Goal: Task Accomplishment & Management: Complete application form

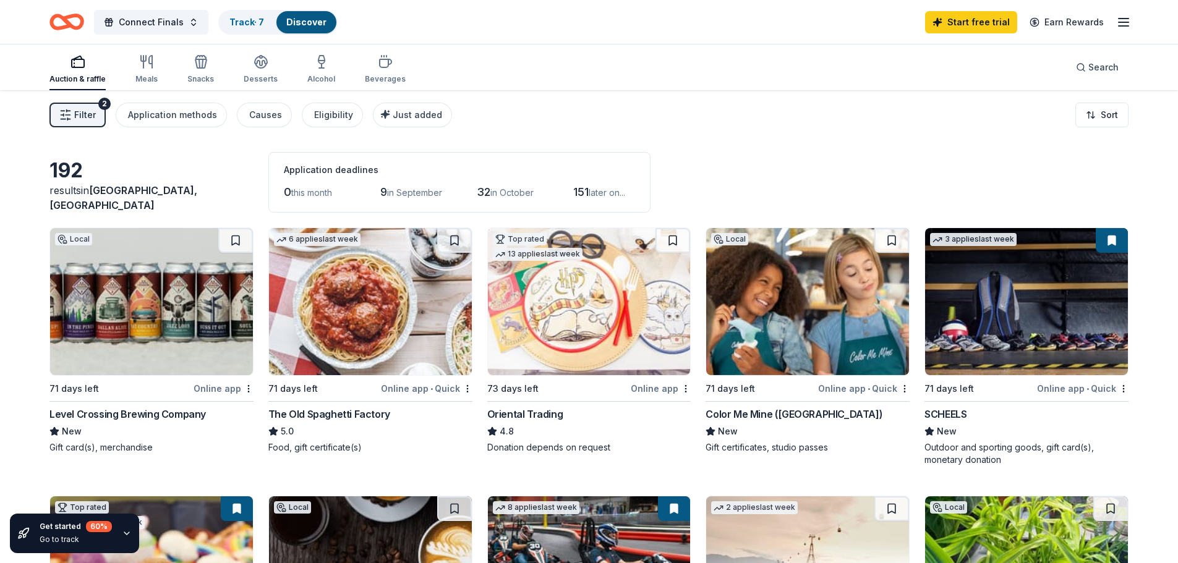
scroll to position [117, 0]
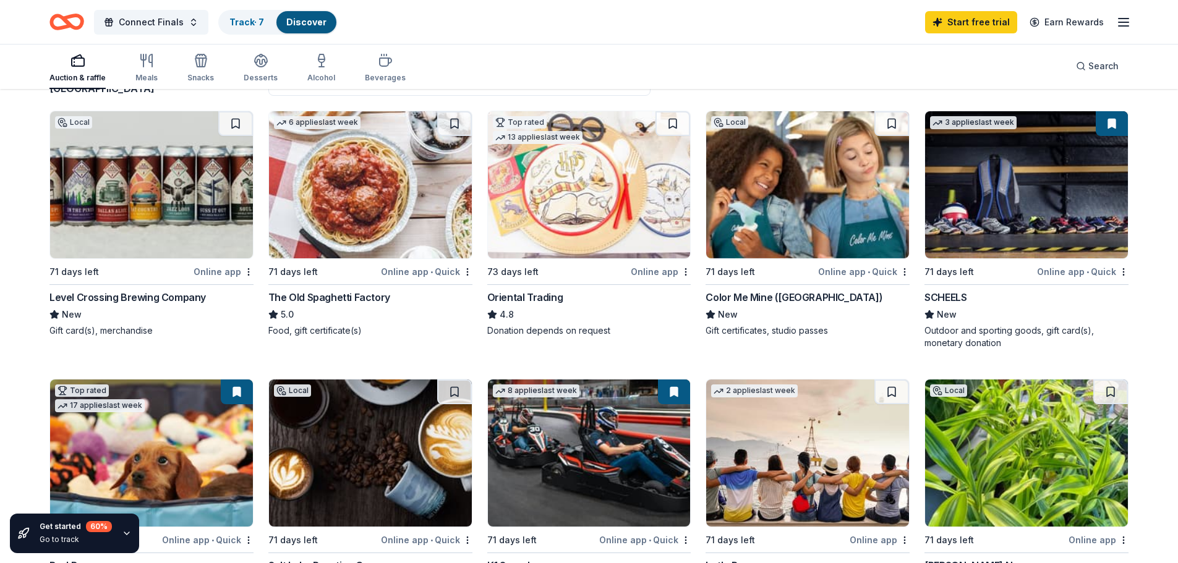
click at [793, 189] on img at bounding box center [807, 184] width 203 height 147
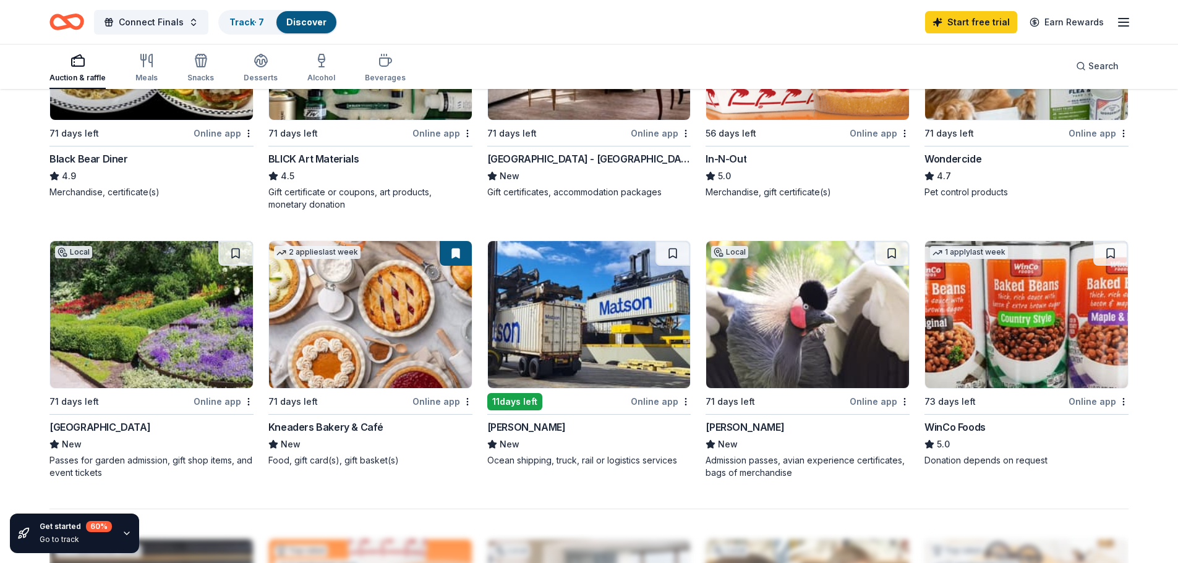
scroll to position [813, 0]
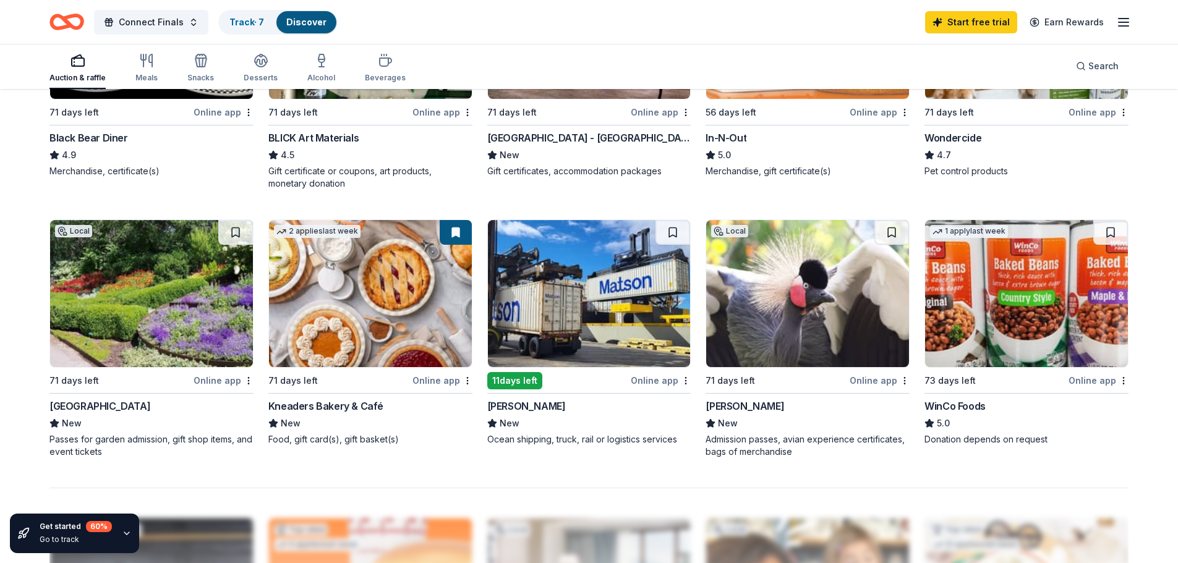
click at [863, 280] on img at bounding box center [807, 293] width 203 height 147
click at [134, 296] on img at bounding box center [151, 293] width 203 height 147
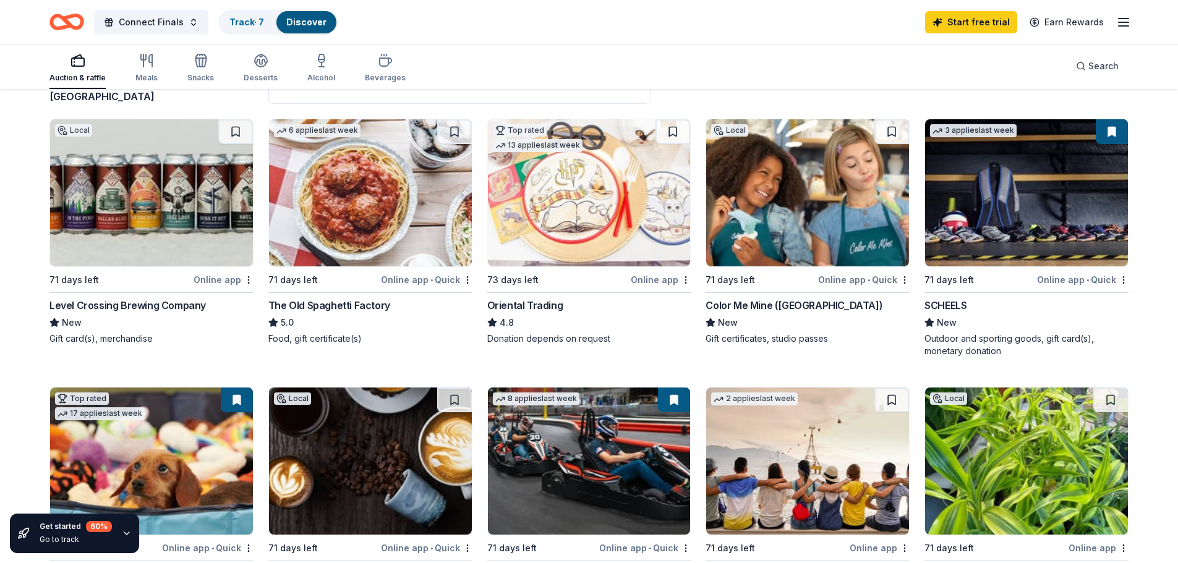
scroll to position [0, 0]
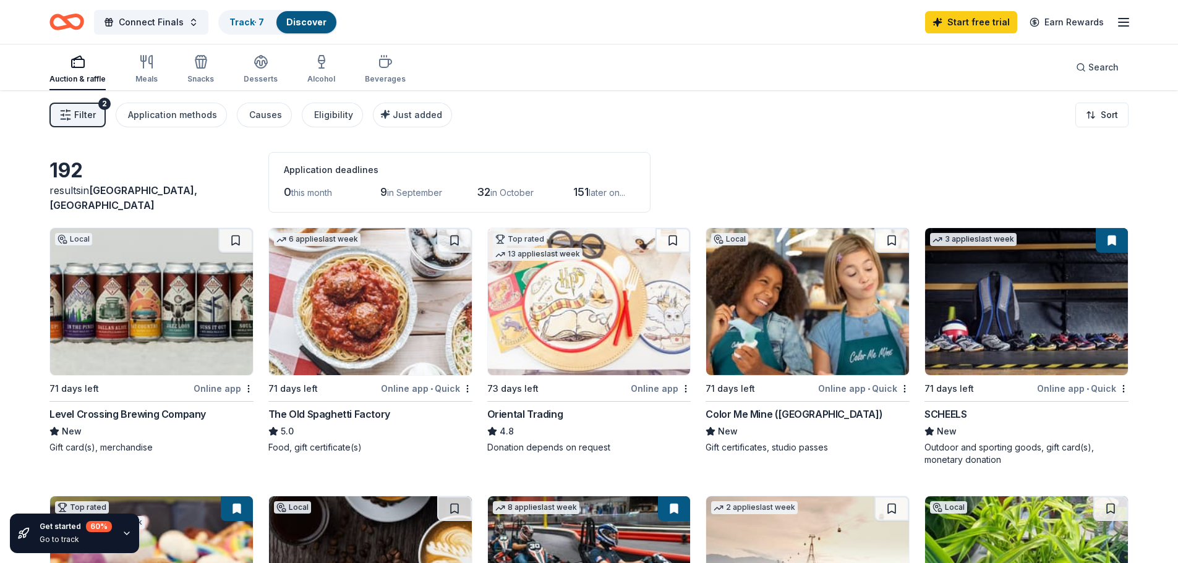
click at [77, 64] on icon "button" at bounding box center [77, 61] width 15 height 15
click at [147, 66] on icon "button" at bounding box center [146, 61] width 15 height 15
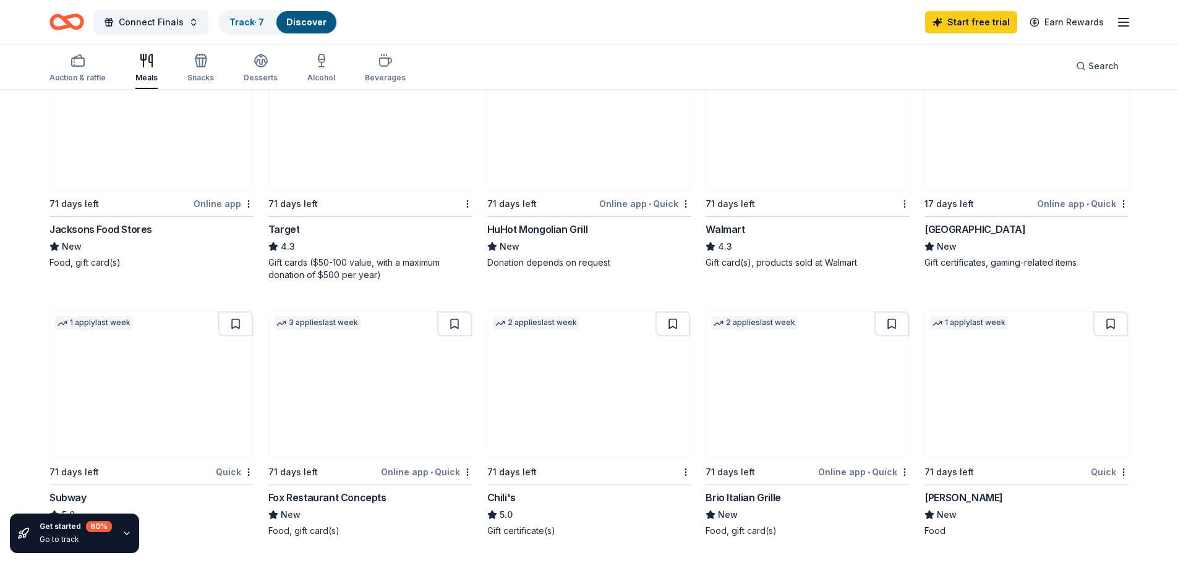
scroll to position [726, 0]
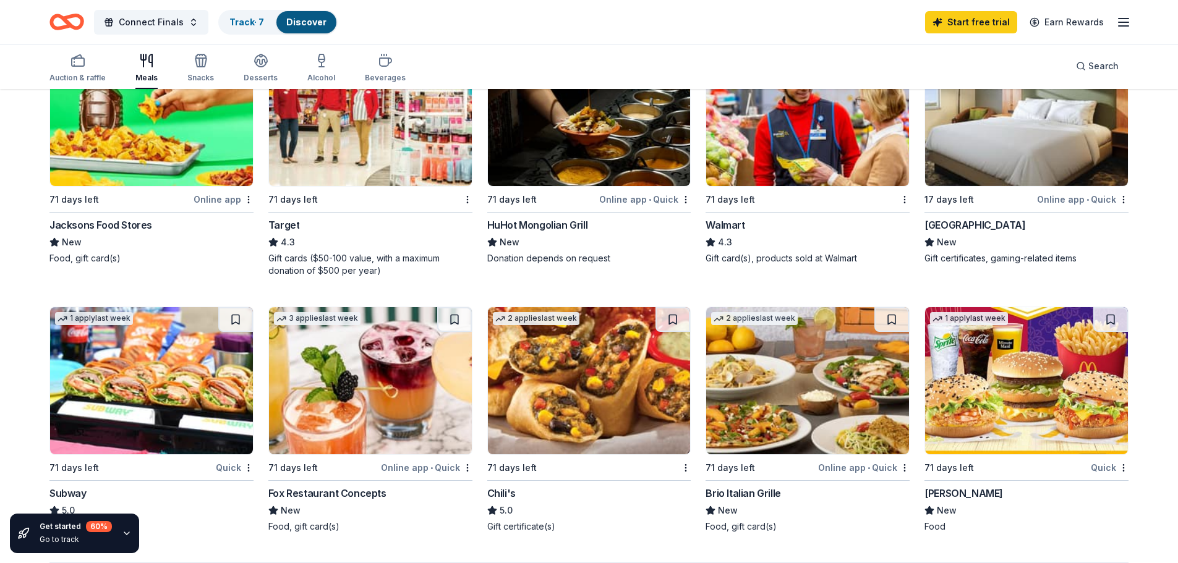
click at [785, 127] on img at bounding box center [807, 112] width 203 height 147
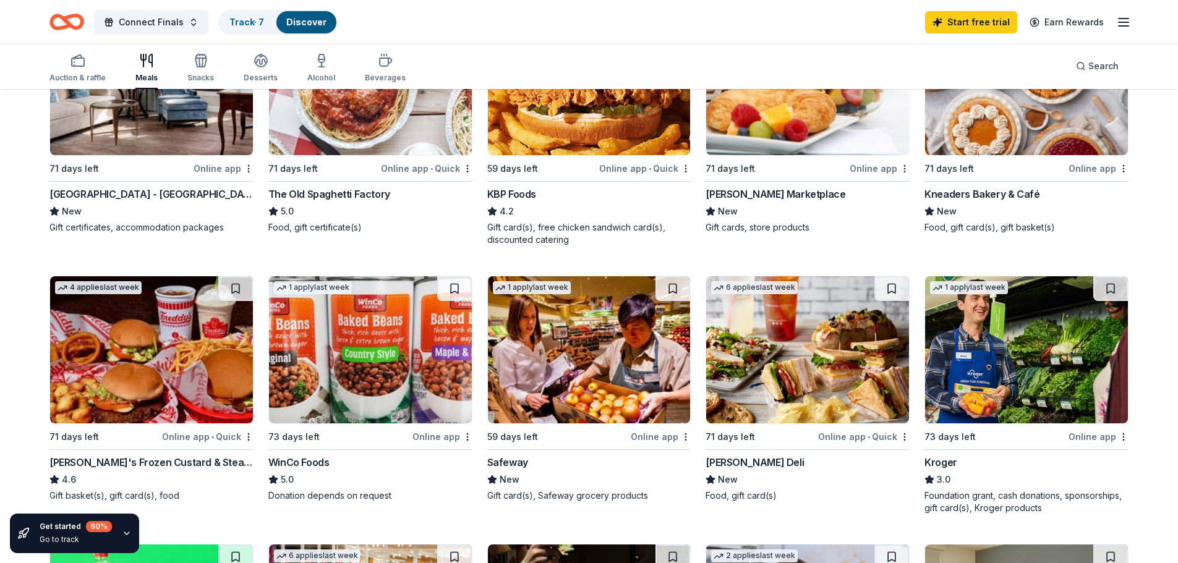
scroll to position [196, 0]
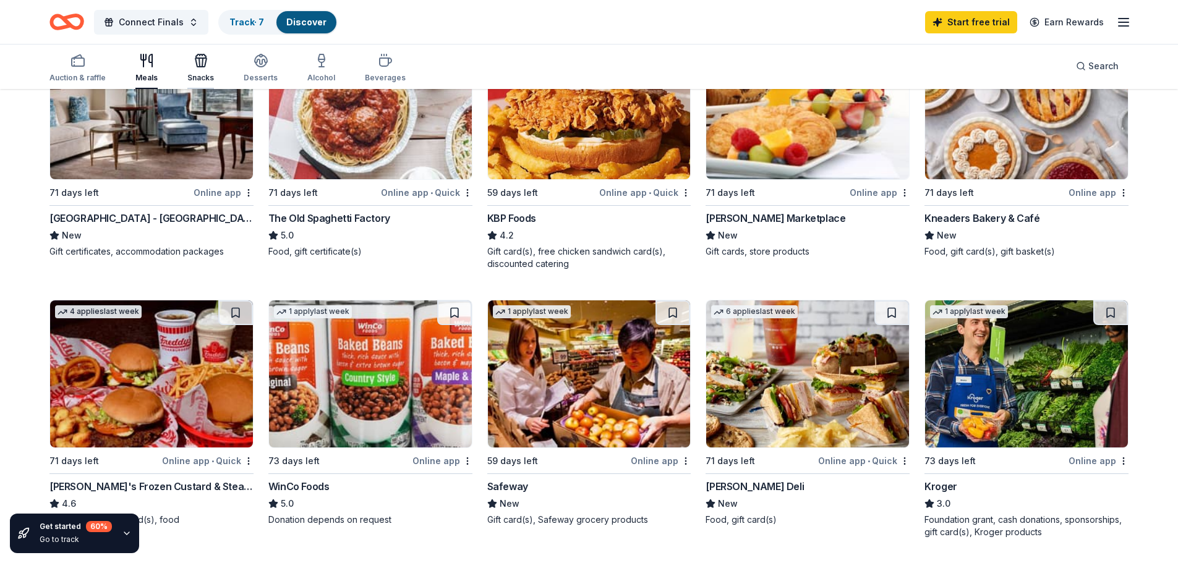
click at [202, 62] on icon "button" at bounding box center [202, 62] width 1 height 9
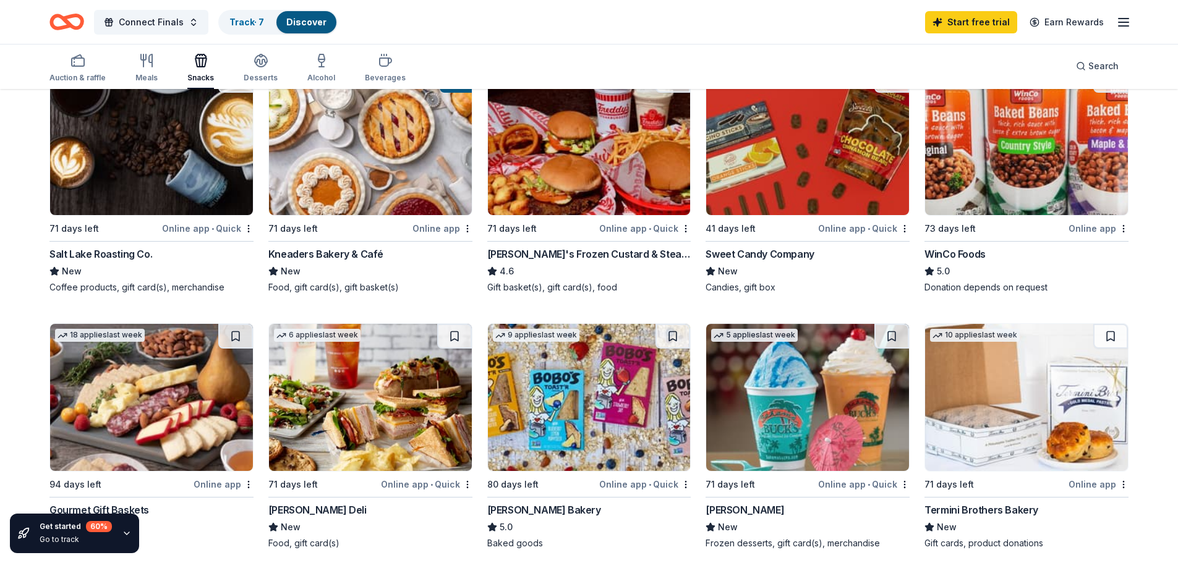
scroll to position [59, 0]
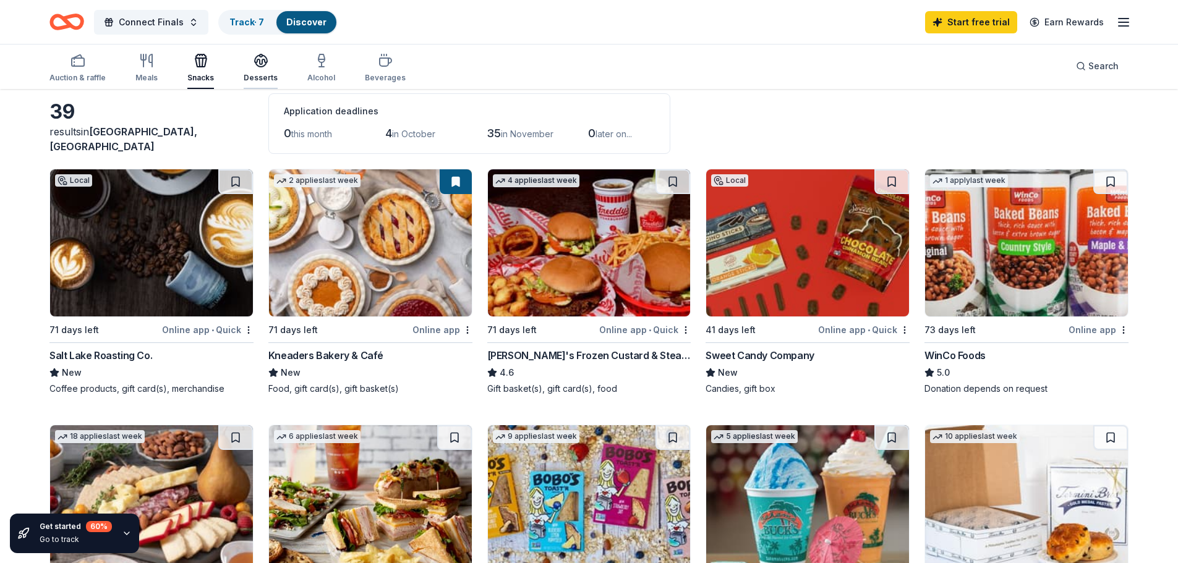
click at [258, 61] on icon "button" at bounding box center [261, 60] width 15 height 15
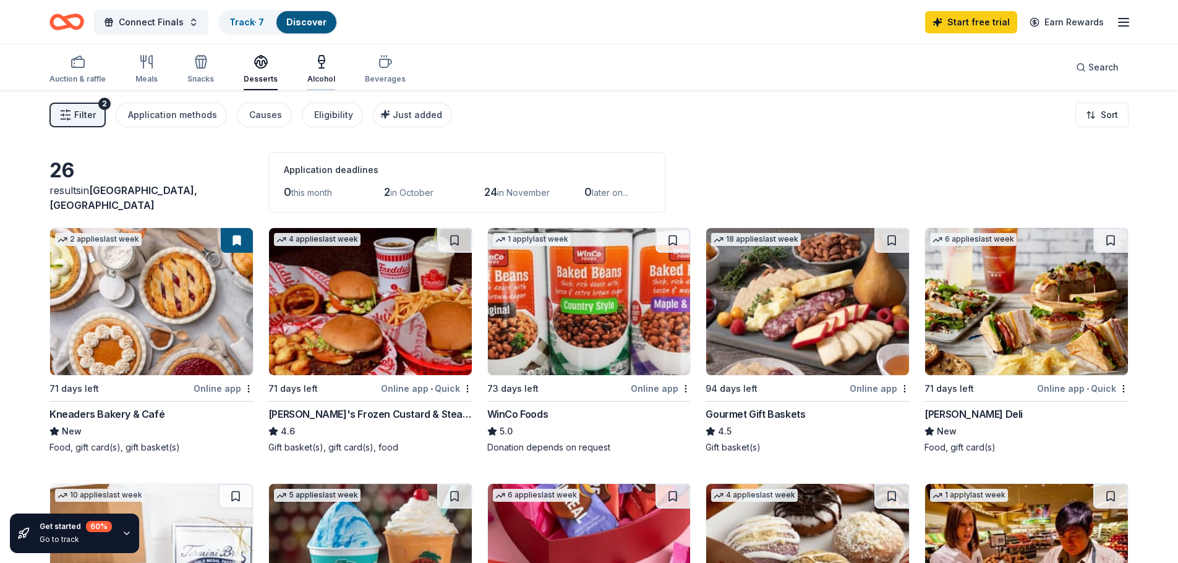
click at [322, 72] on div "Alcohol" at bounding box center [321, 69] width 28 height 30
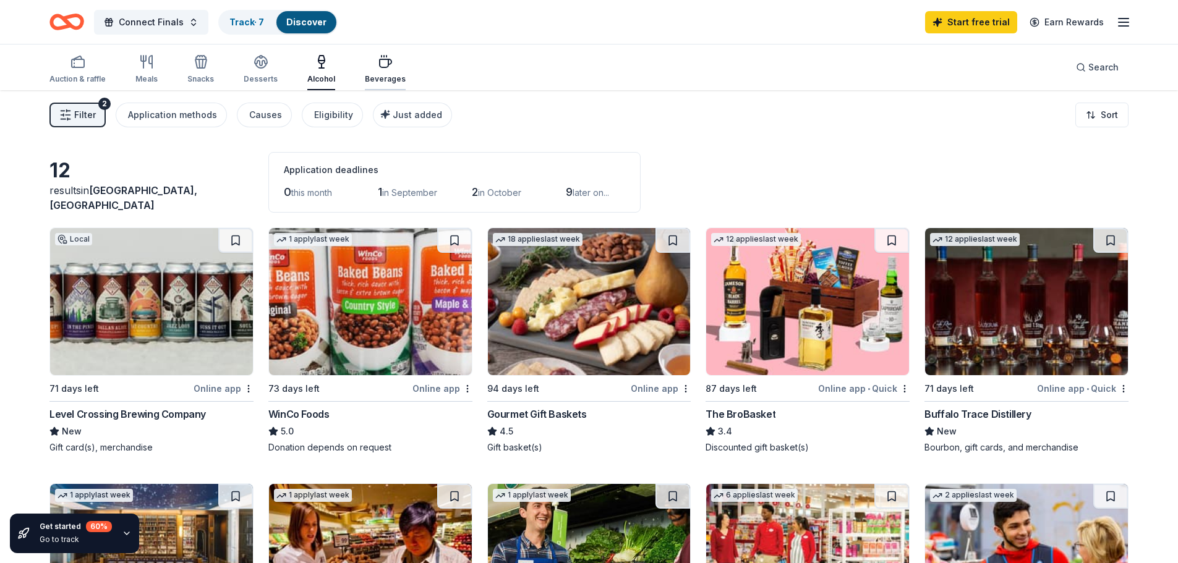
click at [378, 64] on icon "button" at bounding box center [385, 61] width 15 height 15
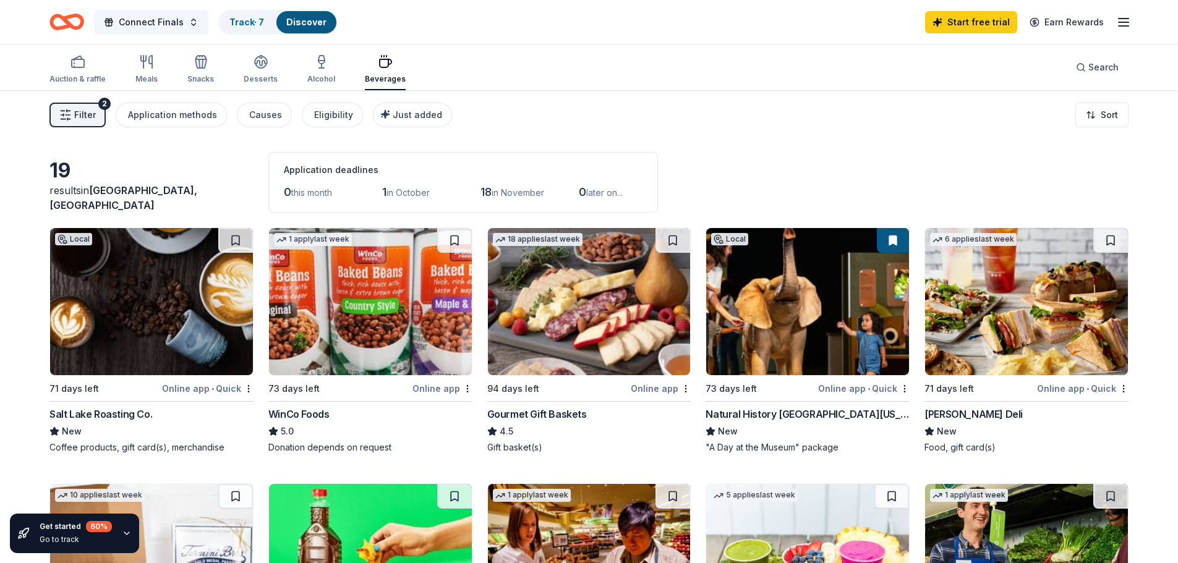
click at [154, 25] on span "Connect Finals" at bounding box center [151, 22] width 65 height 15
click at [242, 12] on div "Track · 7" at bounding box center [247, 22] width 54 height 22
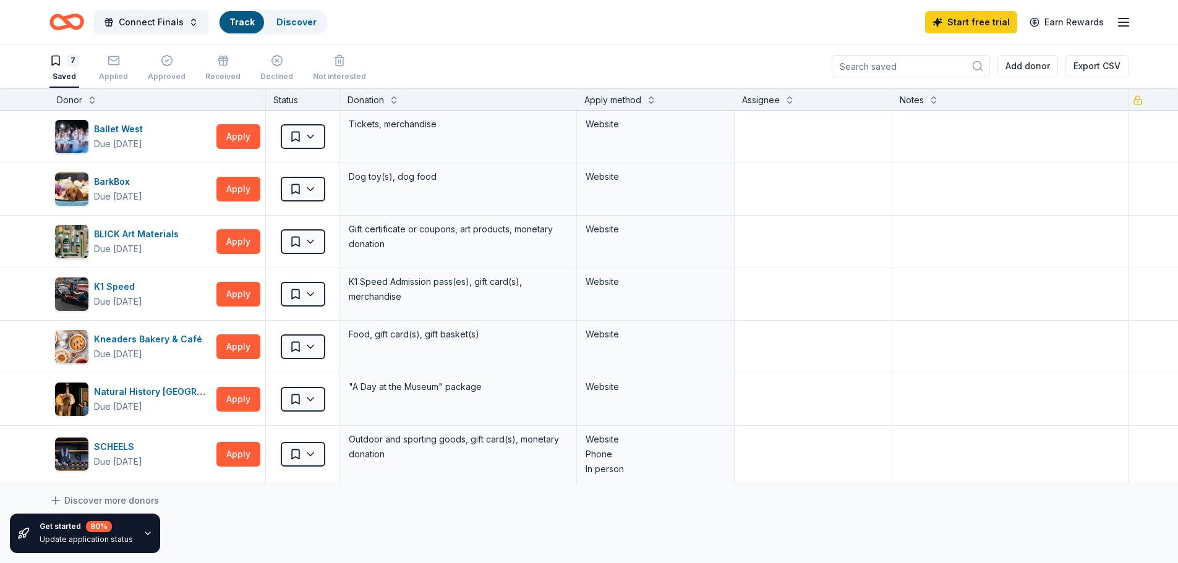
scroll to position [1, 0]
click at [114, 70] on div "Applied" at bounding box center [113, 67] width 29 height 27
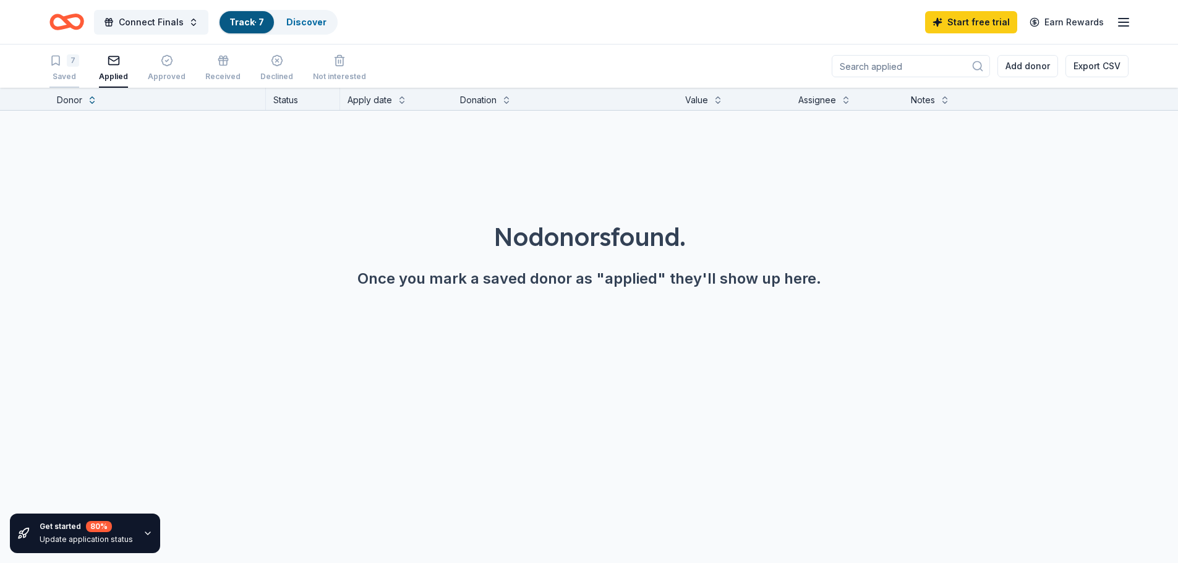
click at [66, 69] on div "7 Saved" at bounding box center [64, 67] width 30 height 27
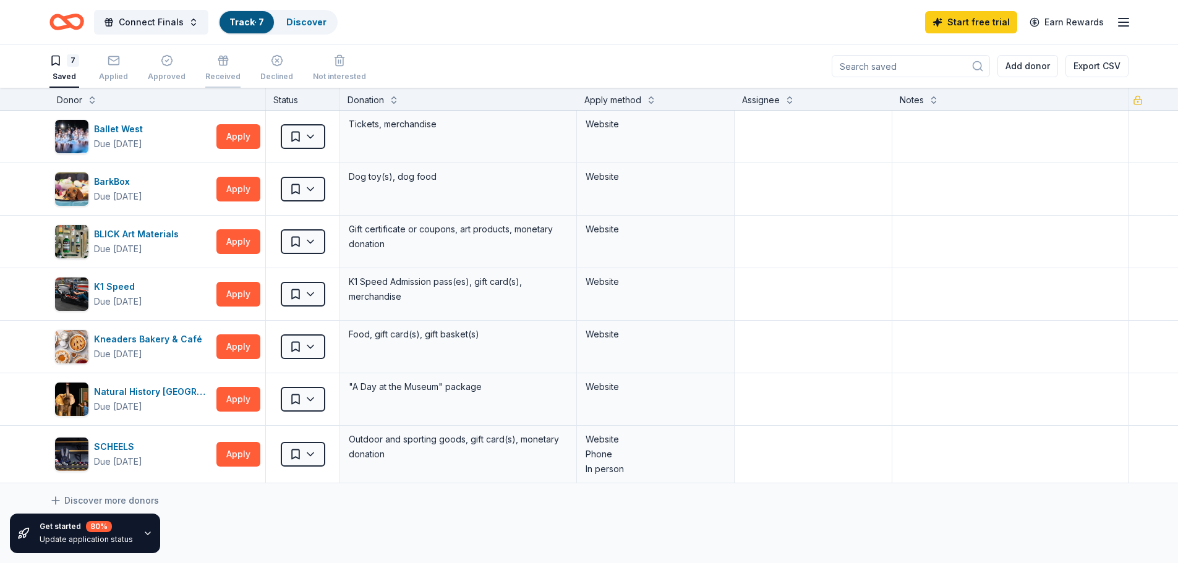
click at [218, 68] on div "Received" at bounding box center [222, 67] width 35 height 27
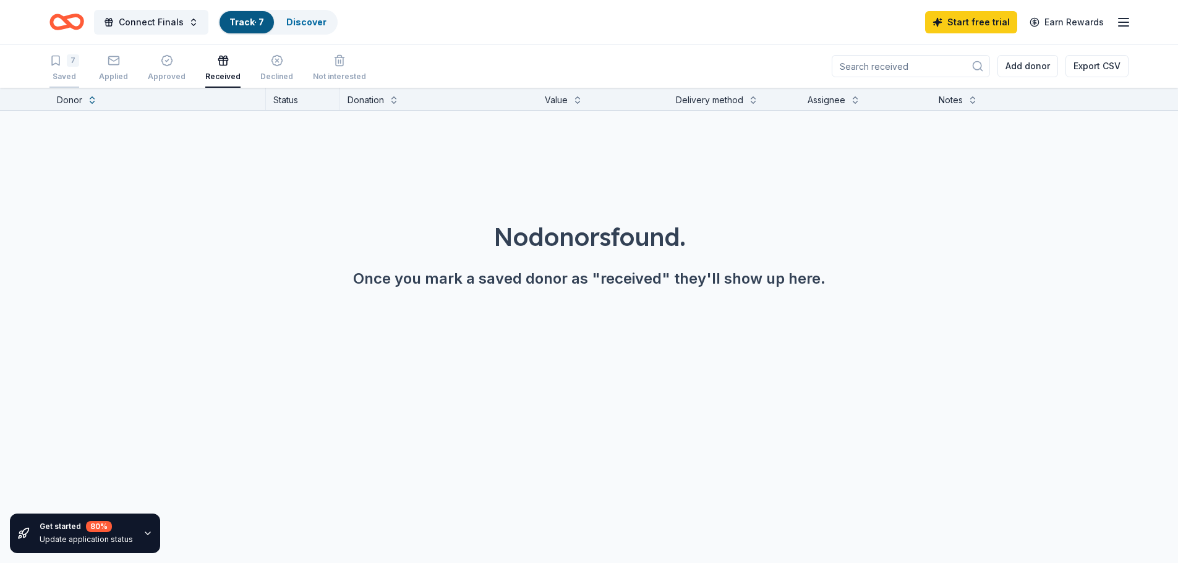
click at [61, 67] on div "7 Saved" at bounding box center [64, 67] width 30 height 27
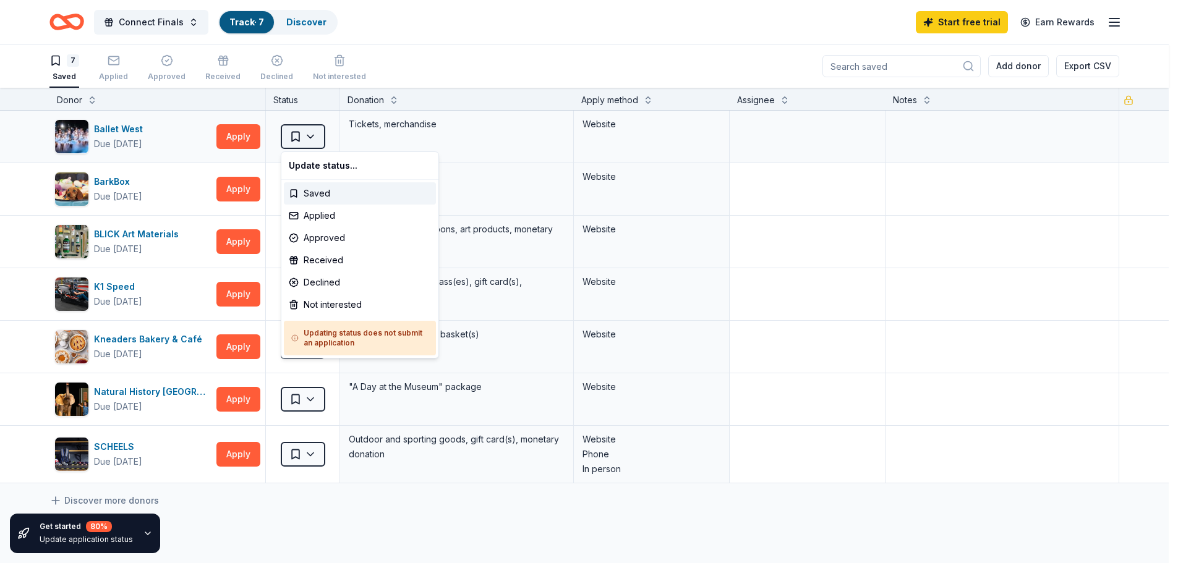
click at [314, 134] on html "Connect Finals Track · 7 Discover Start free trial Earn Rewards 7 Saved Applied…" at bounding box center [589, 281] width 1178 height 563
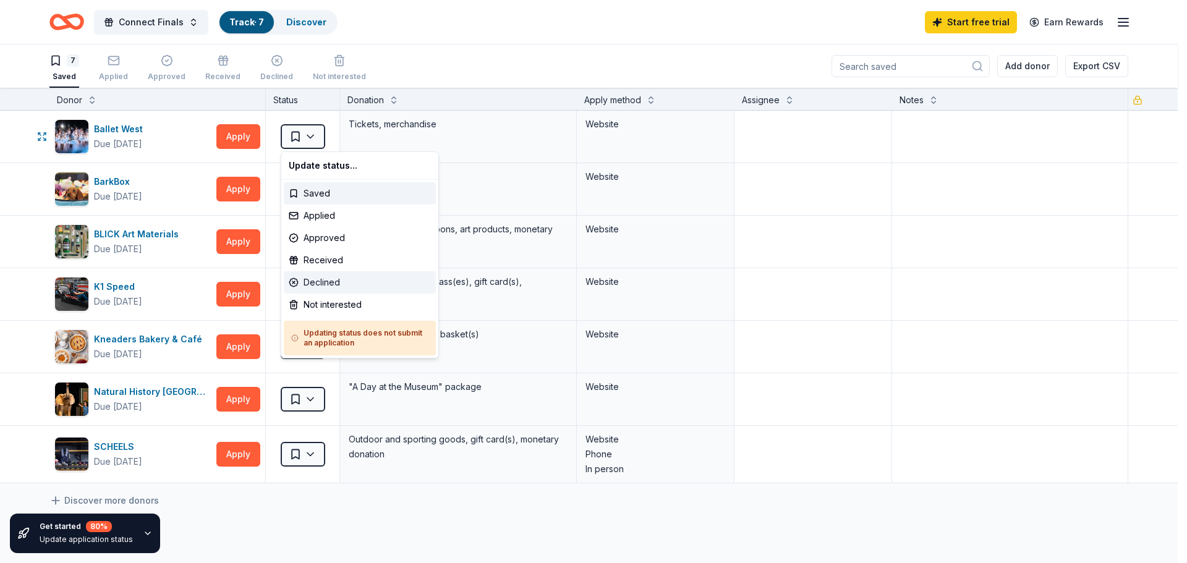
click at [323, 279] on div "Declined" at bounding box center [360, 282] width 152 height 22
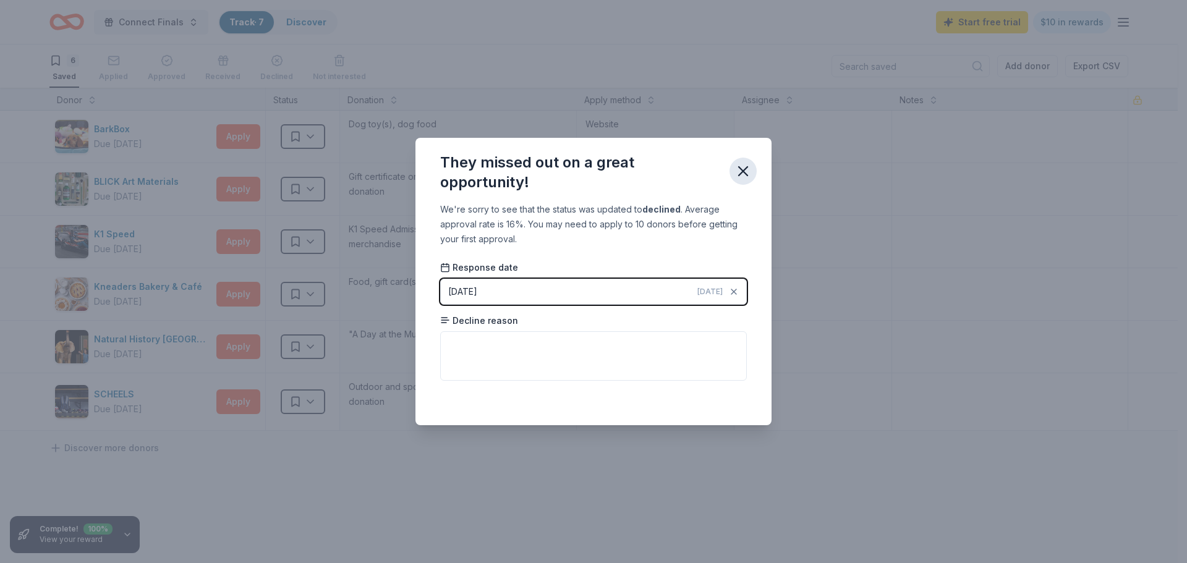
click at [749, 163] on icon "button" at bounding box center [743, 171] width 17 height 17
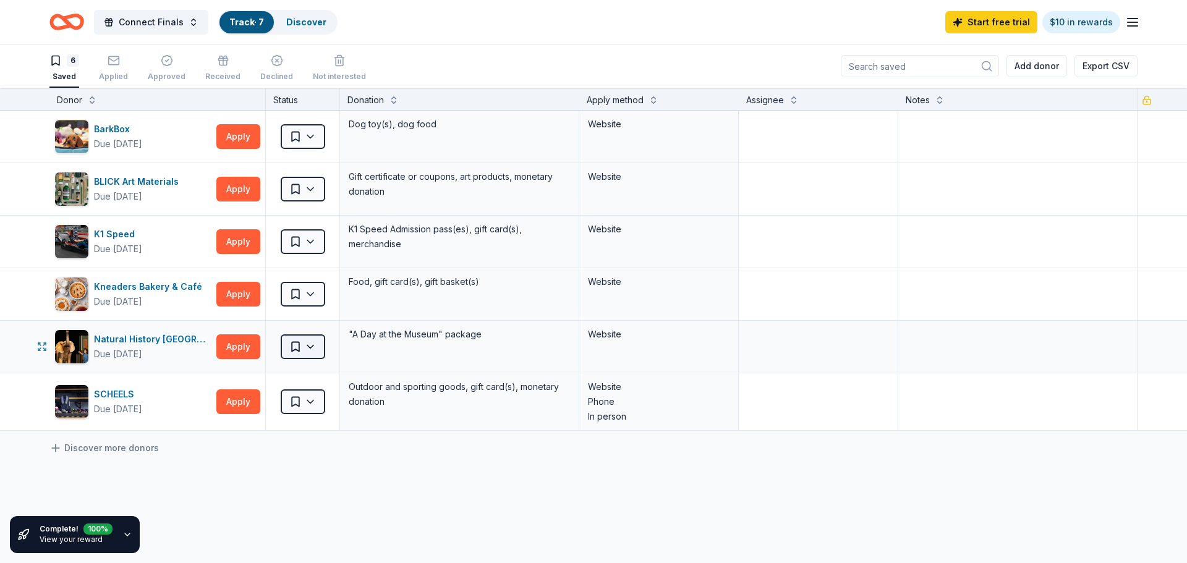
click at [305, 346] on html "Connect Finals Track · 7 Discover Start free trial $10 in rewards 6 Saved Appli…" at bounding box center [593, 281] width 1187 height 563
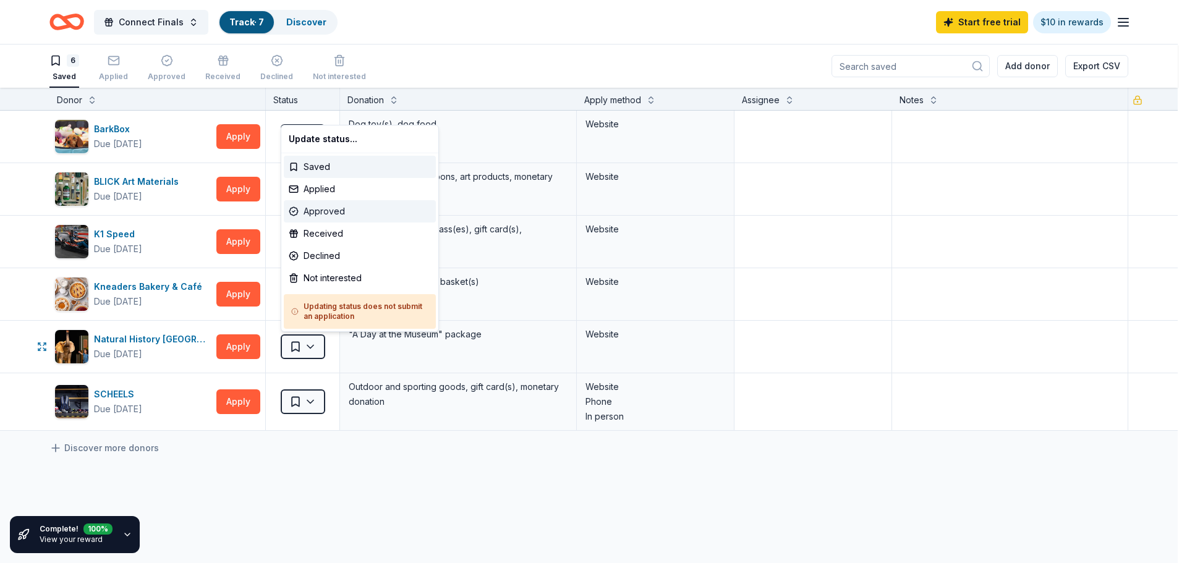
click at [306, 207] on div "Approved" at bounding box center [360, 211] width 152 height 22
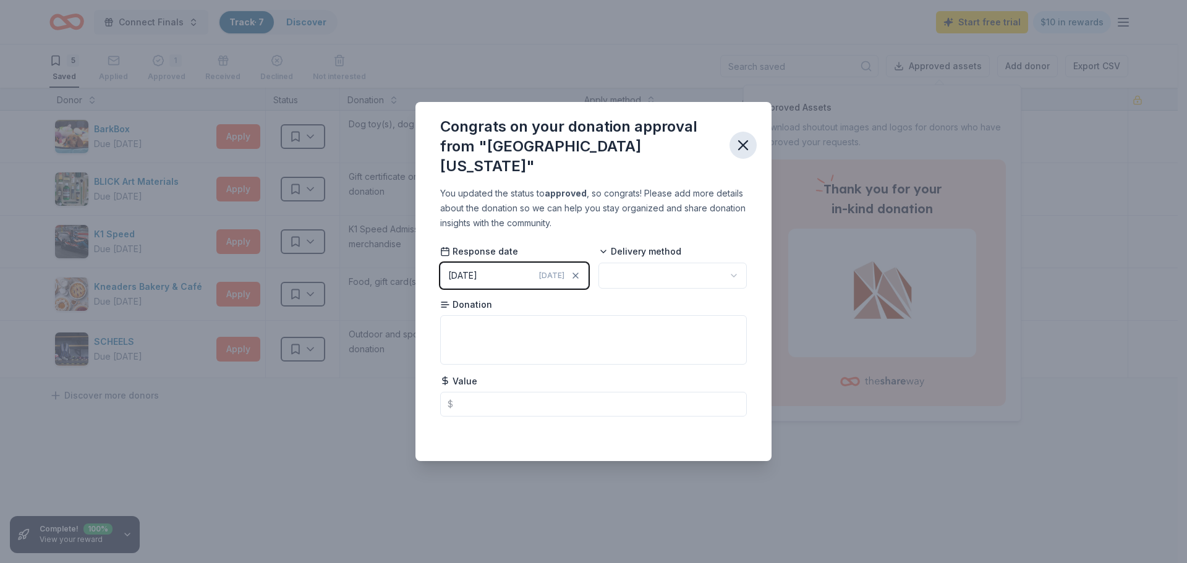
click at [745, 145] on icon "button" at bounding box center [743, 145] width 17 height 17
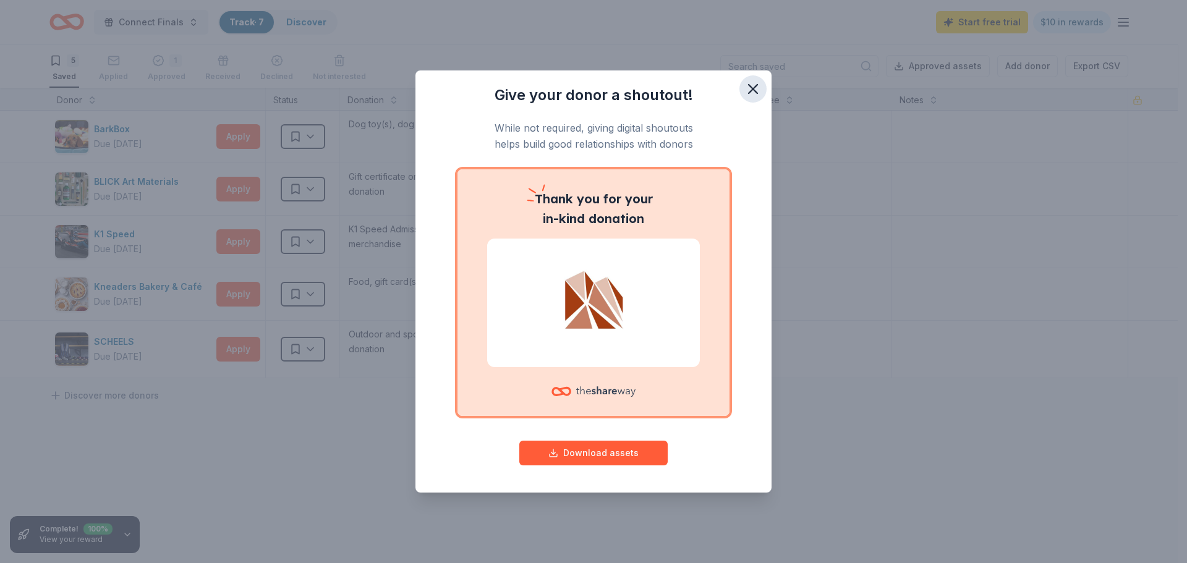
click at [757, 83] on icon "button" at bounding box center [753, 88] width 17 height 17
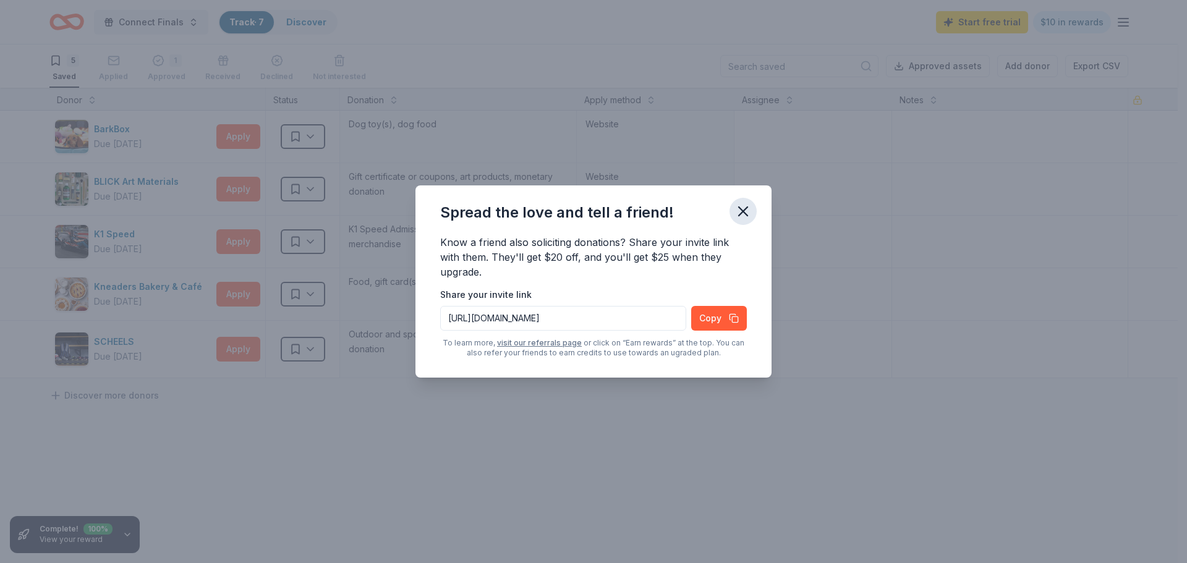
click at [742, 210] on icon "button" at bounding box center [743, 211] width 9 height 9
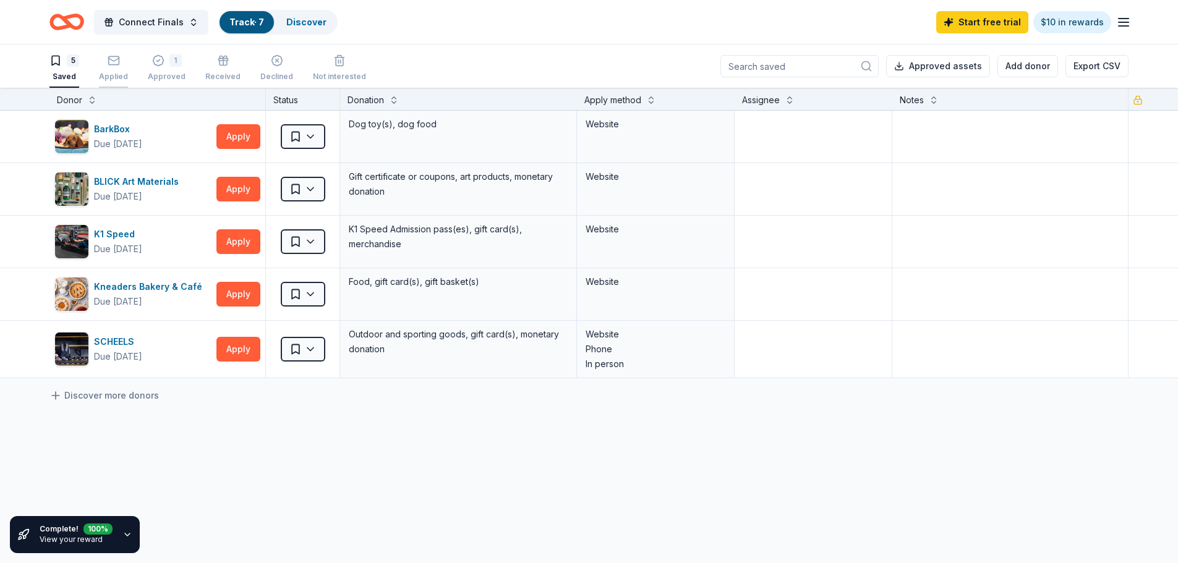
click at [114, 64] on rect "button" at bounding box center [113, 60] width 11 height 8
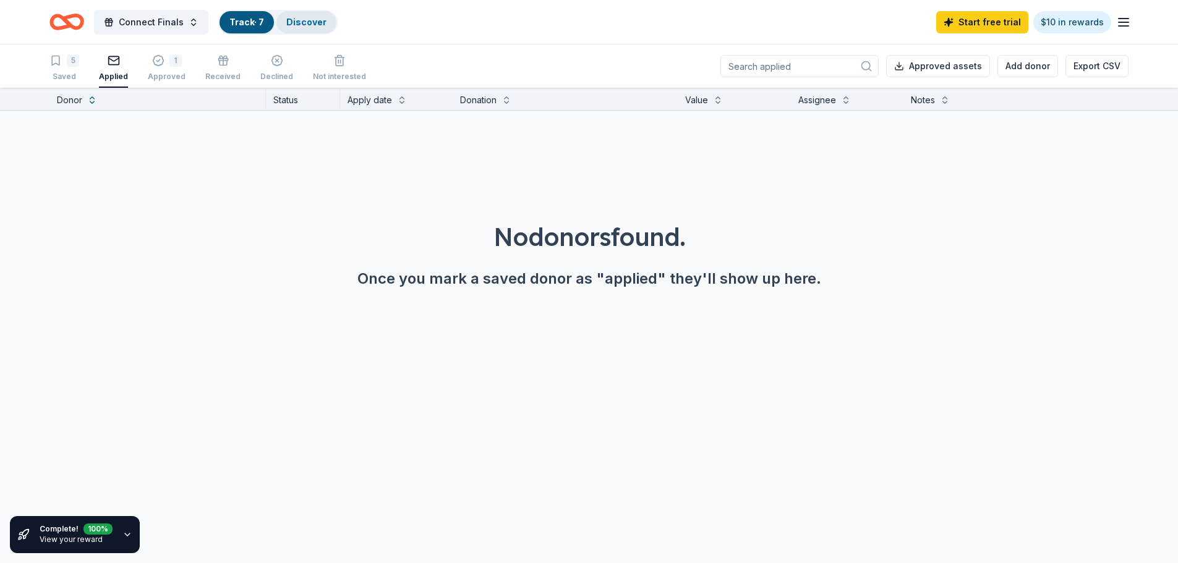
click at [294, 23] on link "Discover" at bounding box center [306, 22] width 40 height 11
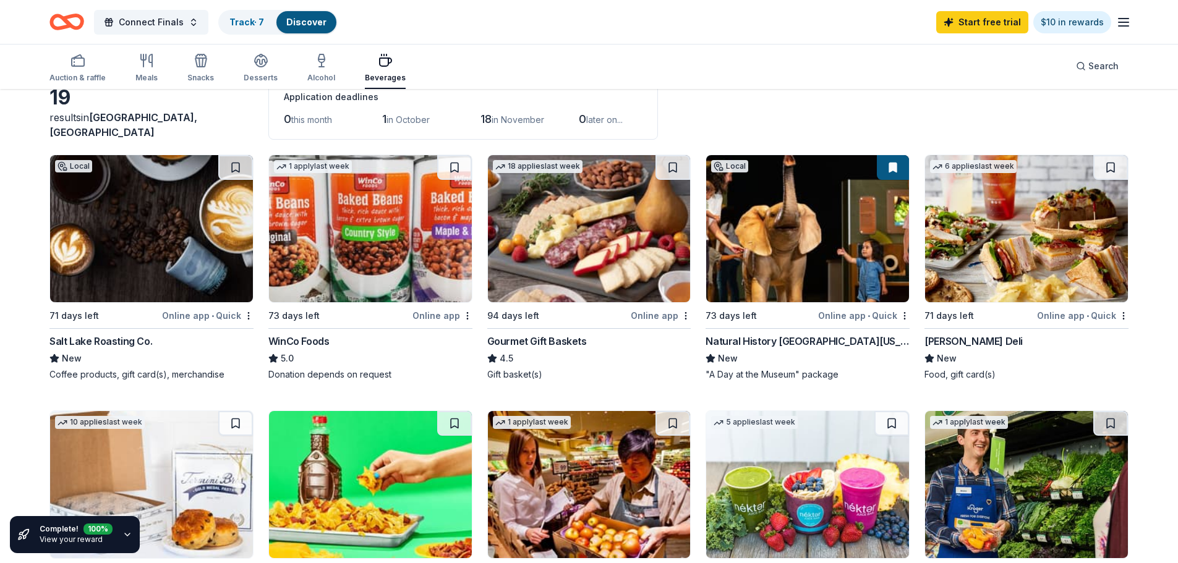
scroll to position [75, 0]
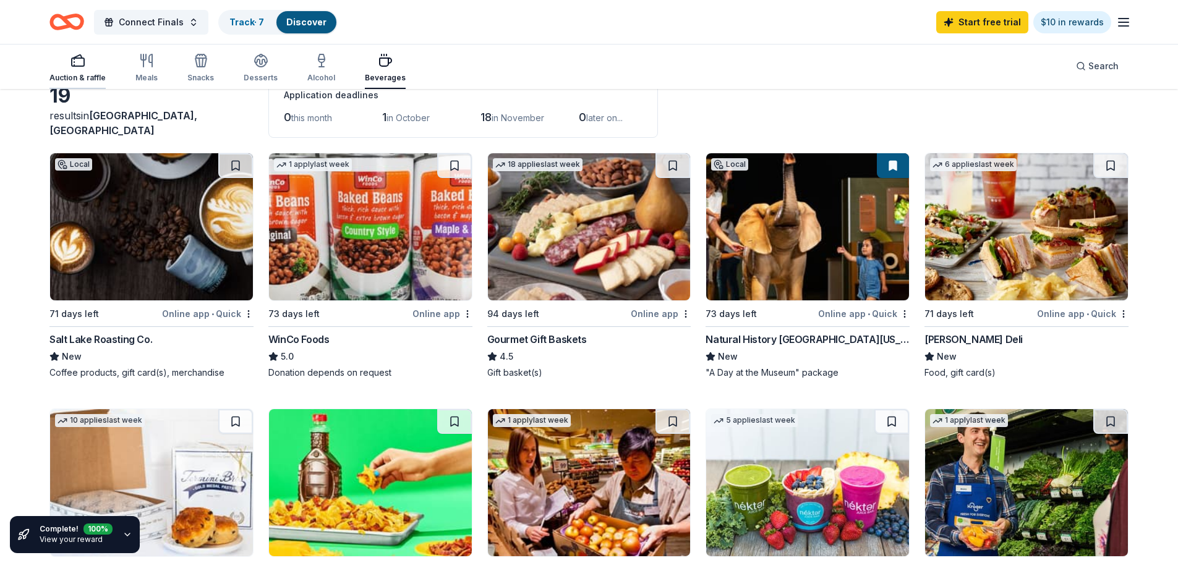
click at [76, 70] on div "Auction & raffle" at bounding box center [77, 68] width 56 height 30
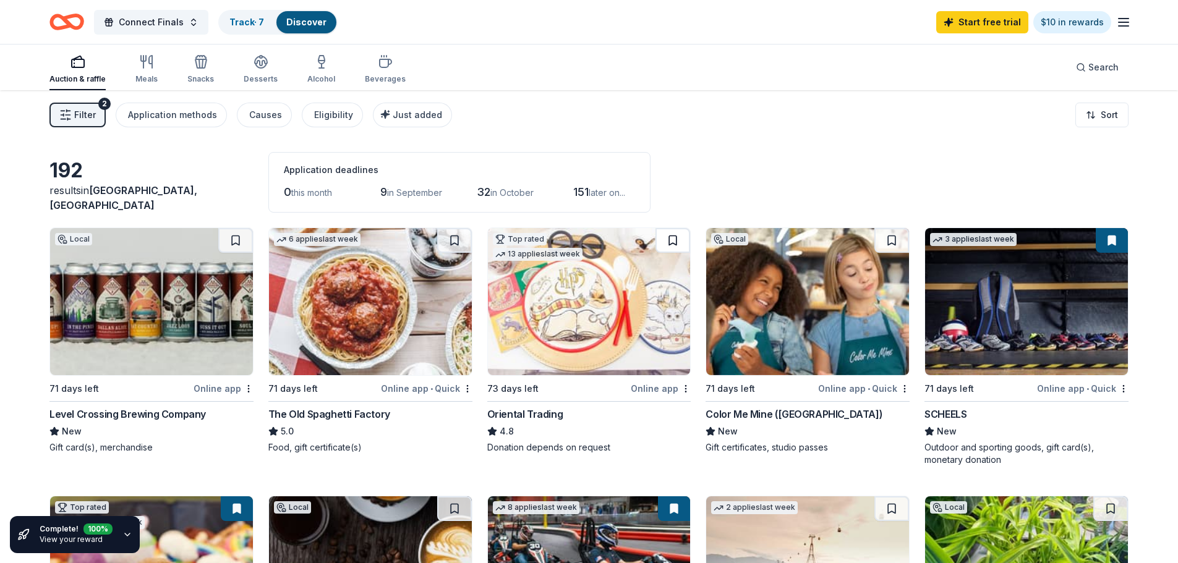
click at [668, 237] on button at bounding box center [672, 240] width 35 height 25
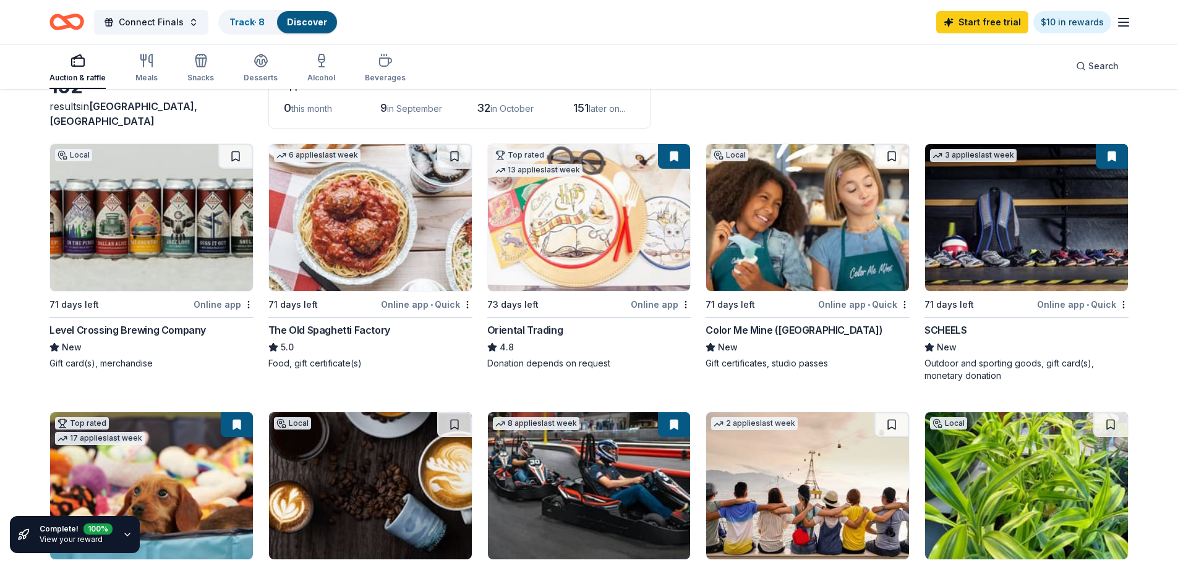
scroll to position [86, 0]
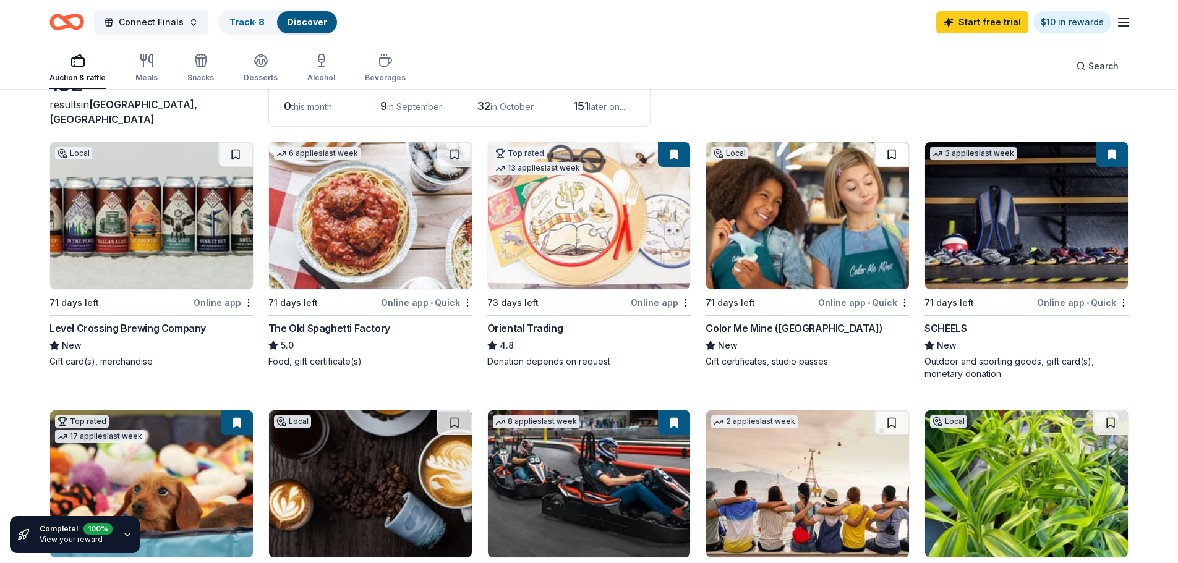
click at [892, 151] on button at bounding box center [891, 154] width 35 height 25
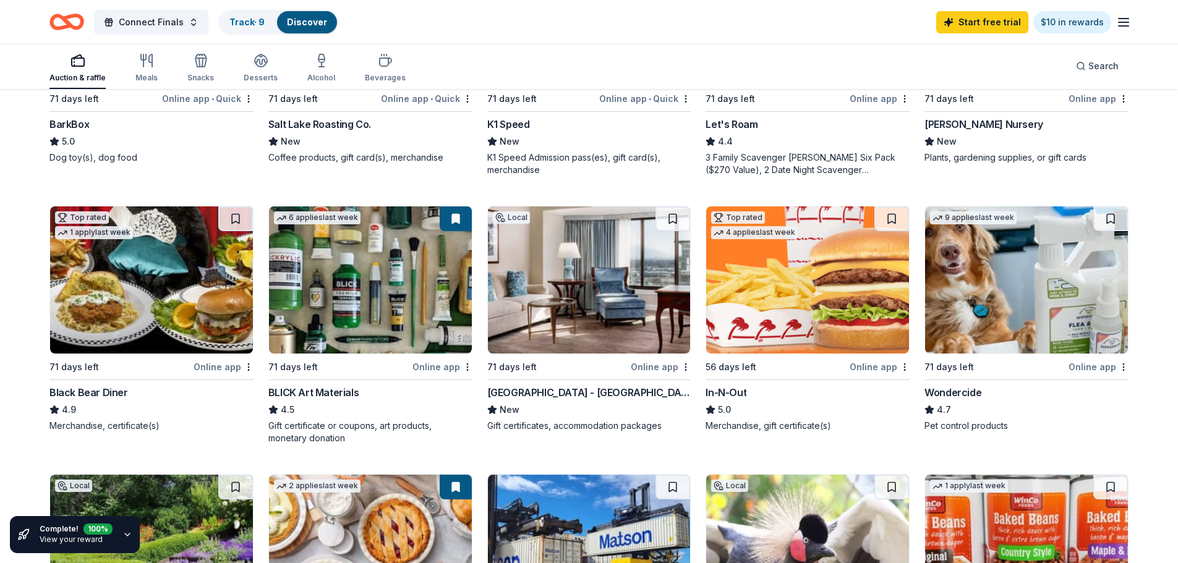
scroll to position [566, 0]
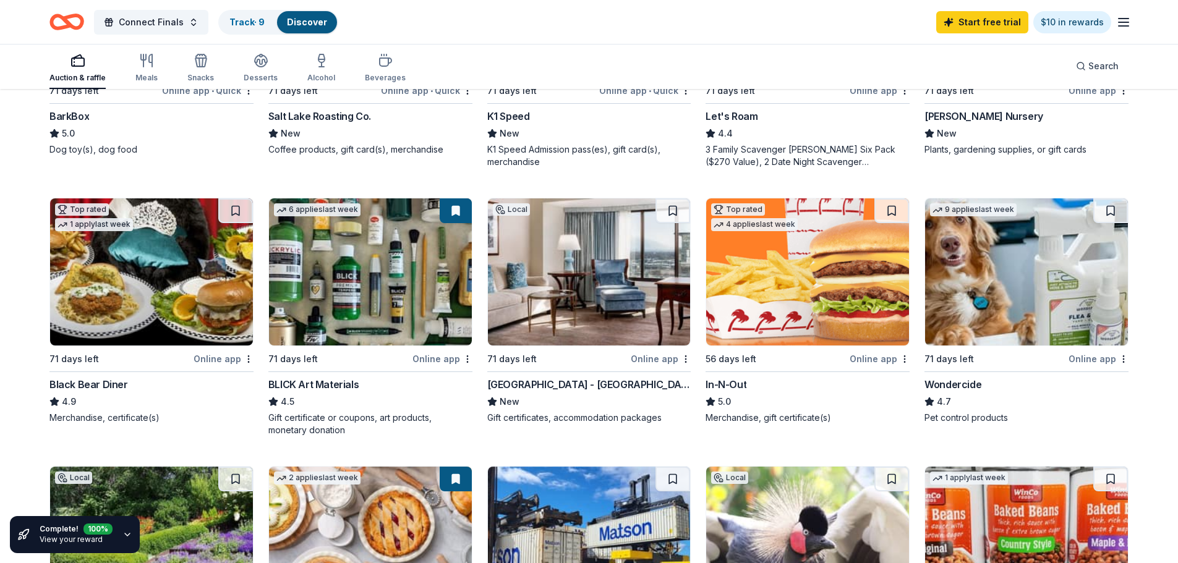
click at [454, 213] on button at bounding box center [456, 210] width 32 height 25
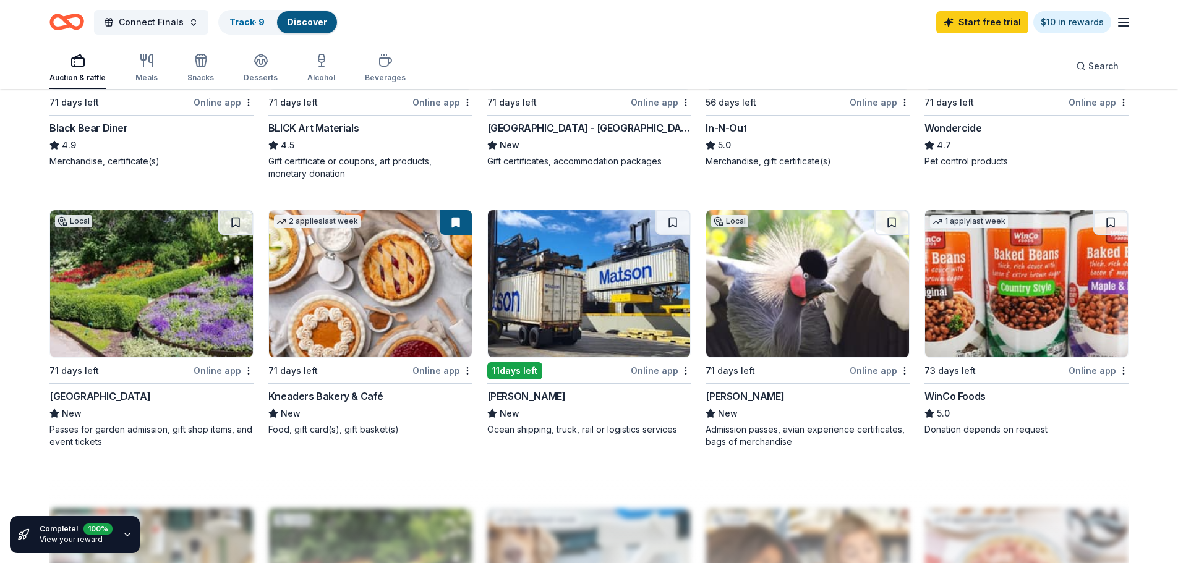
scroll to position [827, 0]
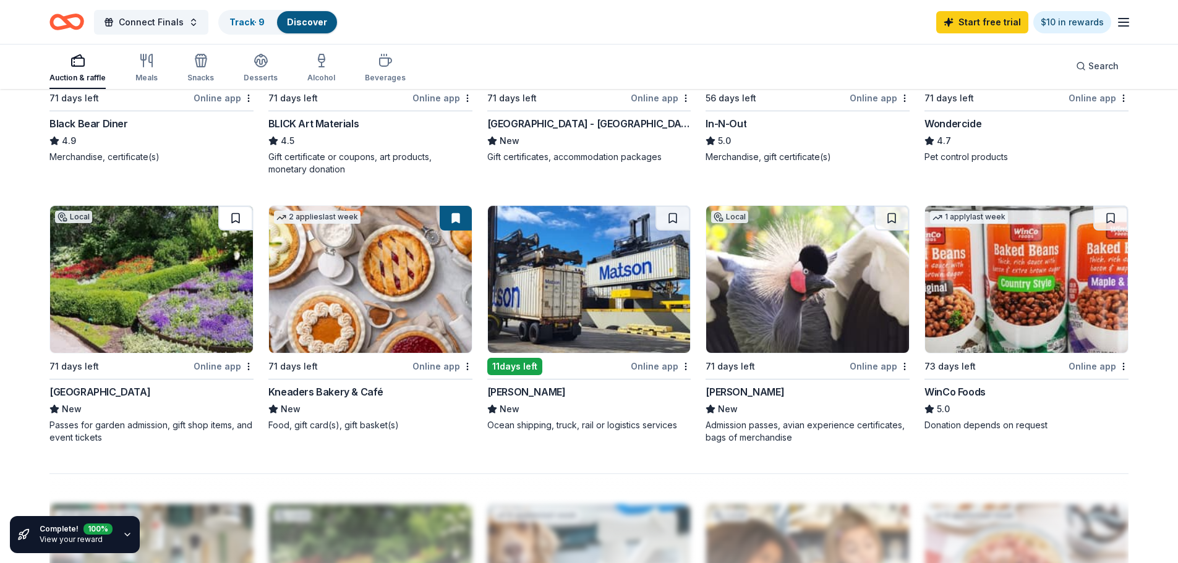
click at [233, 224] on button at bounding box center [235, 218] width 35 height 25
click at [895, 218] on button at bounding box center [891, 218] width 35 height 25
click at [245, 21] on link "Track · 11" at bounding box center [247, 22] width 36 height 11
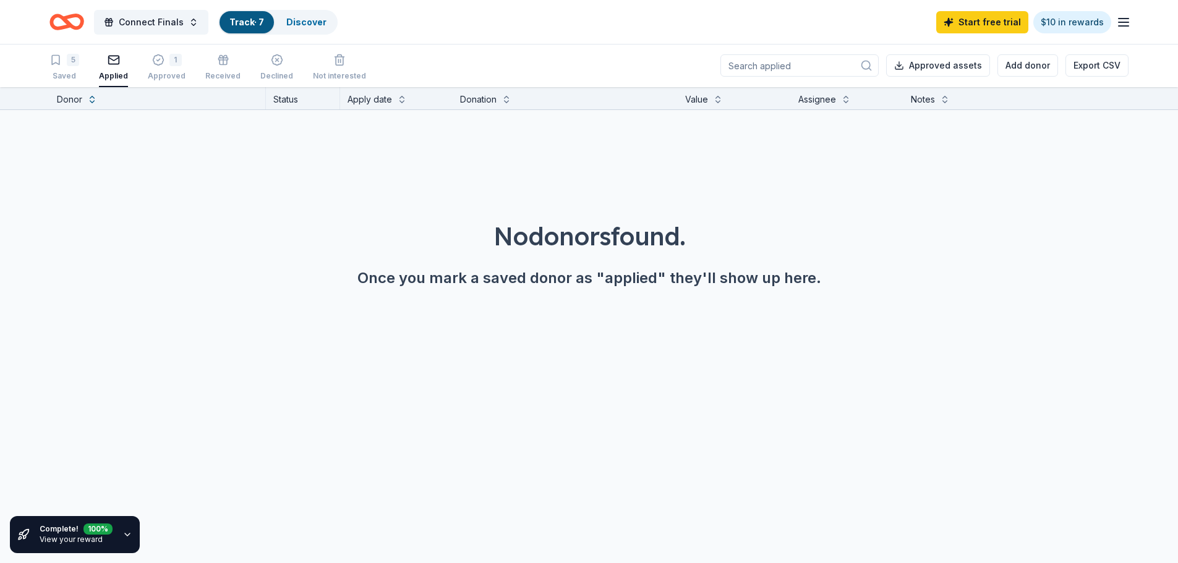
scroll to position [1, 0]
click at [58, 66] on icon "button" at bounding box center [55, 60] width 12 height 12
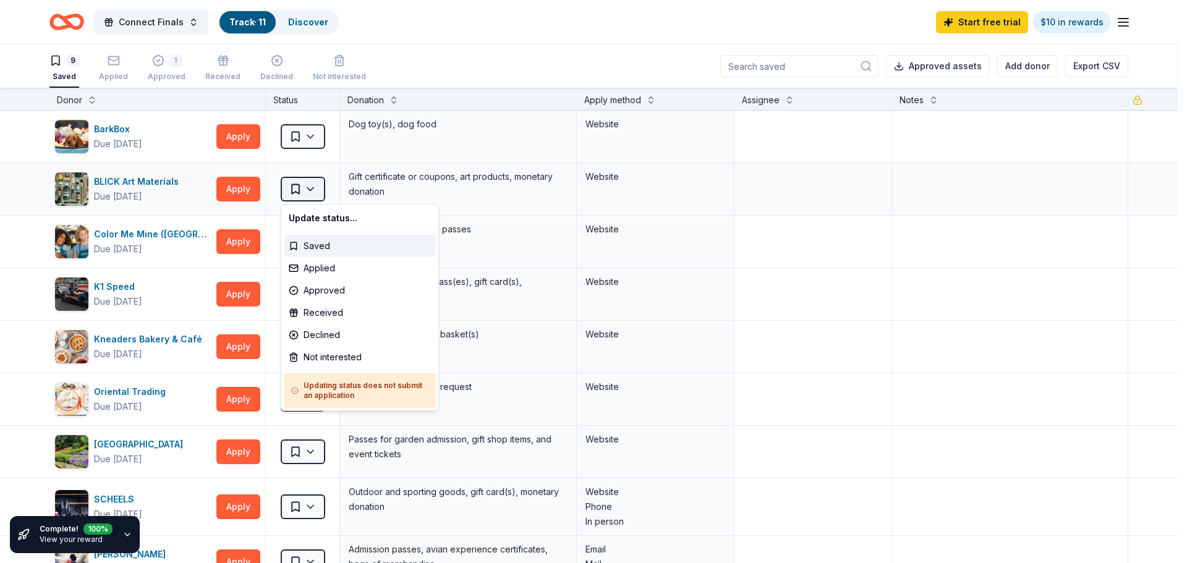
click at [314, 188] on html "Connect Finals Track · 11 Discover Start free trial $10 in rewards 9 Saved Appl…" at bounding box center [593, 281] width 1187 height 563
click at [317, 265] on div "Applied" at bounding box center [360, 268] width 152 height 22
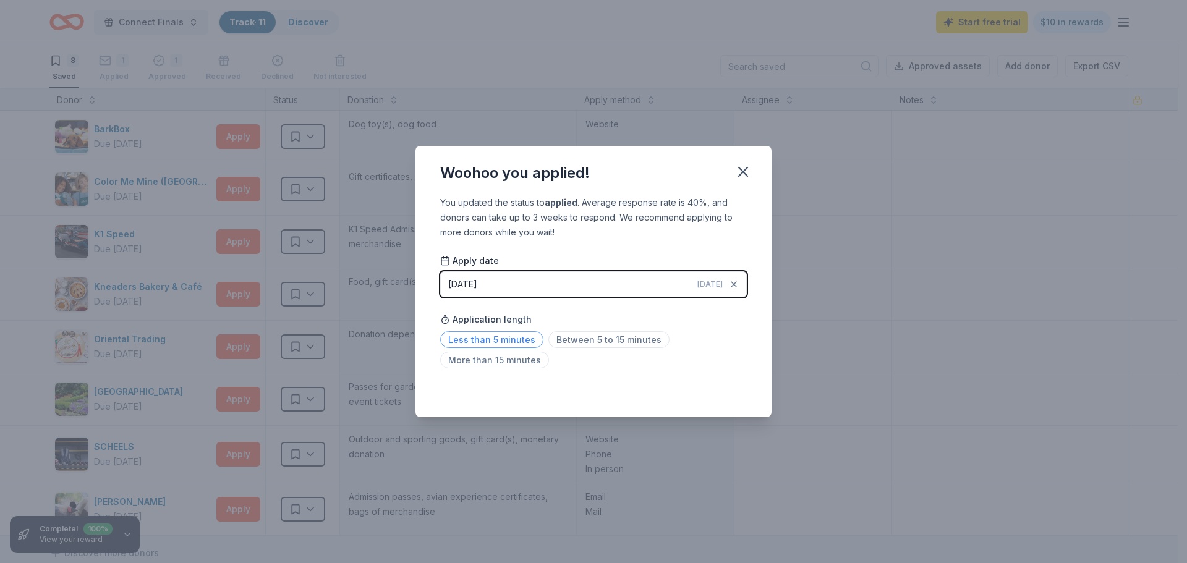
click at [472, 338] on span "Less than 5 minutes" at bounding box center [491, 339] width 103 height 17
click at [739, 174] on icon "button" at bounding box center [743, 171] width 17 height 17
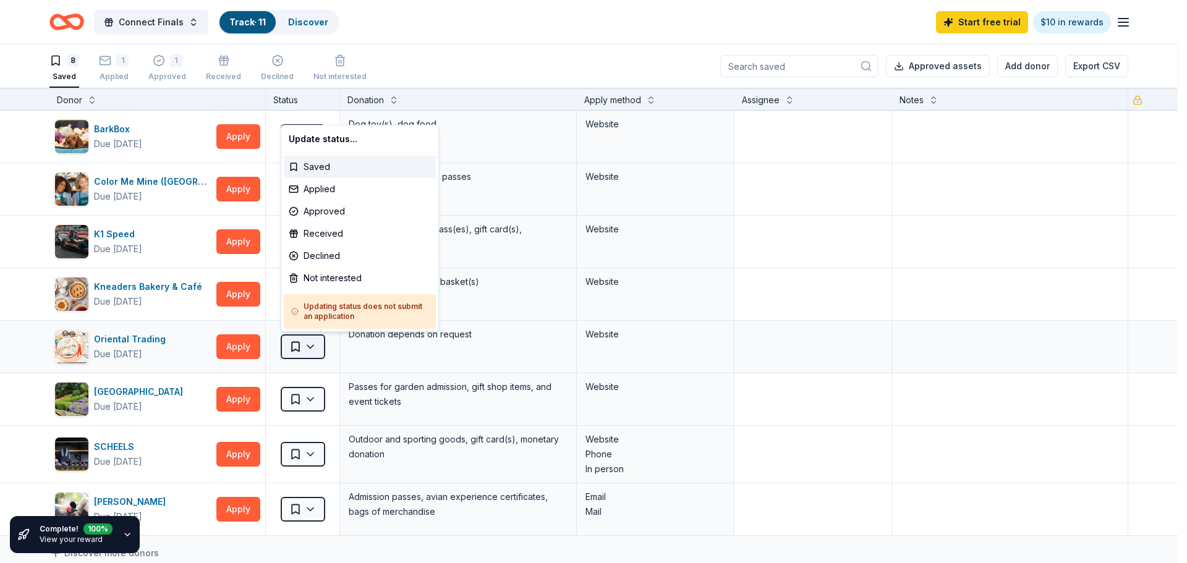
click at [312, 343] on html "Connect Finals Track · 11 Discover Start free trial $10 in rewards 8 Saved 1 Ap…" at bounding box center [593, 281] width 1187 height 563
click at [315, 189] on div "Applied" at bounding box center [360, 189] width 152 height 22
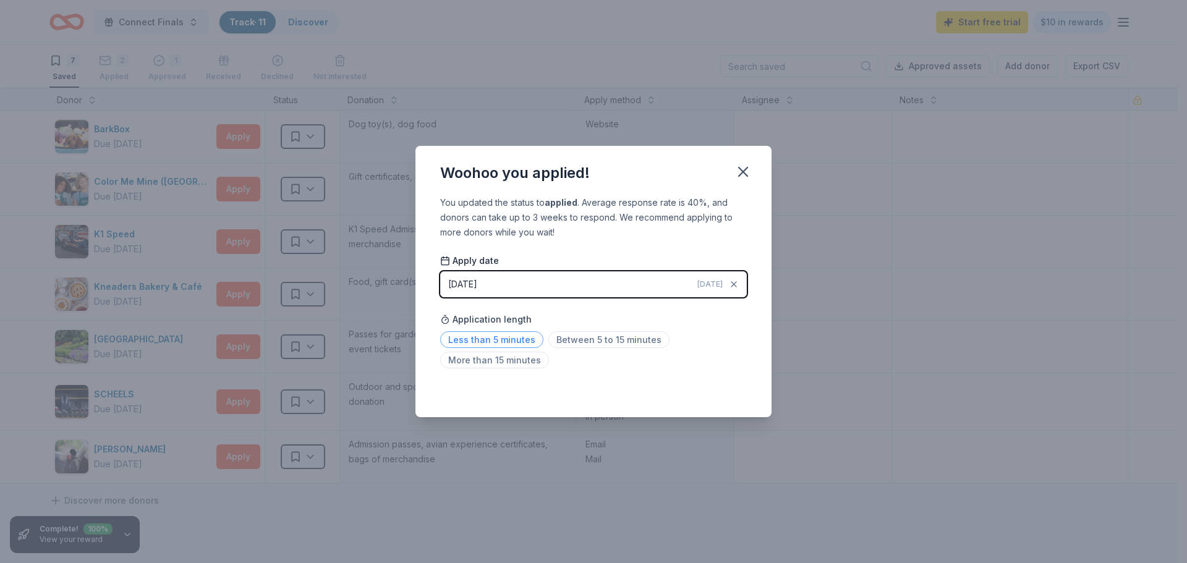
click at [471, 346] on span "Less than 5 minutes" at bounding box center [491, 339] width 103 height 17
click at [741, 174] on icon "button" at bounding box center [743, 172] width 9 height 9
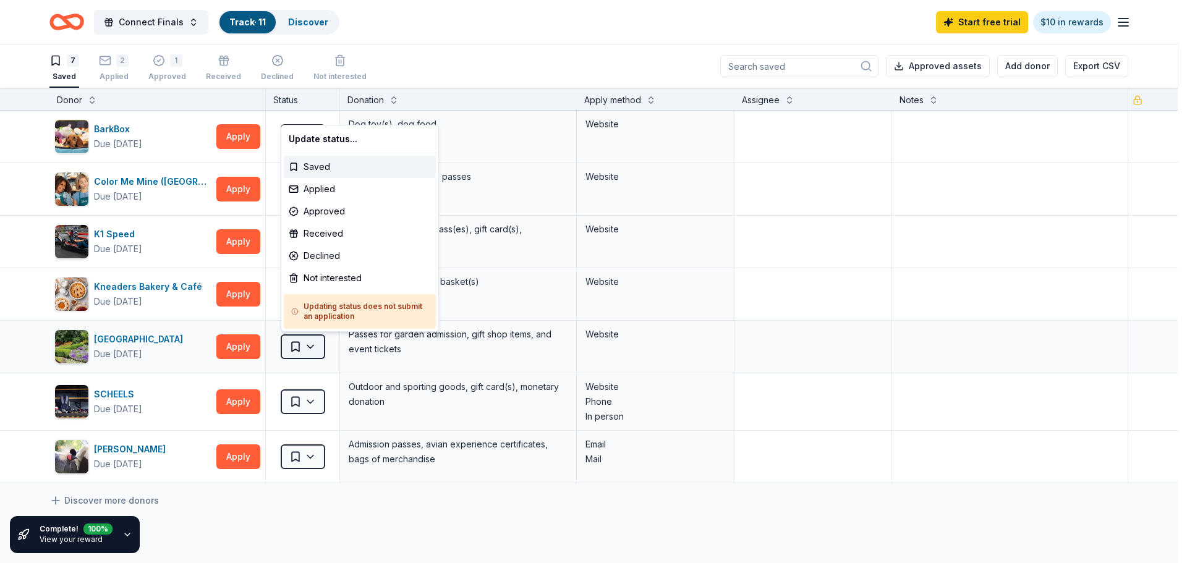
click at [314, 349] on html "Connect Finals Track · 11 Discover Start free trial $10 in rewards 7 Saved 2 Ap…" at bounding box center [593, 281] width 1187 height 563
click at [315, 190] on div "Applied" at bounding box center [360, 189] width 152 height 22
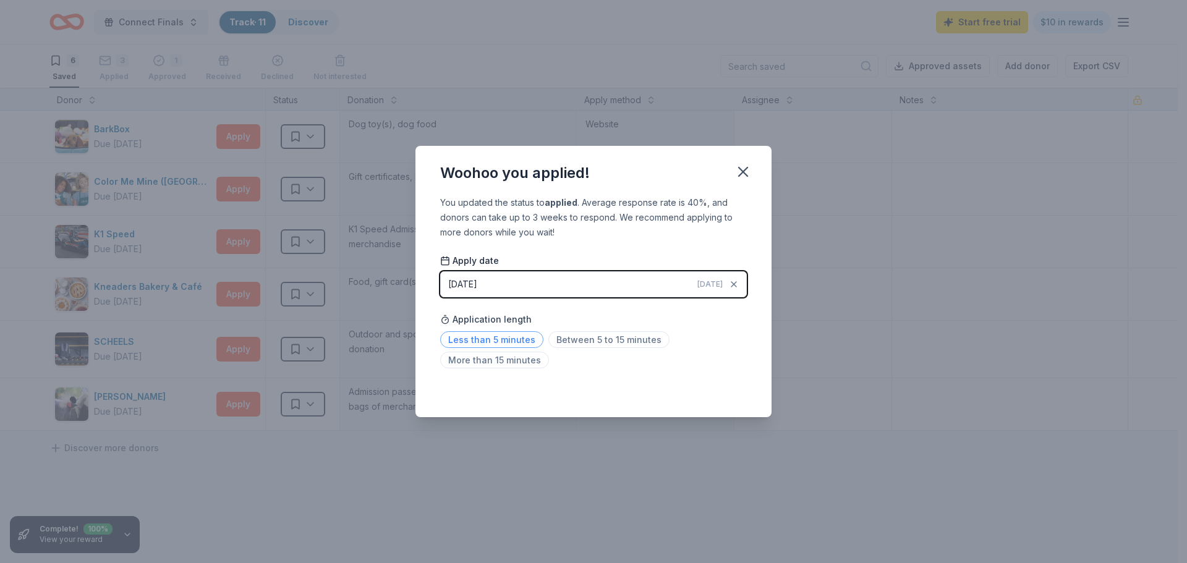
click at [500, 338] on span "Less than 5 minutes" at bounding box center [491, 339] width 103 height 17
click at [743, 169] on icon "button" at bounding box center [743, 171] width 17 height 17
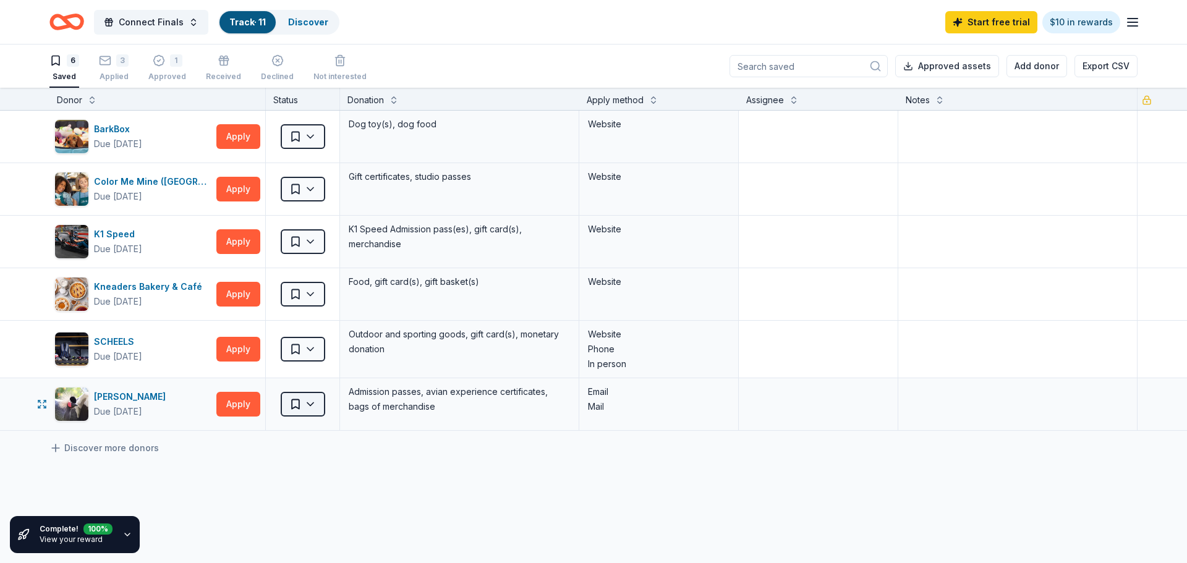
click at [307, 404] on html "Connect Finals Track · 11 Discover Start free trial $10 in rewards 6 Saved 3 Ap…" at bounding box center [593, 281] width 1187 height 563
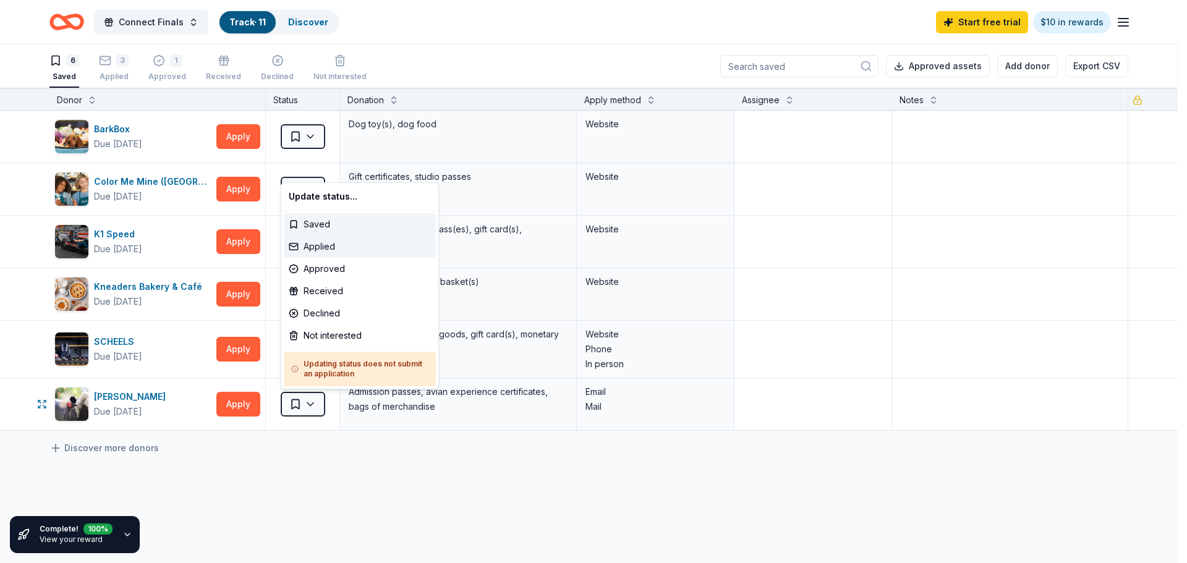
click at [310, 241] on div "Applied" at bounding box center [360, 247] width 152 height 22
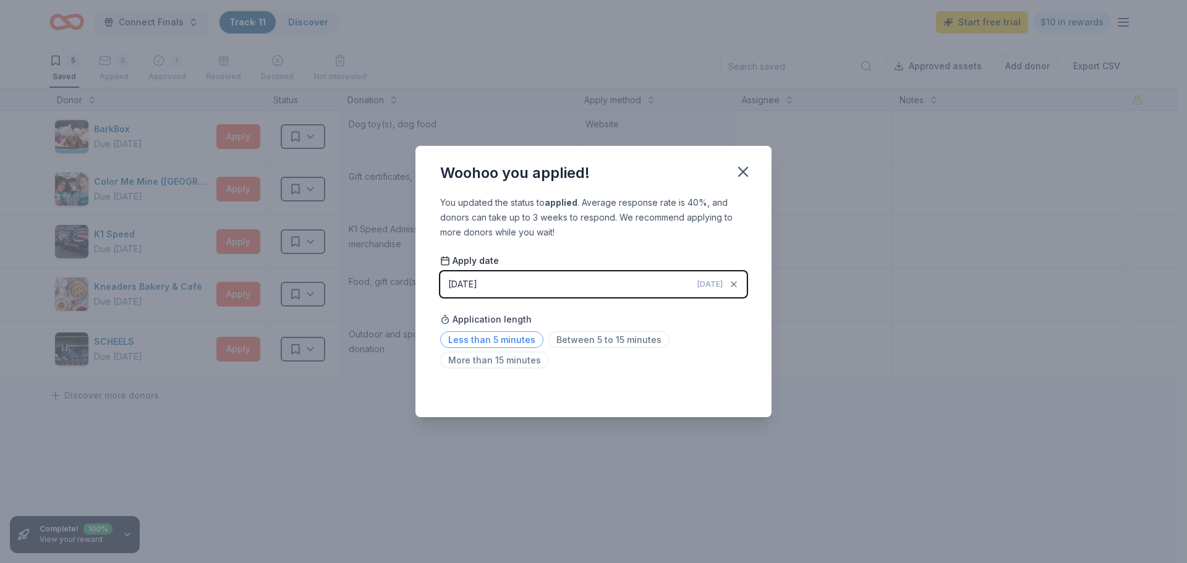
click at [511, 342] on span "Less than 5 minutes" at bounding box center [491, 339] width 103 height 17
click at [745, 171] on icon "button" at bounding box center [743, 172] width 9 height 9
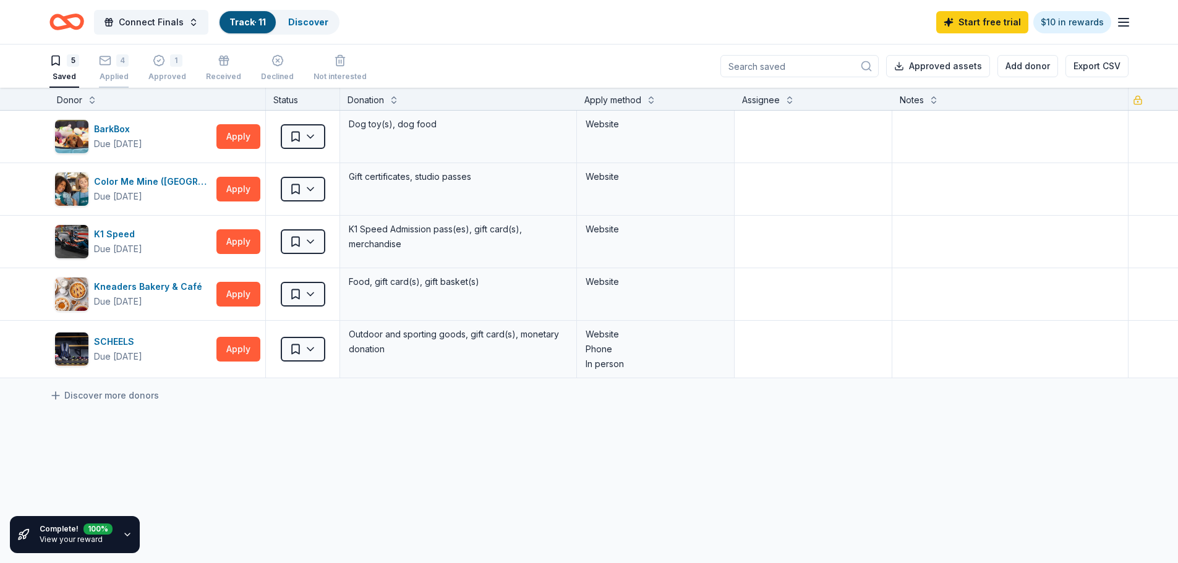
click at [106, 54] on icon "button" at bounding box center [105, 52] width 11 height 3
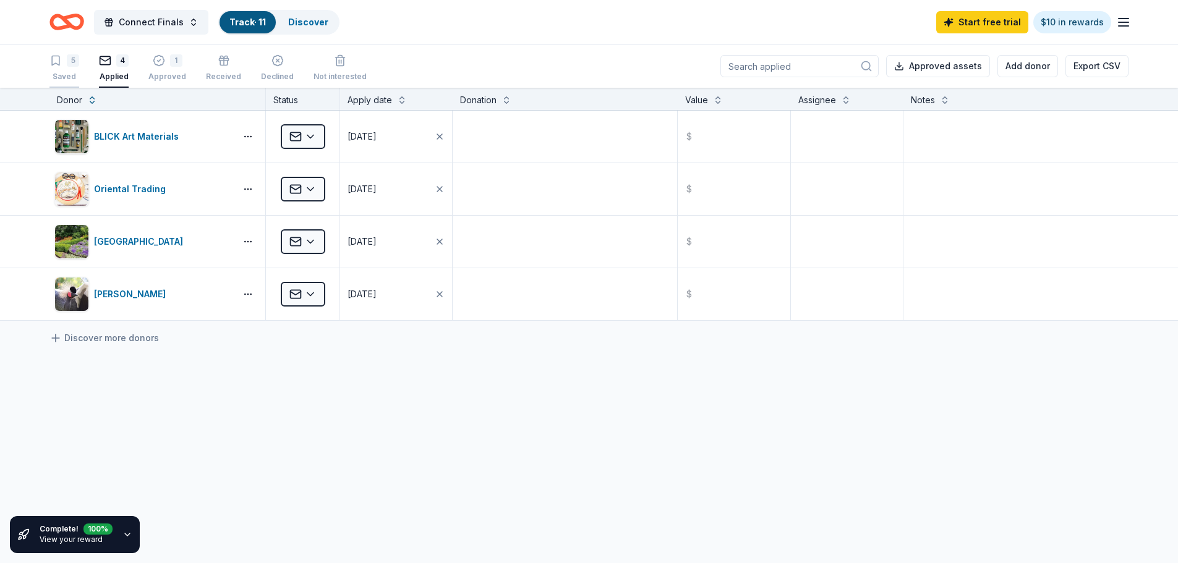
click at [58, 58] on icon "button" at bounding box center [55, 60] width 12 height 12
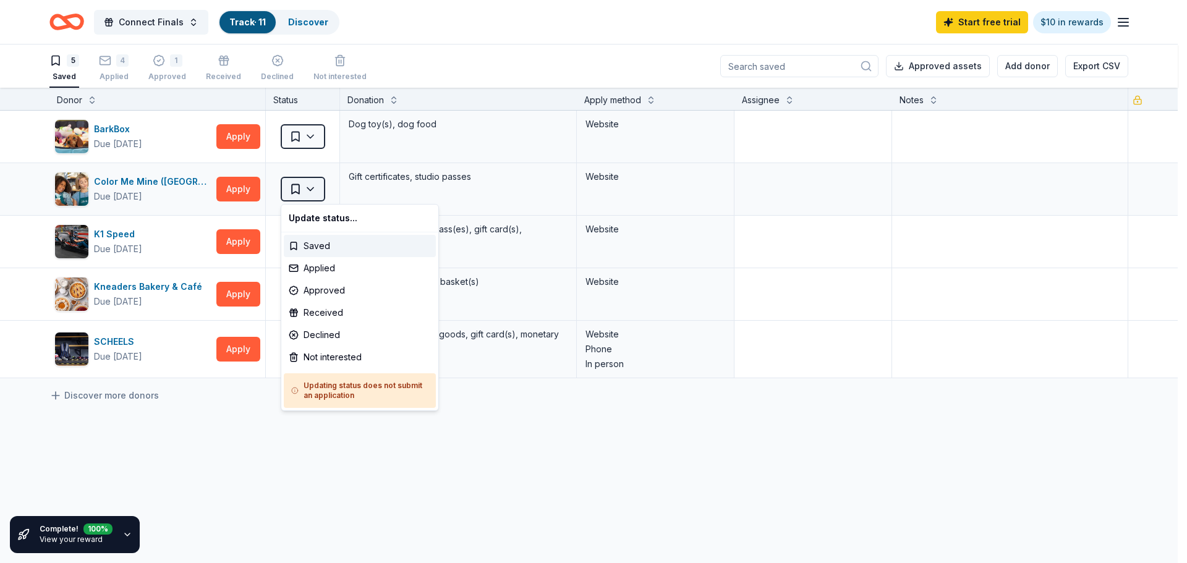
click at [299, 192] on html "Connect Finals Track · 11 Discover Start free trial $10 in rewards 5 Saved 4 Ap…" at bounding box center [593, 281] width 1187 height 563
click at [317, 268] on div "Applied" at bounding box center [360, 268] width 152 height 22
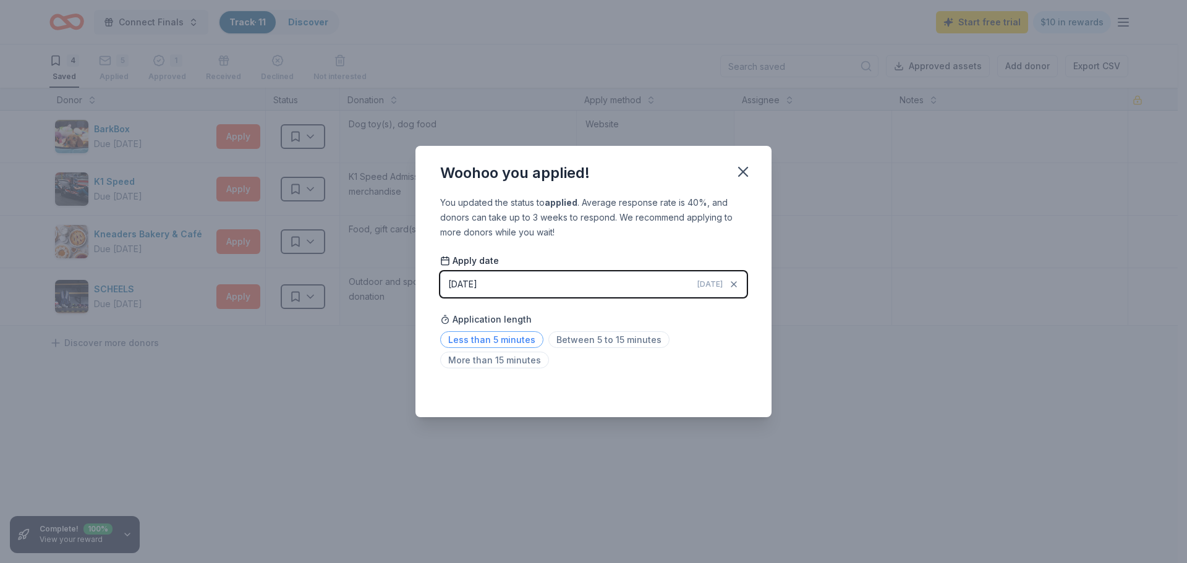
click at [506, 341] on span "Less than 5 minutes" at bounding box center [491, 339] width 103 height 17
click at [741, 173] on icon "button" at bounding box center [743, 171] width 17 height 17
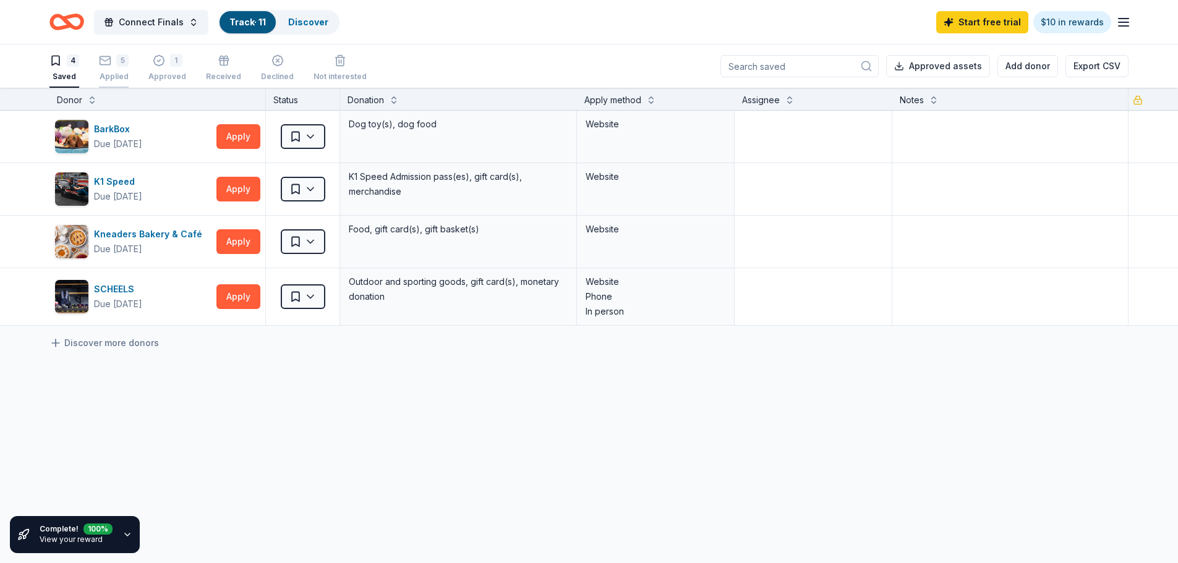
click at [110, 58] on rect "button" at bounding box center [105, 53] width 11 height 8
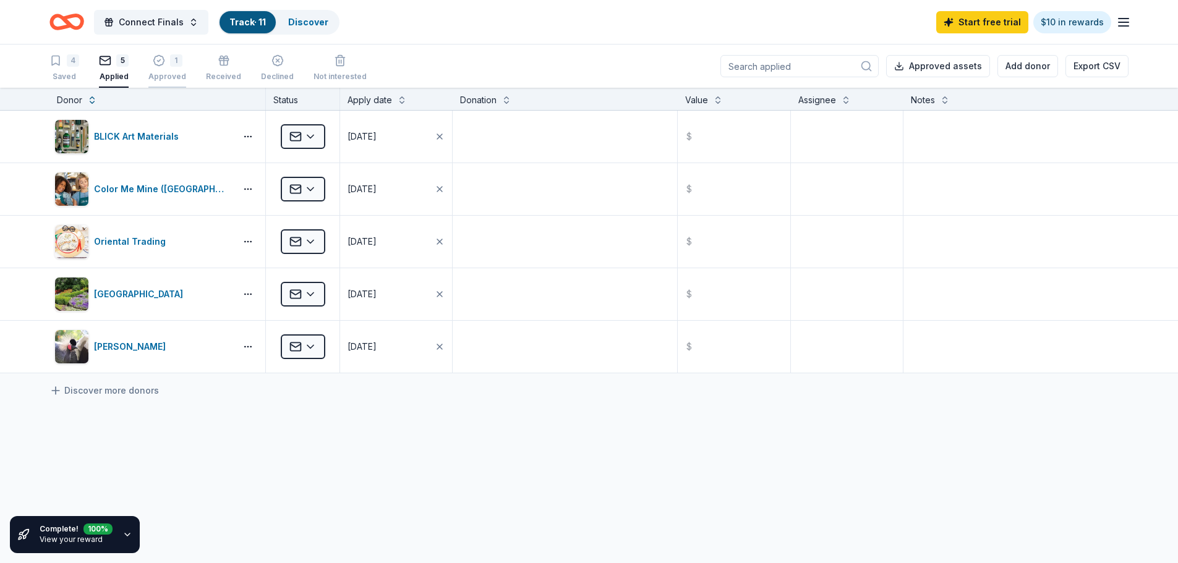
click at [173, 67] on div "1 Approved" at bounding box center [167, 67] width 38 height 27
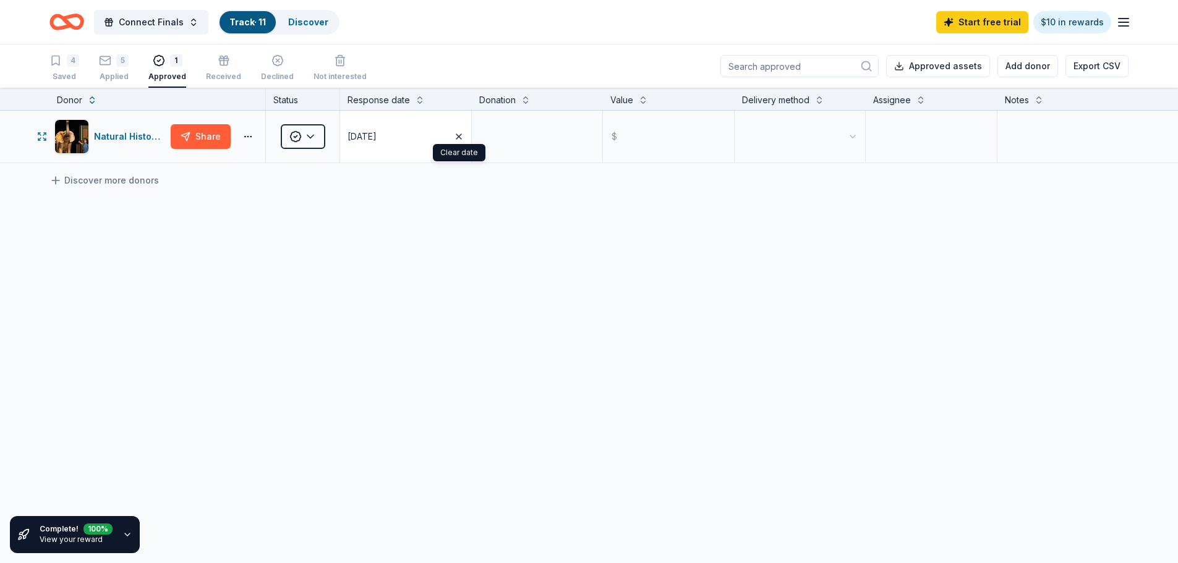
click at [458, 137] on icon "button" at bounding box center [458, 136] width 5 height 5
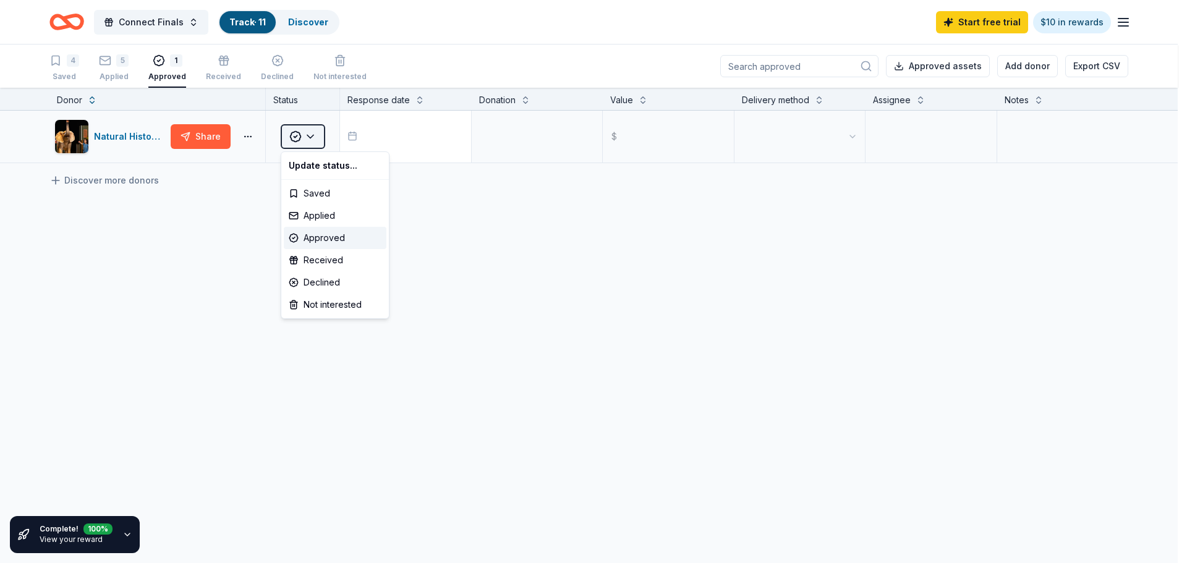
click at [310, 134] on html "Connect Finals Track · 11 Discover Start free trial $10 in rewards 4 Saved 5 Ap…" at bounding box center [593, 281] width 1187 height 563
click at [315, 191] on div "Saved" at bounding box center [335, 193] width 103 height 22
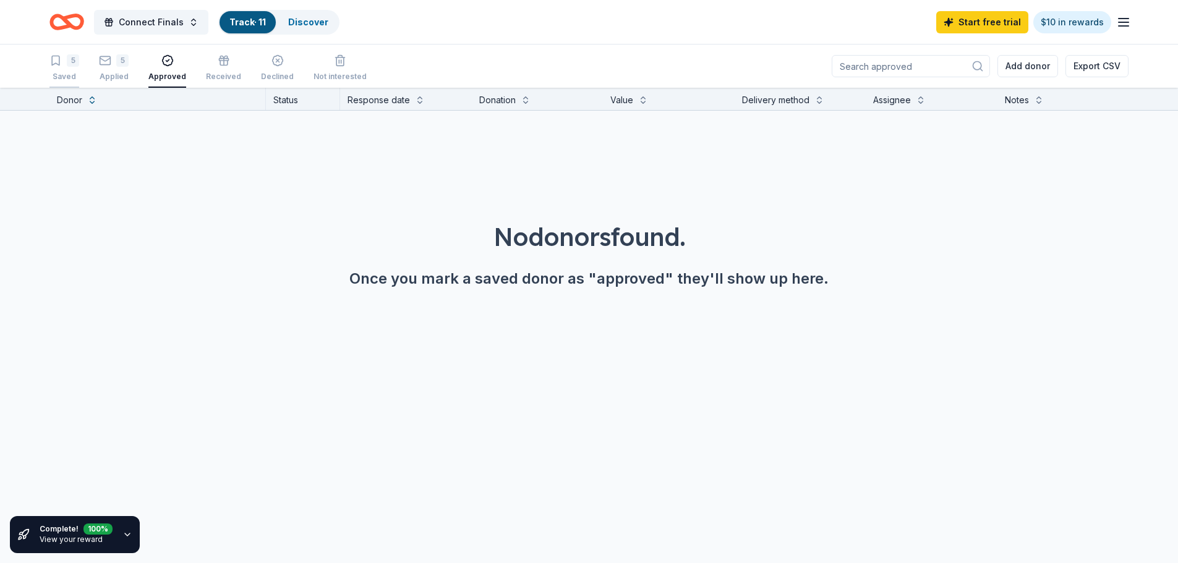
click at [54, 62] on icon "button" at bounding box center [55, 60] width 12 height 12
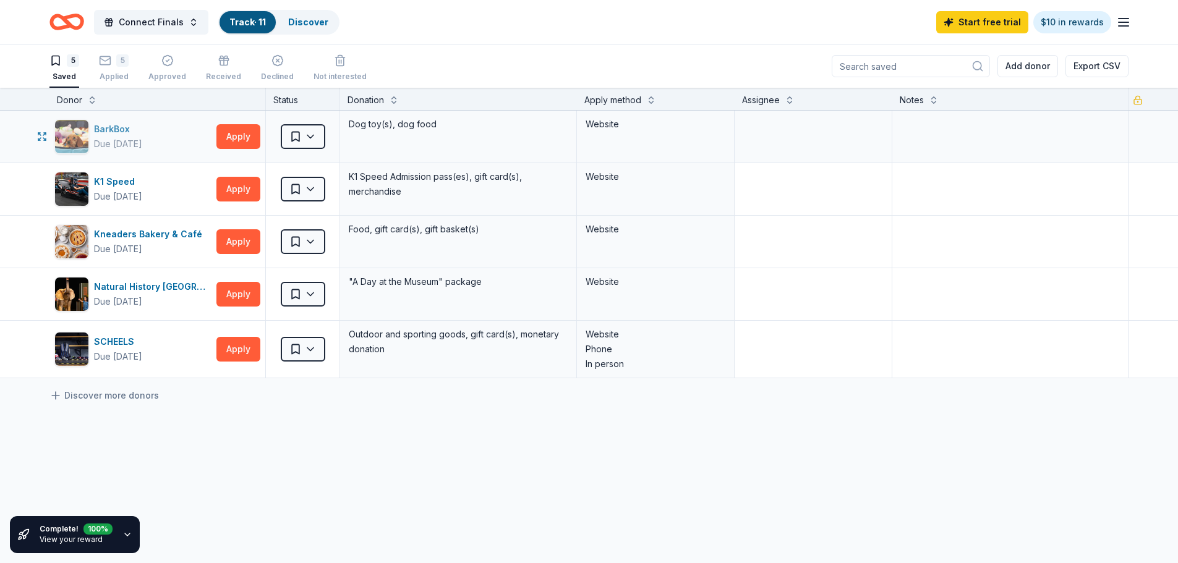
click at [66, 129] on img "button" at bounding box center [71, 136] width 33 height 33
click at [312, 17] on link "Discover" at bounding box center [308, 22] width 40 height 11
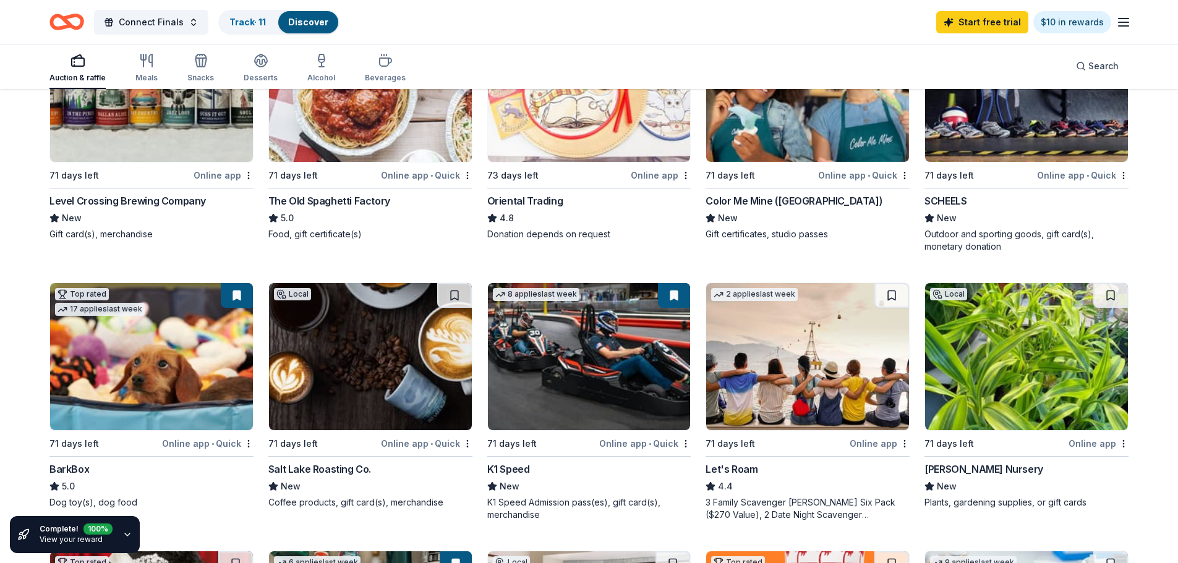
scroll to position [255, 0]
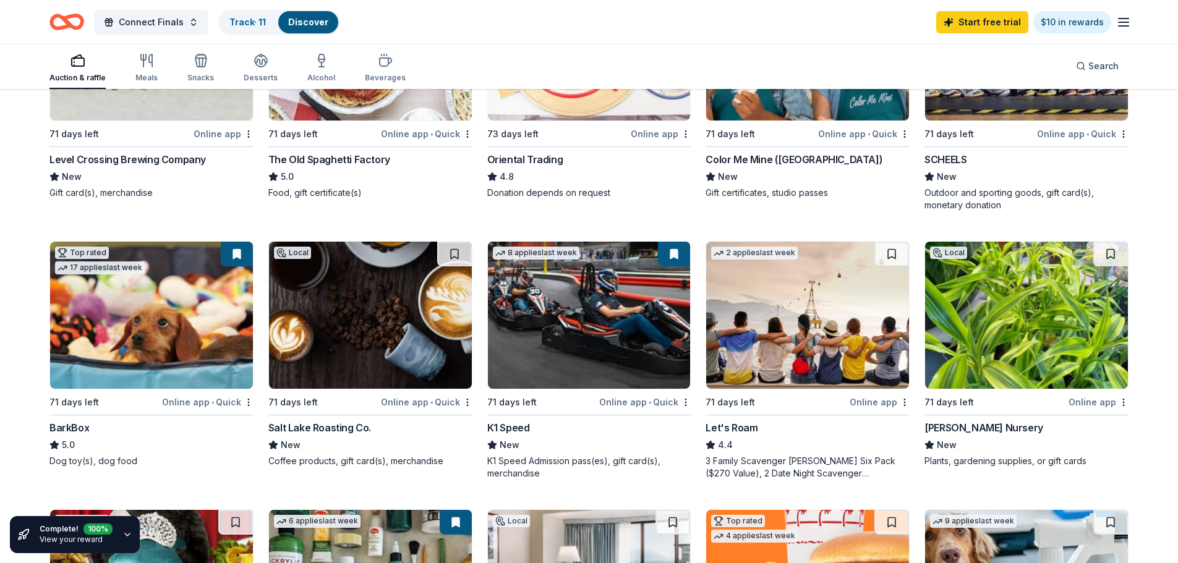
click at [676, 252] on button at bounding box center [674, 254] width 32 height 25
drag, startPoint x: 680, startPoint y: 260, endPoint x: 676, endPoint y: 249, distance: 12.3
click at [676, 249] on button at bounding box center [674, 254] width 32 height 25
click at [229, 19] on link "Track · 11" at bounding box center [247, 22] width 36 height 11
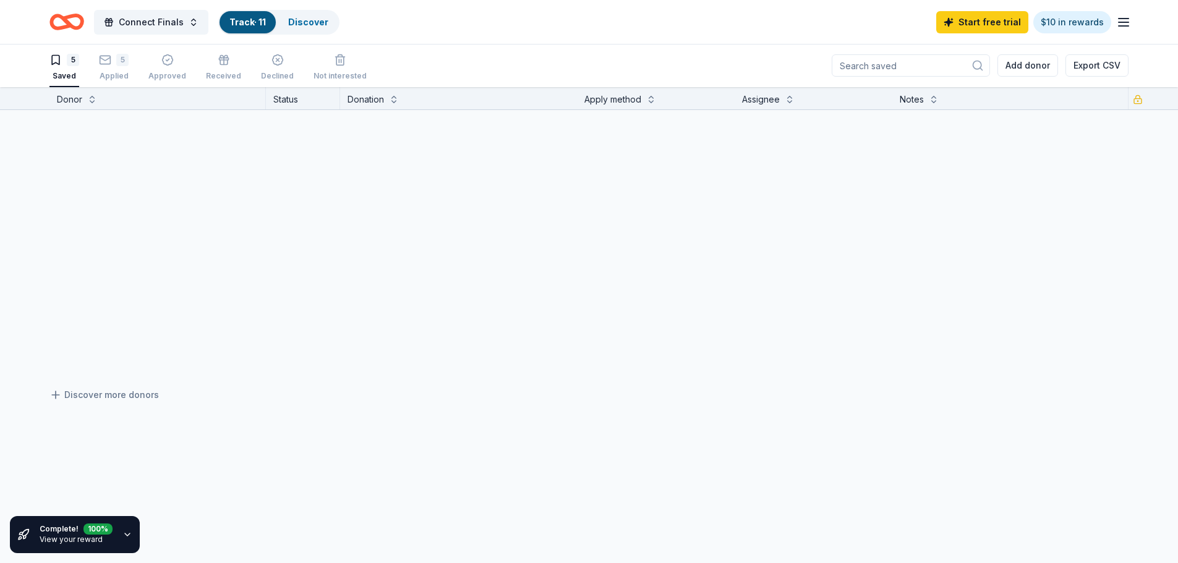
scroll to position [1, 0]
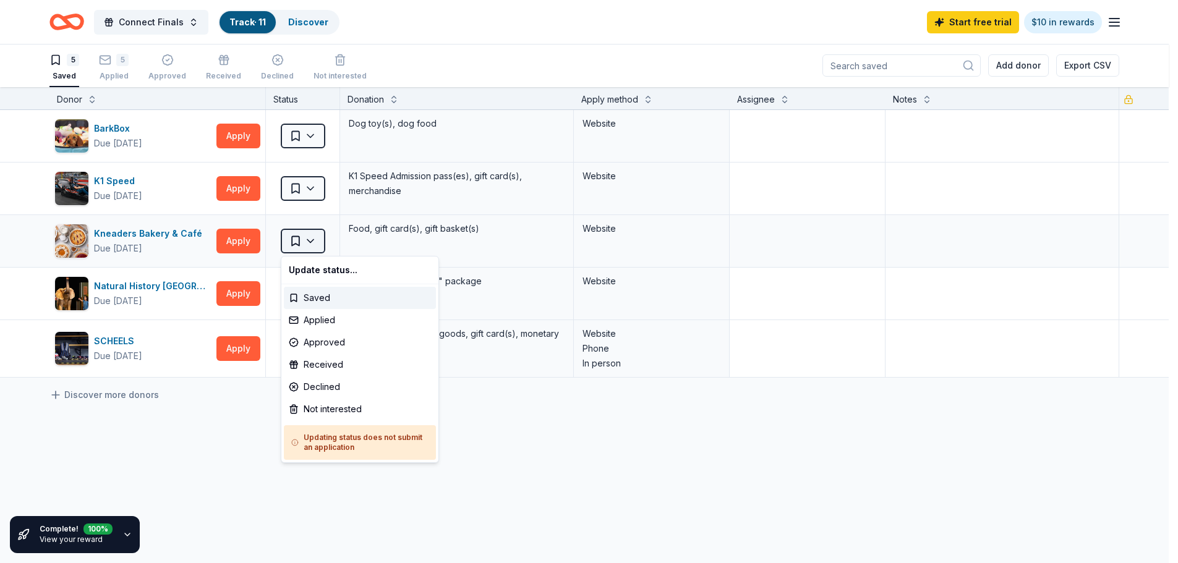
click at [314, 245] on html "Connect Finals Track · 11 Discover Start free trial $10 in rewards 5 Saved 5 Ap…" at bounding box center [589, 280] width 1178 height 563
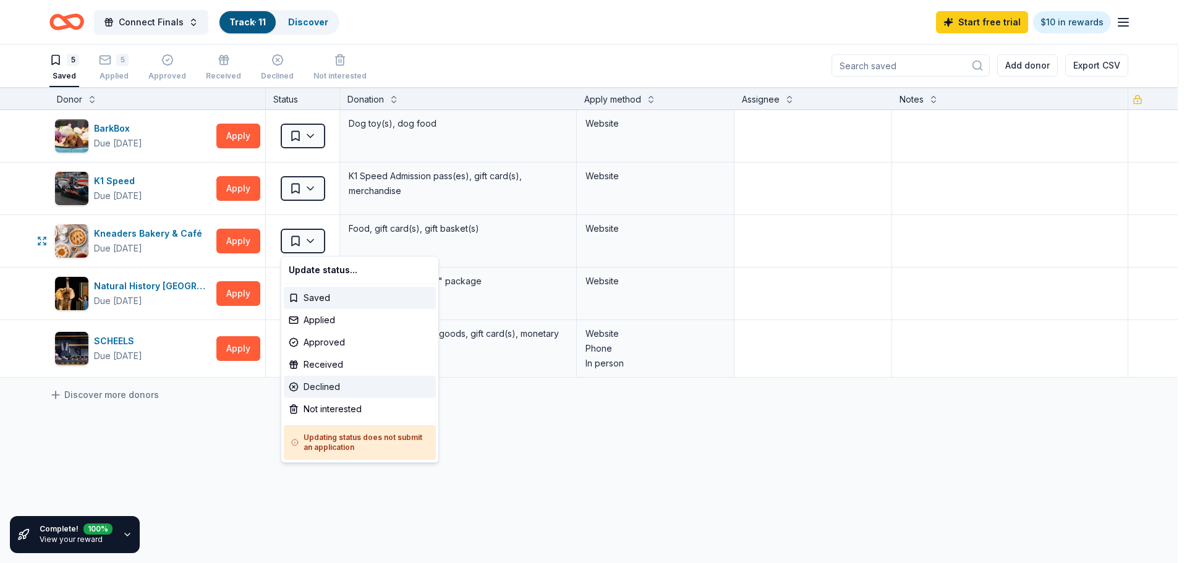
click at [303, 380] on div "Declined" at bounding box center [360, 387] width 152 height 22
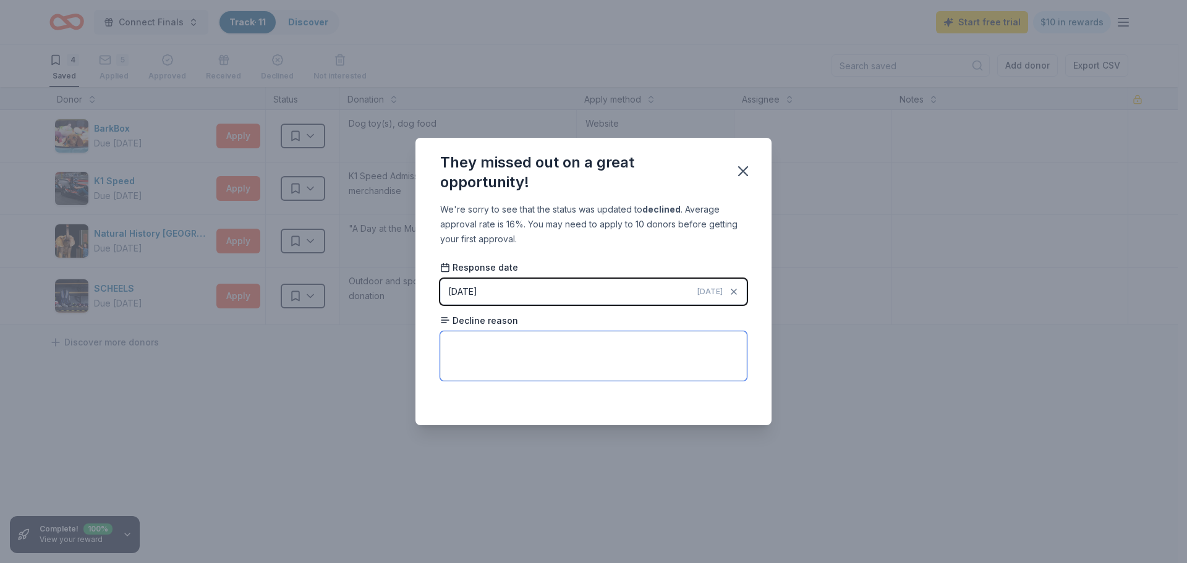
click at [461, 354] on textarea at bounding box center [593, 355] width 307 height 49
type textarea "too busy"
click at [742, 170] on icon "button" at bounding box center [743, 171] width 9 height 9
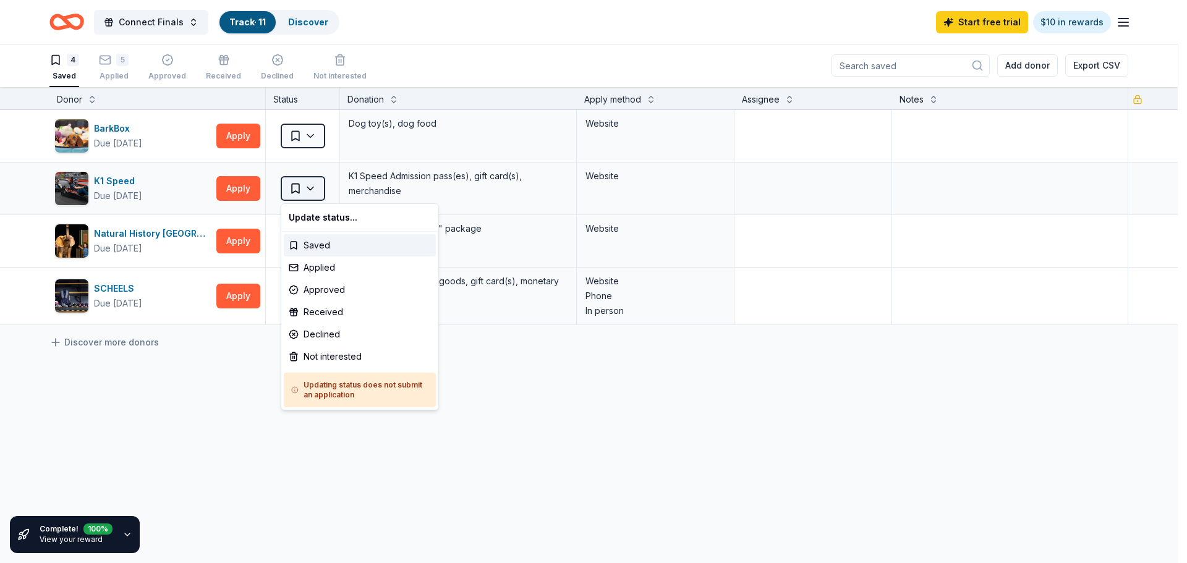
click at [310, 187] on html "Connect Finals Track · 11 Discover Start free trial $10 in rewards 4 Saved 5 Ap…" at bounding box center [593, 280] width 1187 height 563
click at [311, 336] on div "Declined" at bounding box center [360, 334] width 152 height 22
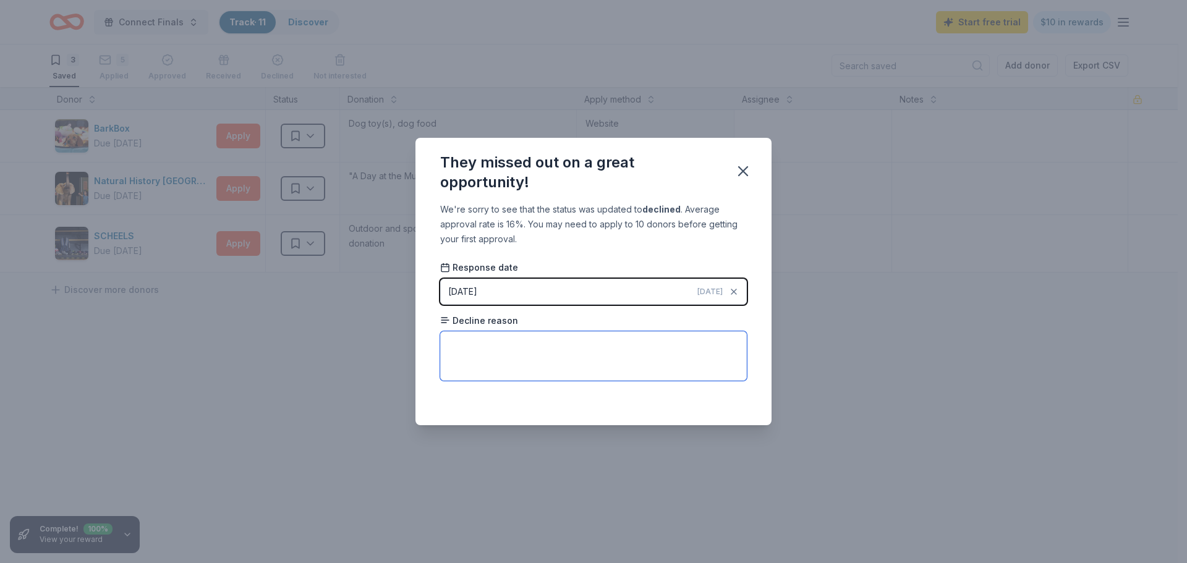
click at [459, 364] on textarea at bounding box center [593, 355] width 307 height 49
type textarea "no more donations available"
click at [746, 169] on icon "button" at bounding box center [743, 171] width 9 height 9
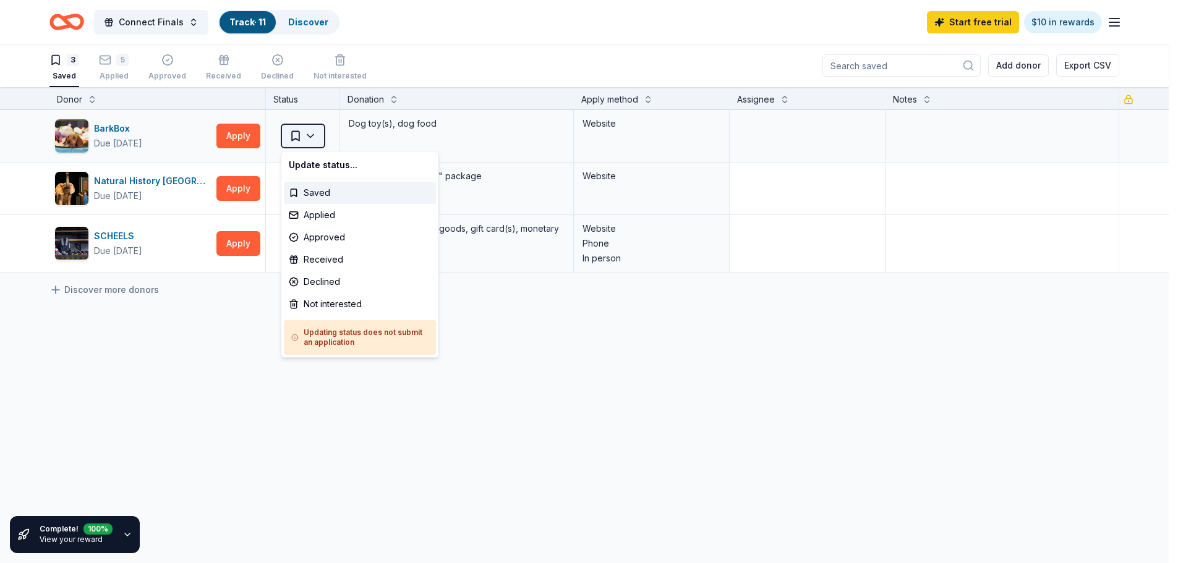
click at [310, 134] on html "Connect Finals Track · 11 Discover Start free trial $10 in rewards 3 Saved 5 Ap…" at bounding box center [589, 280] width 1178 height 563
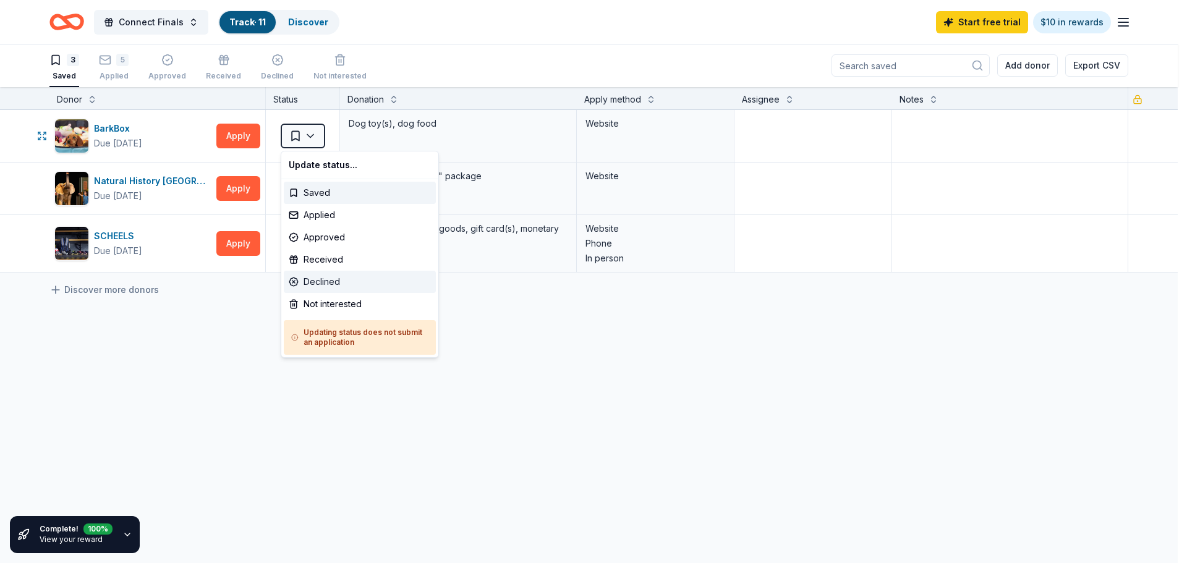
click at [309, 284] on div "Declined" at bounding box center [360, 282] width 152 height 22
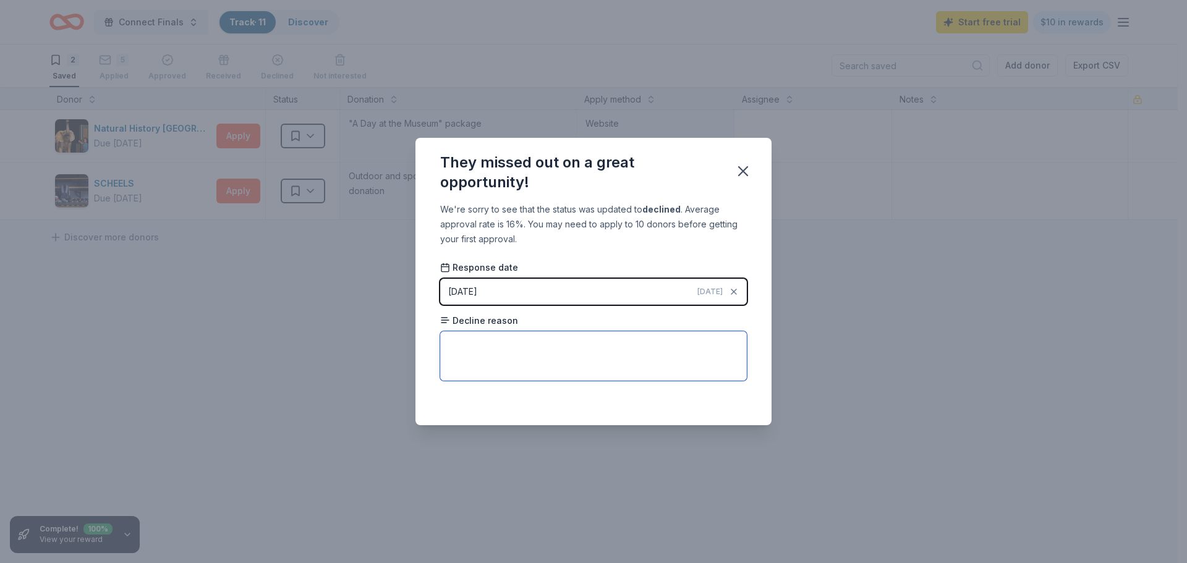
click at [451, 352] on textarea at bounding box center [593, 355] width 307 height 49
click at [513, 349] on textarea "mission not alighned with dogs" at bounding box center [593, 355] width 307 height 49
type textarea "mission not aligned with dogs"
click at [750, 166] on icon "button" at bounding box center [743, 171] width 17 height 17
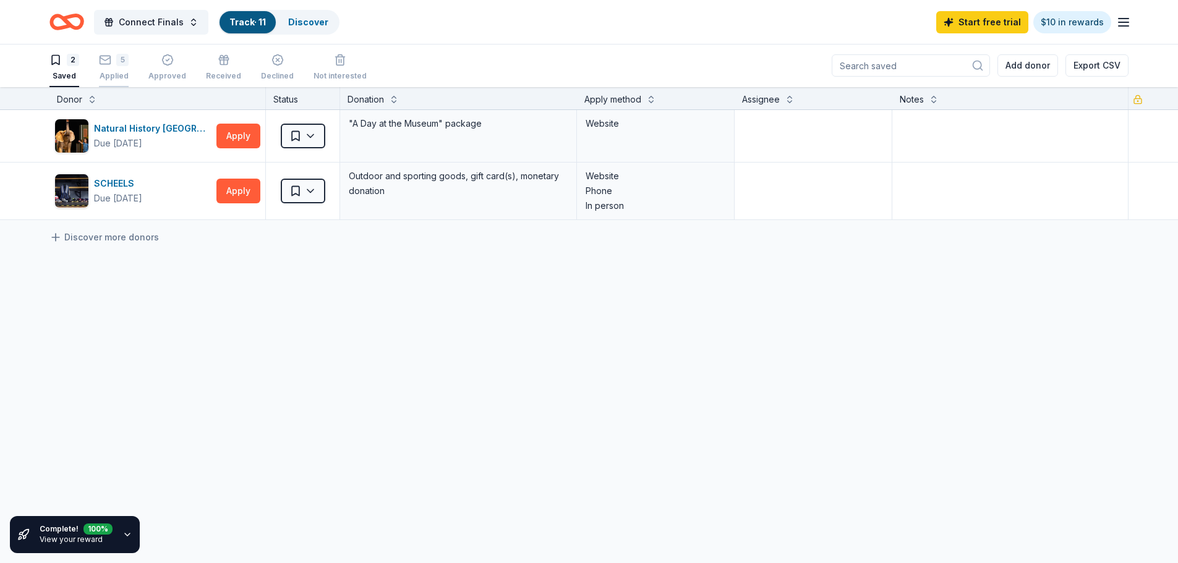
click at [111, 73] on div "Applied" at bounding box center [114, 76] width 30 height 10
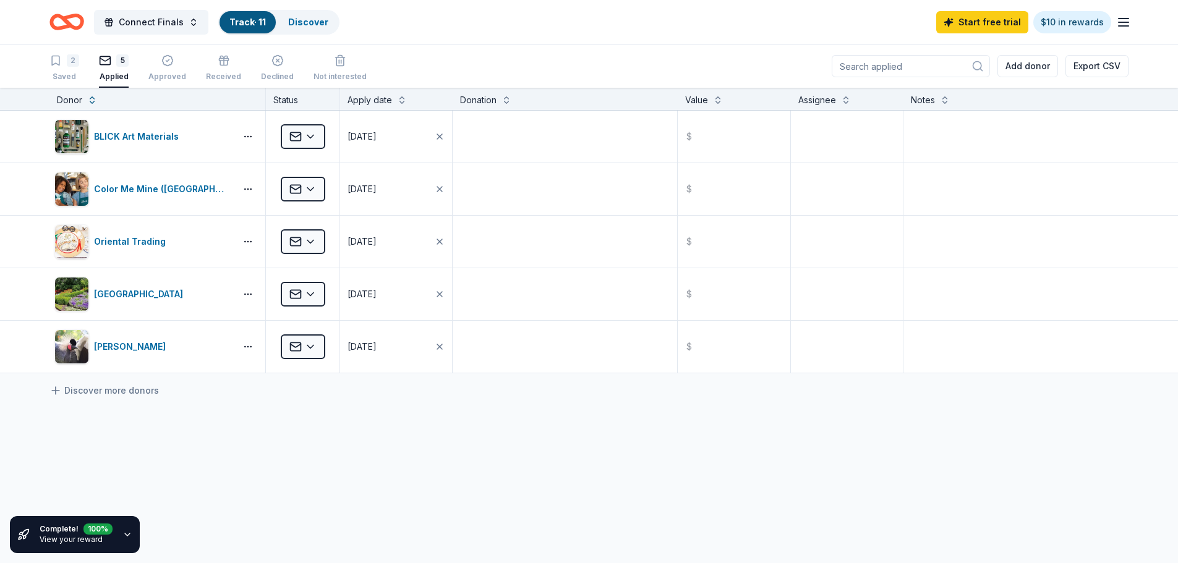
click at [99, 49] on button "5 Applied" at bounding box center [114, 68] width 30 height 38
click at [74, 393] on link "Discover more donors" at bounding box center [103, 390] width 109 height 15
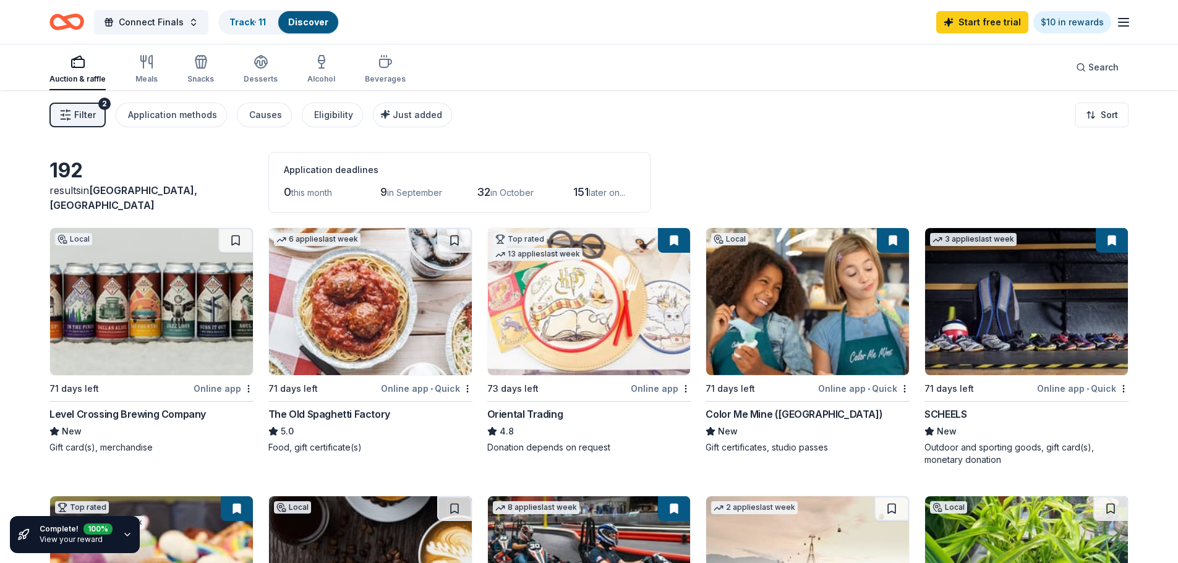
click at [88, 535] on link "View your reward" at bounding box center [71, 539] width 63 height 9
click at [127, 535] on icon "button" at bounding box center [127, 535] width 10 height 10
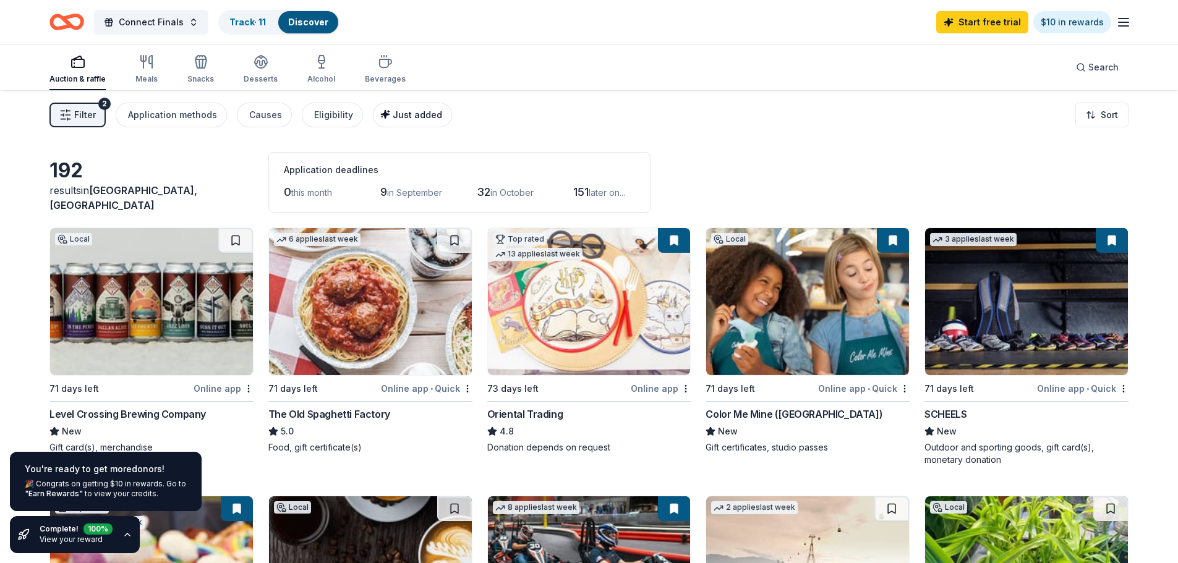
click at [406, 113] on span "Just added" at bounding box center [417, 114] width 49 height 11
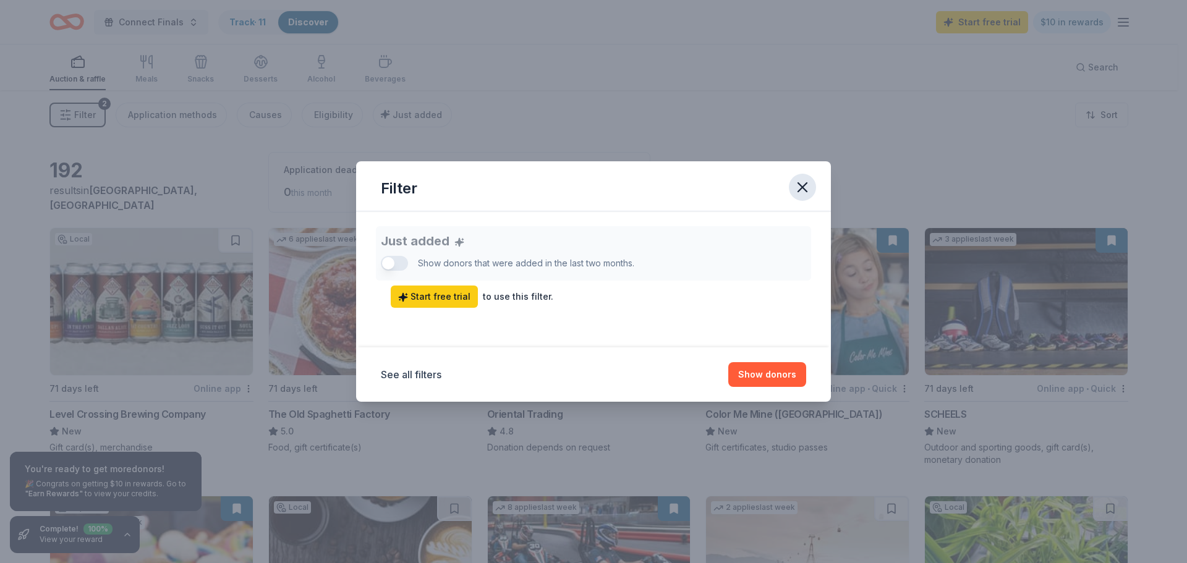
click at [806, 186] on icon "button" at bounding box center [802, 187] width 17 height 17
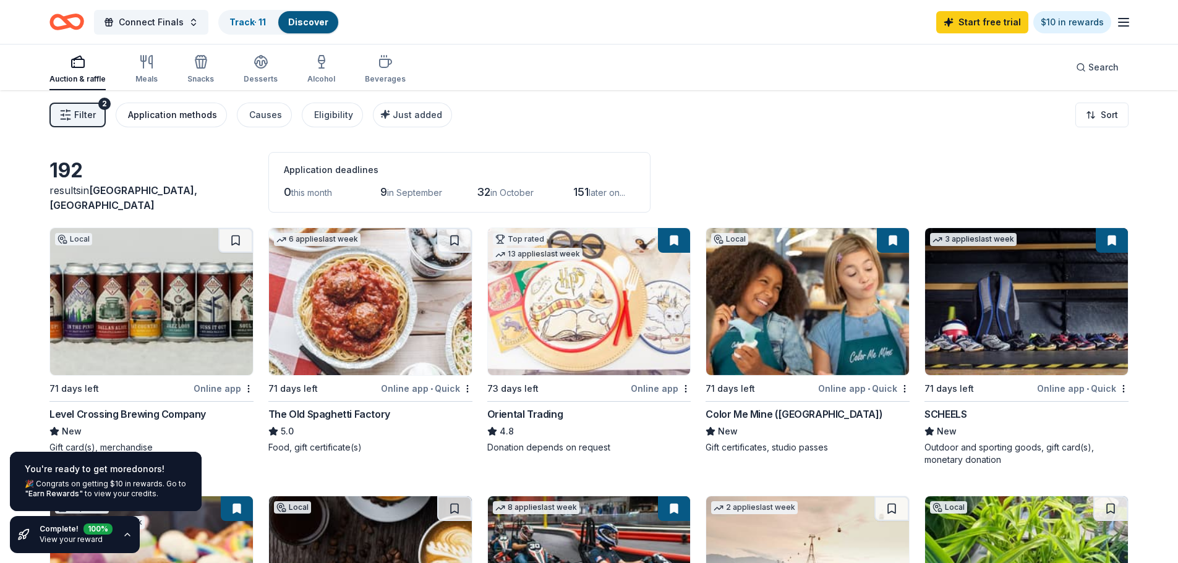
click at [197, 114] on div "Application methods" at bounding box center [172, 115] width 89 height 15
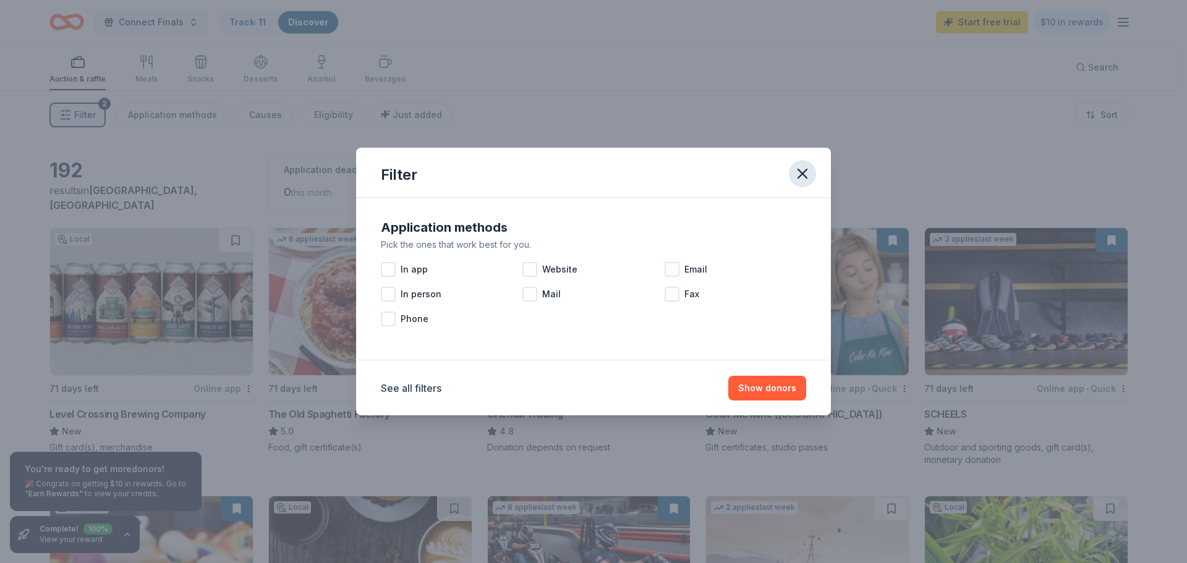
click at [804, 176] on icon "button" at bounding box center [802, 173] width 9 height 9
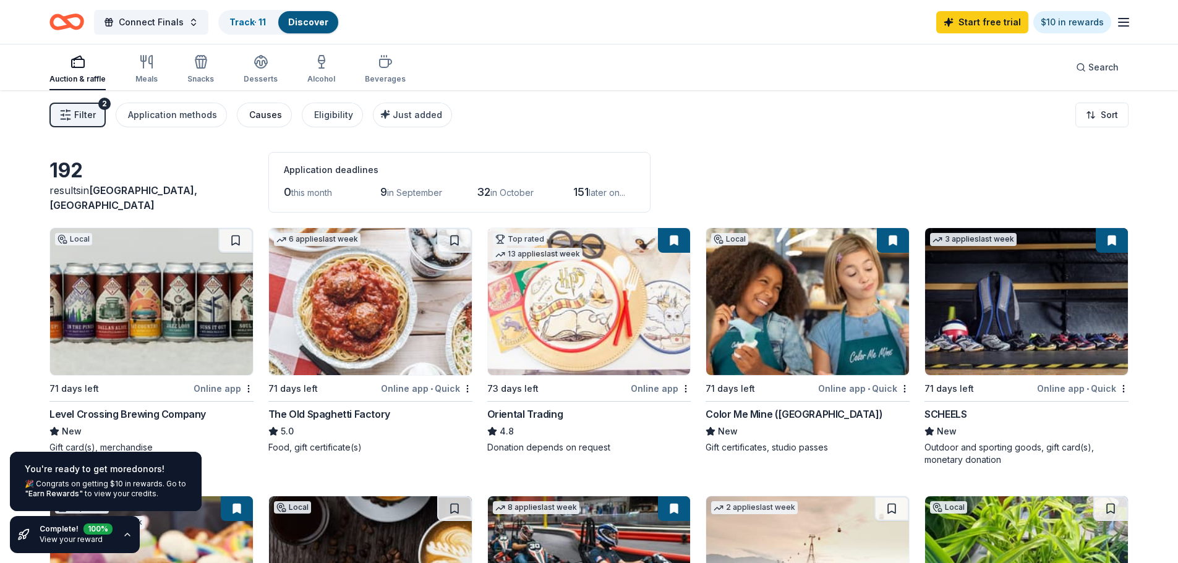
click at [250, 116] on div "Causes" at bounding box center [265, 115] width 33 height 15
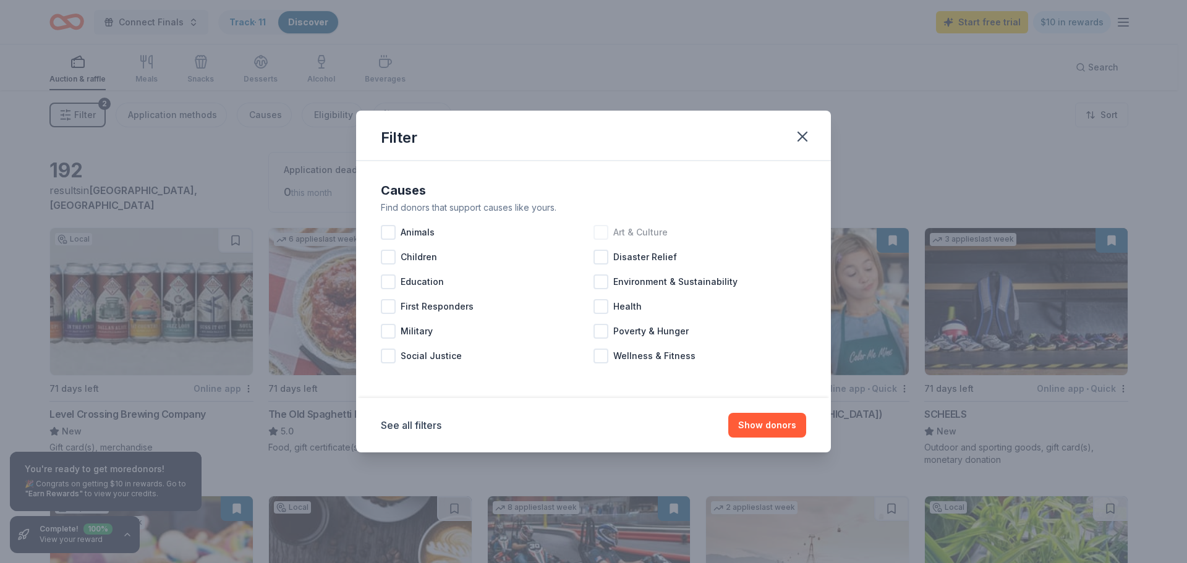
click at [603, 232] on div at bounding box center [601, 232] width 15 height 15
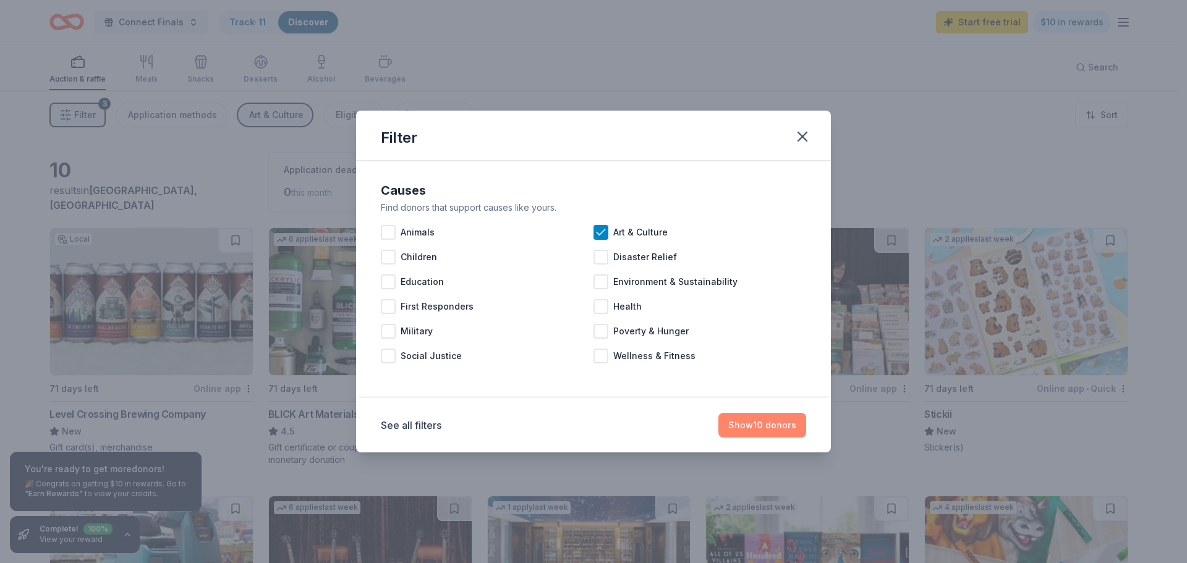
click at [787, 432] on button "Show 10 donors" at bounding box center [763, 425] width 88 height 25
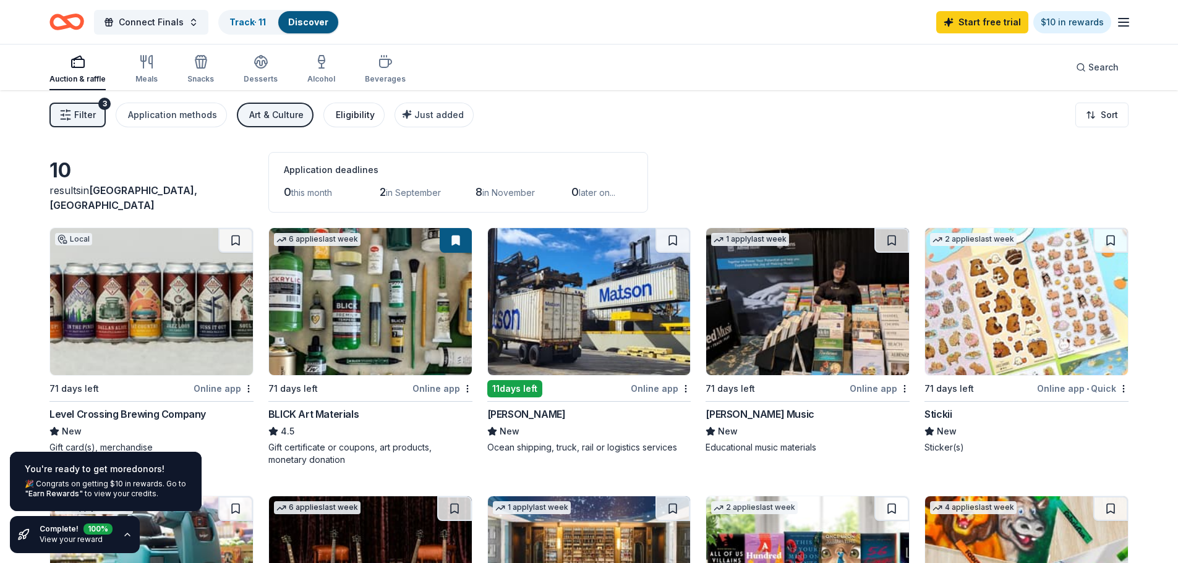
click at [349, 115] on div "Eligibility" at bounding box center [355, 115] width 39 height 15
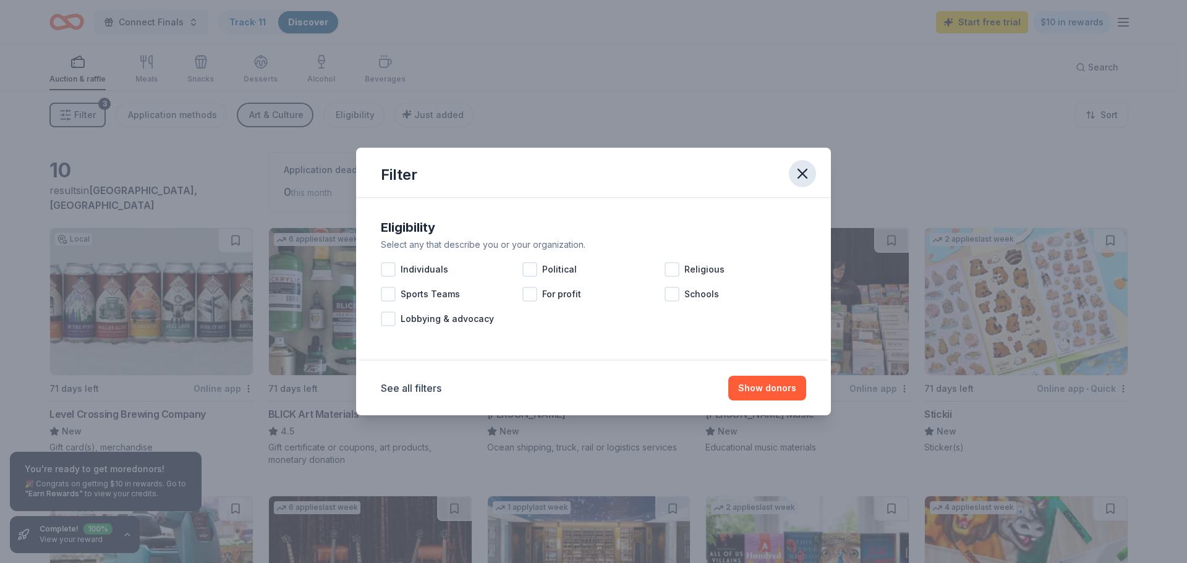
click at [809, 166] on icon "button" at bounding box center [802, 173] width 17 height 17
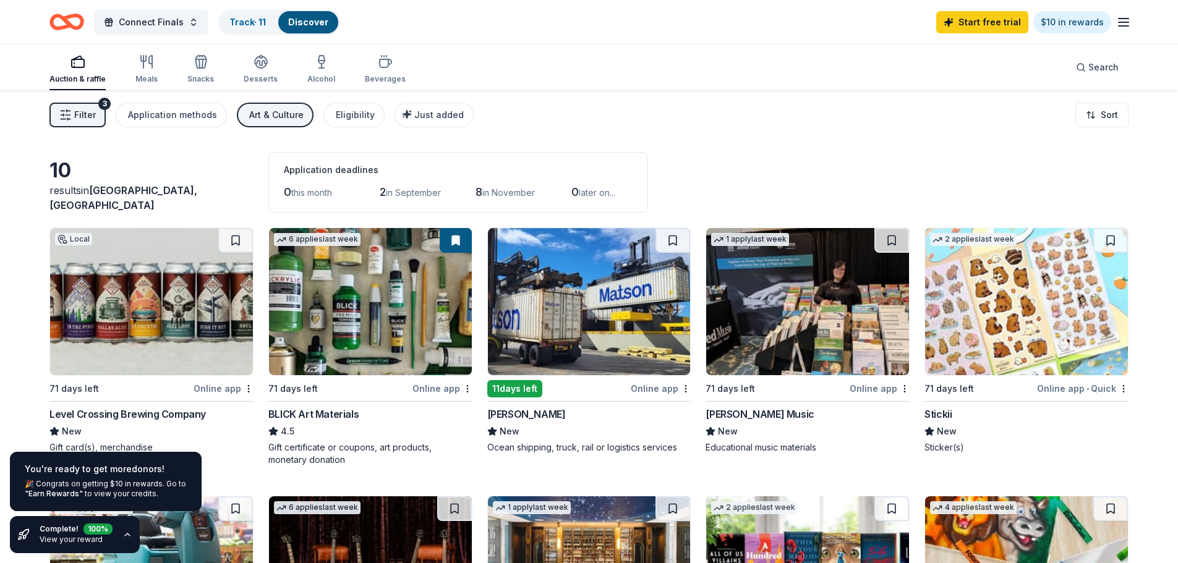
click at [1126, 22] on line "button" at bounding box center [1124, 22] width 10 height 0
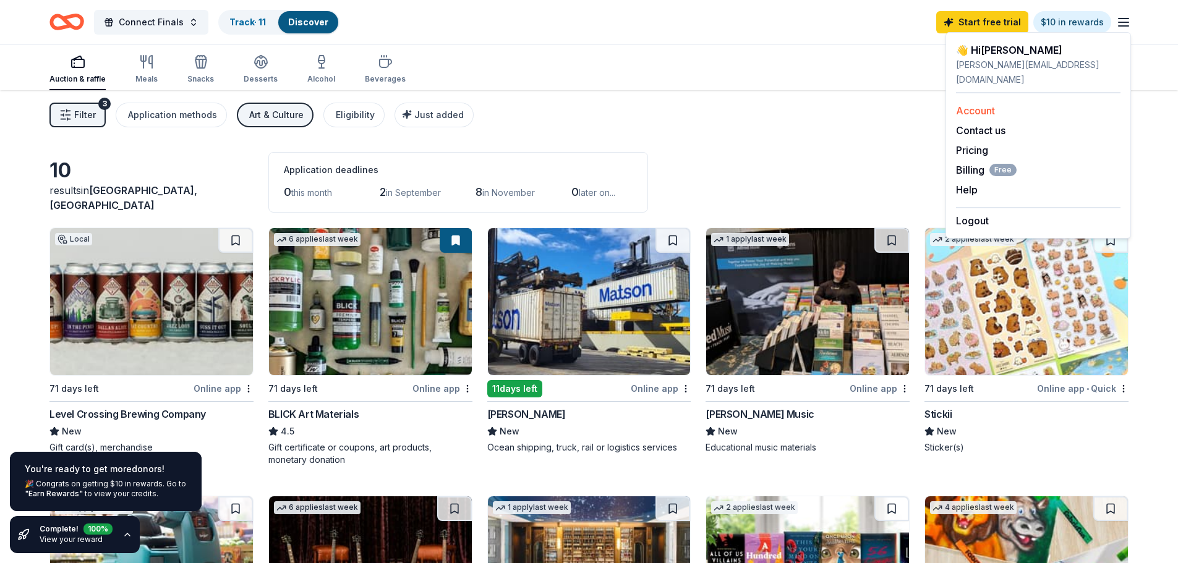
click at [976, 105] on link "Account" at bounding box center [975, 111] width 39 height 12
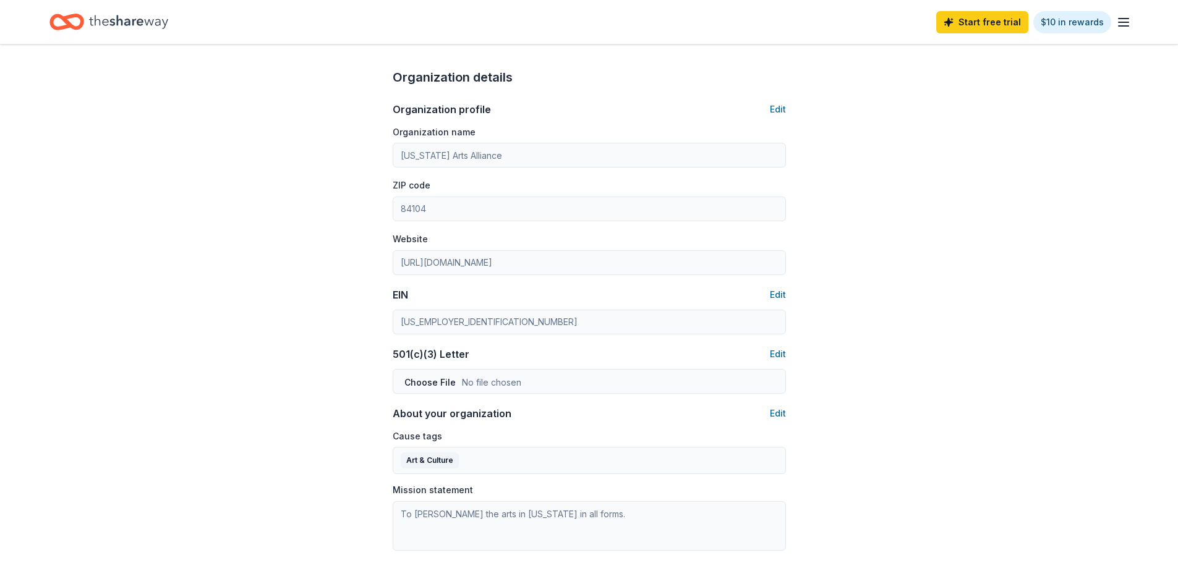
scroll to position [380, 0]
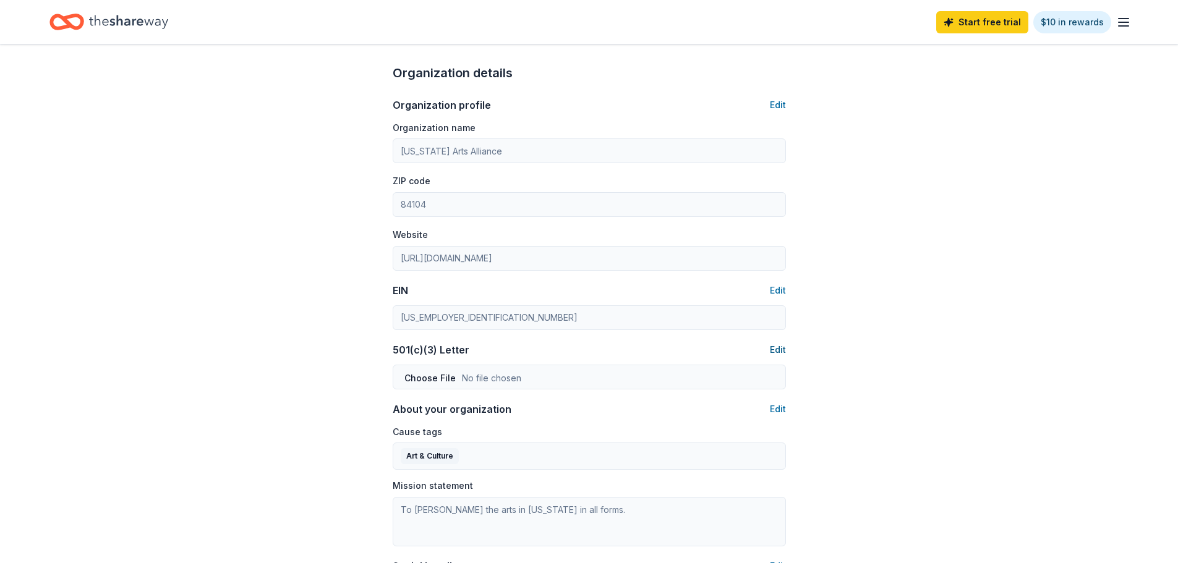
click at [779, 347] on button "Edit" at bounding box center [778, 350] width 16 height 15
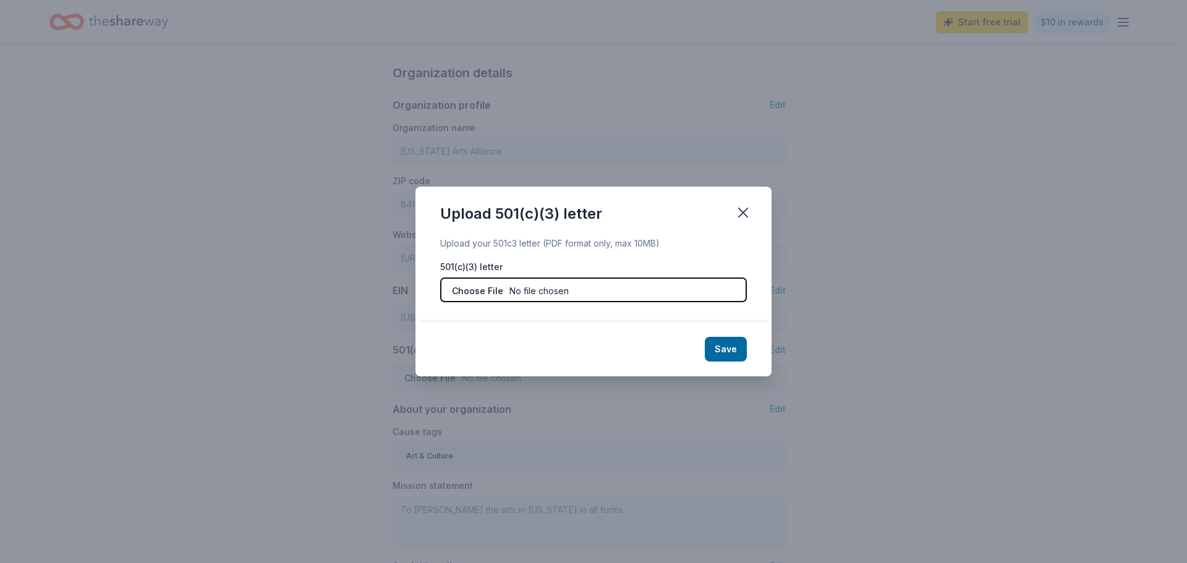
click at [477, 289] on input "file" at bounding box center [593, 290] width 307 height 25
type input "C:\fakepath\UAA_501c3.pdf"
click at [735, 343] on button "Save" at bounding box center [726, 349] width 42 height 25
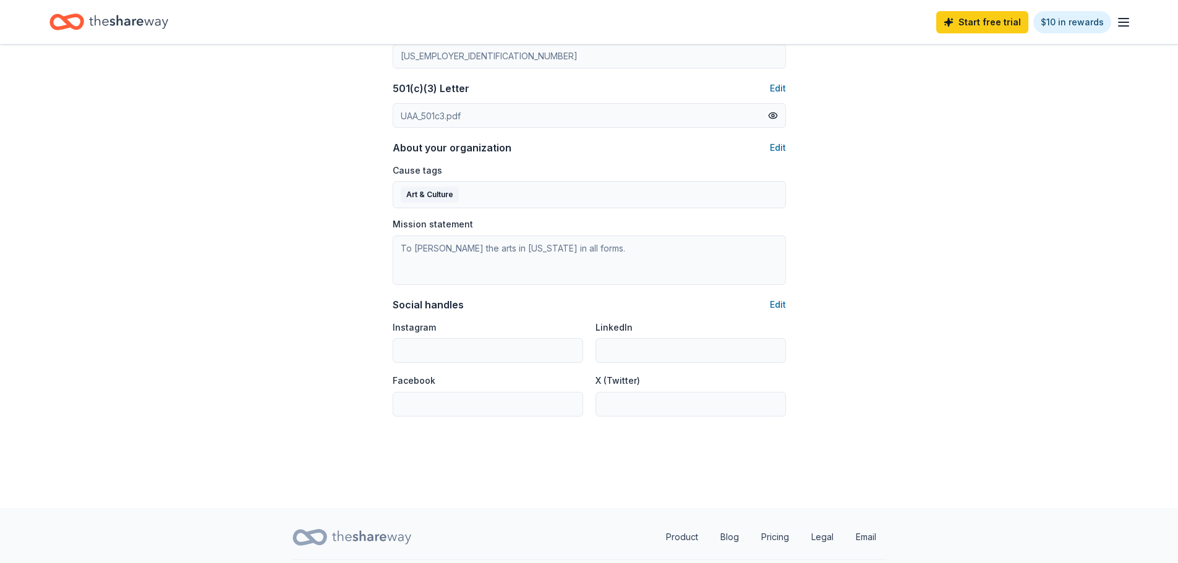
scroll to position [675, 0]
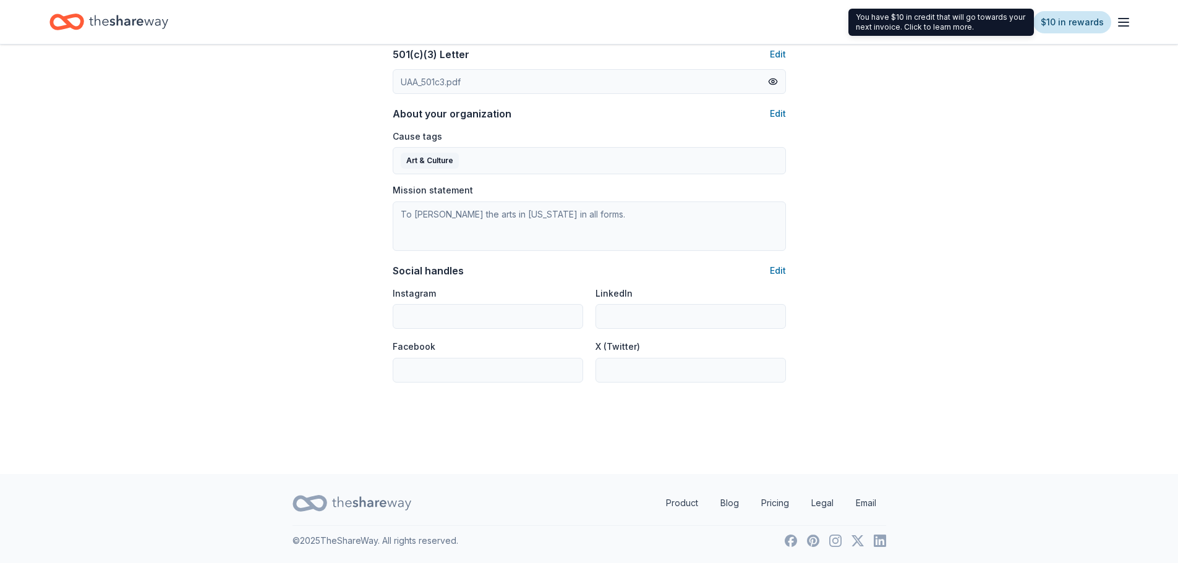
click at [1048, 19] on link "$10 in rewards" at bounding box center [1072, 22] width 78 height 22
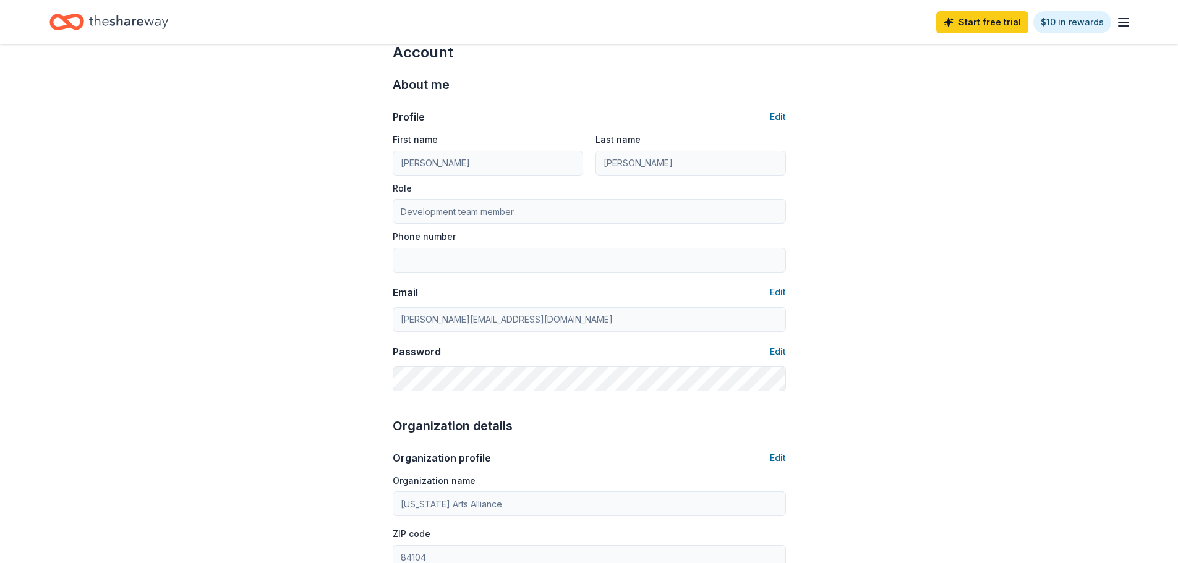
scroll to position [0, 0]
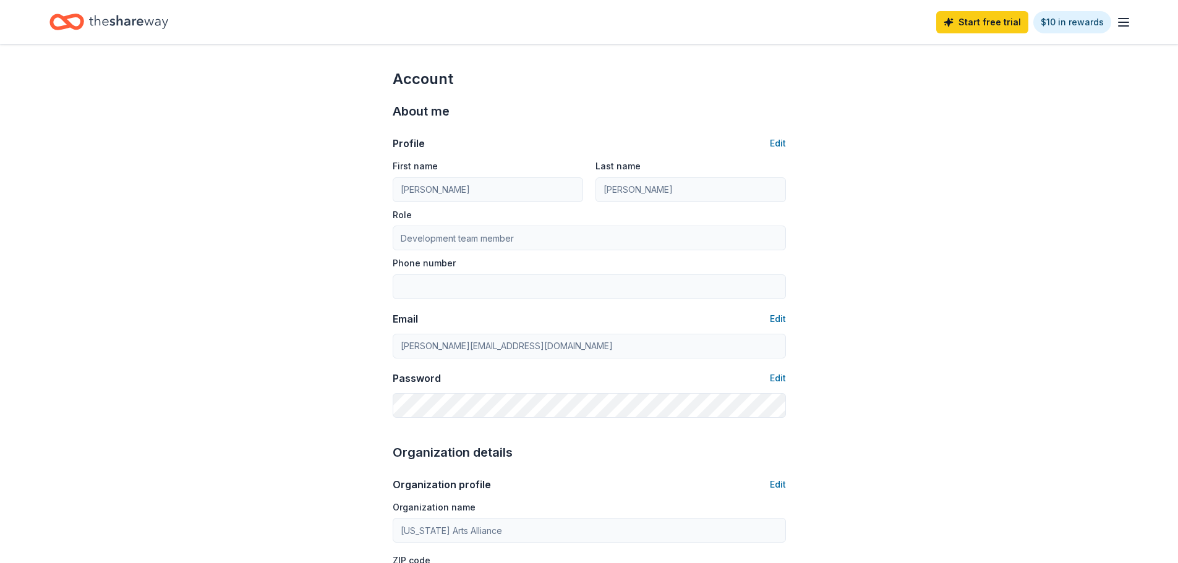
click at [114, 21] on icon "Home" at bounding box center [128, 21] width 79 height 25
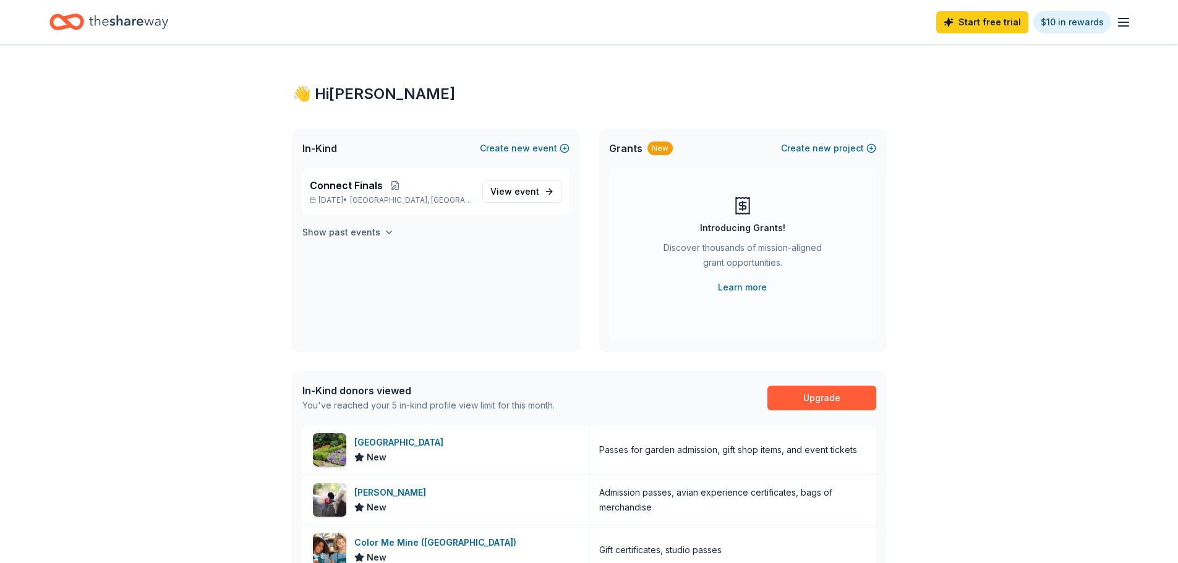
click at [388, 231] on icon "button" at bounding box center [389, 233] width 10 height 10
click at [1122, 21] on icon "button" at bounding box center [1123, 22] width 15 height 15
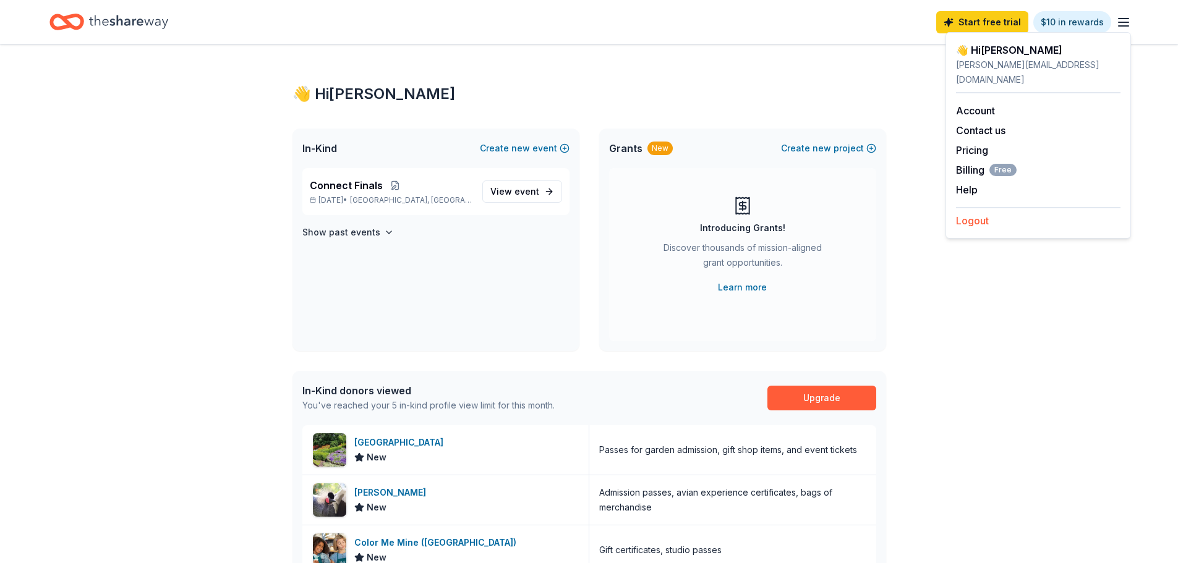
click at [986, 213] on button "Logout" at bounding box center [972, 220] width 33 height 15
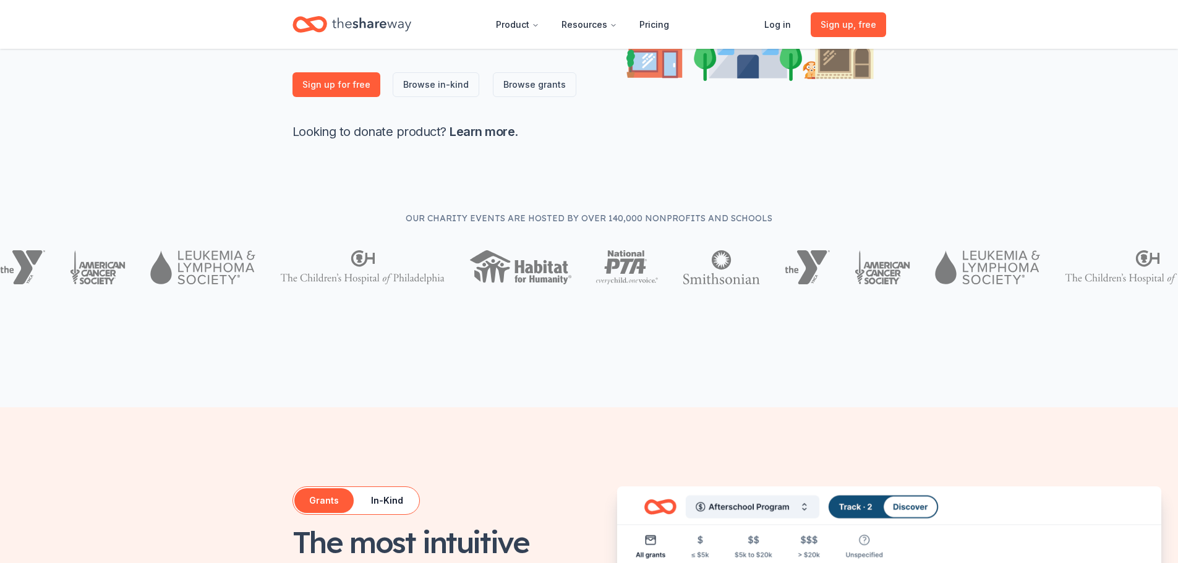
scroll to position [298, 0]
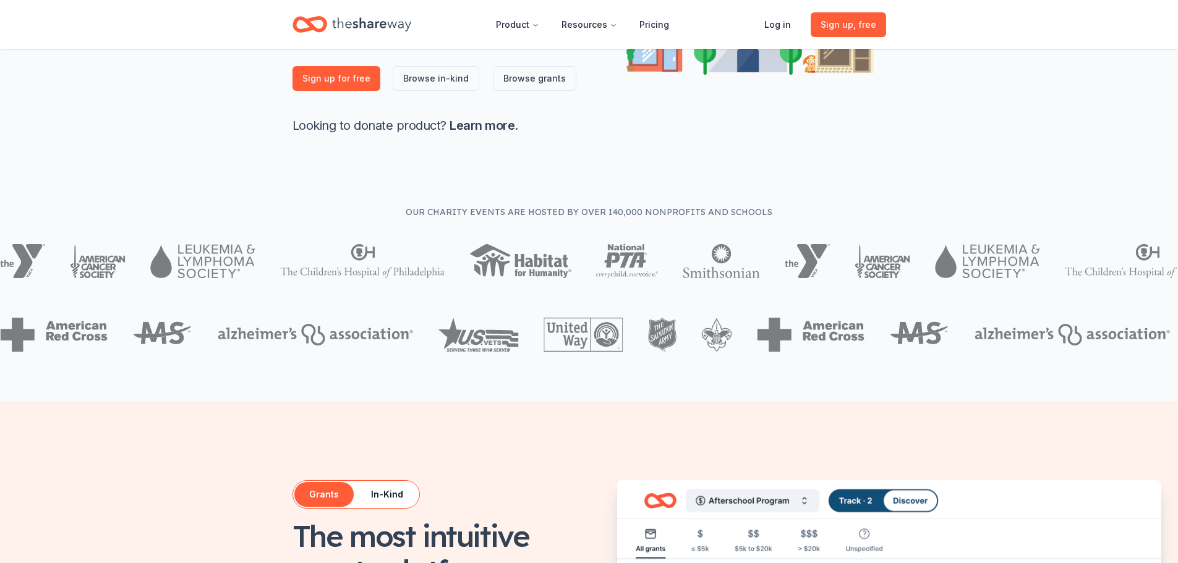
click at [701, 329] on img at bounding box center [716, 335] width 31 height 34
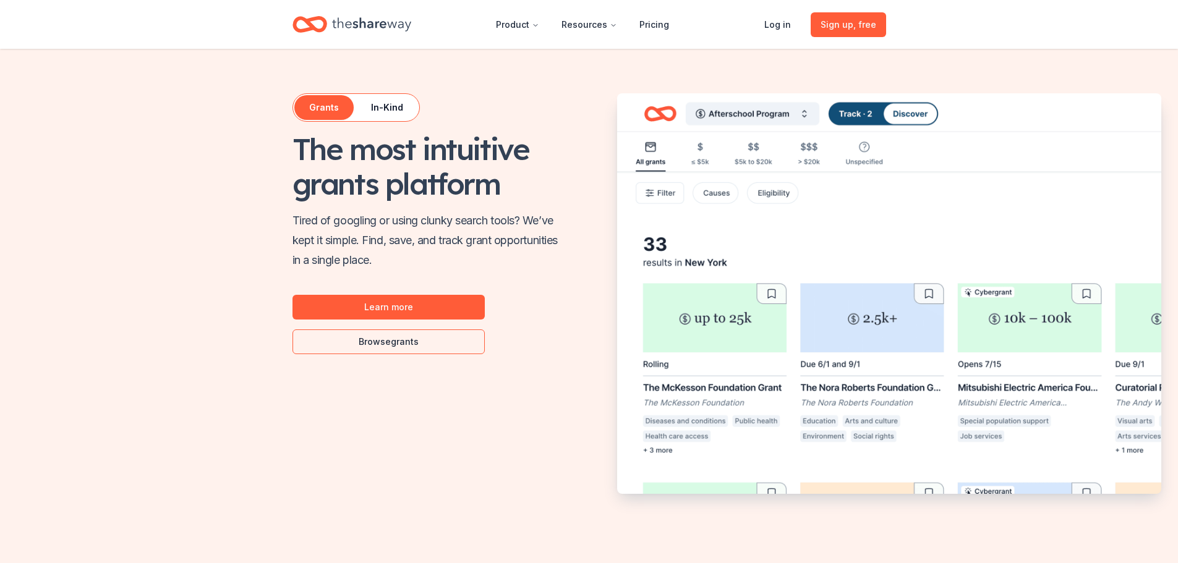
scroll to position [688, 0]
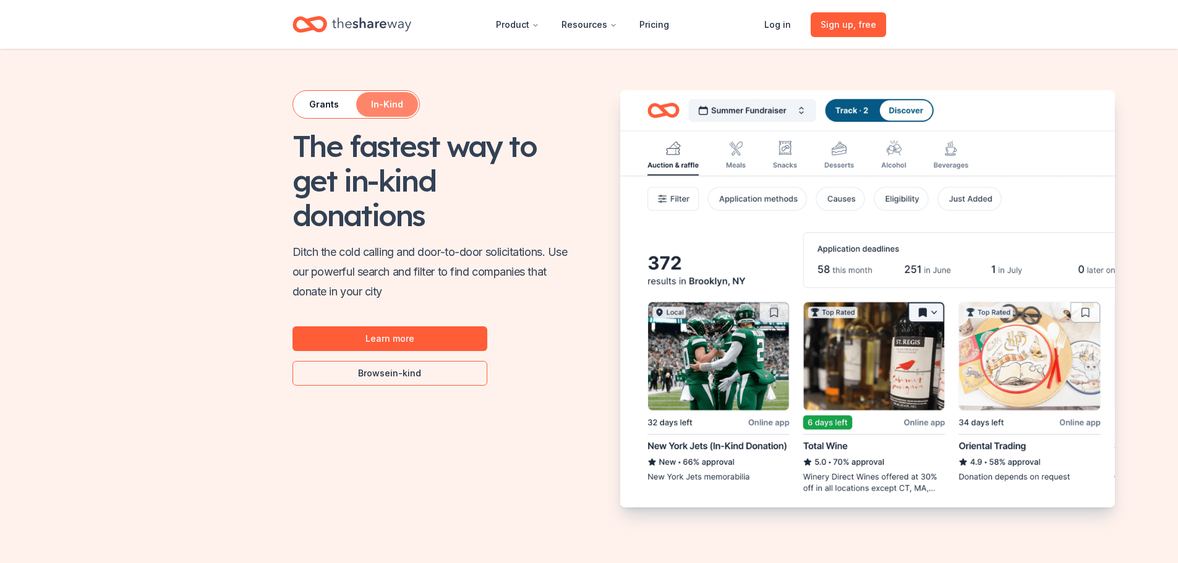
click at [393, 109] on button "In-Kind" at bounding box center [387, 104] width 62 height 25
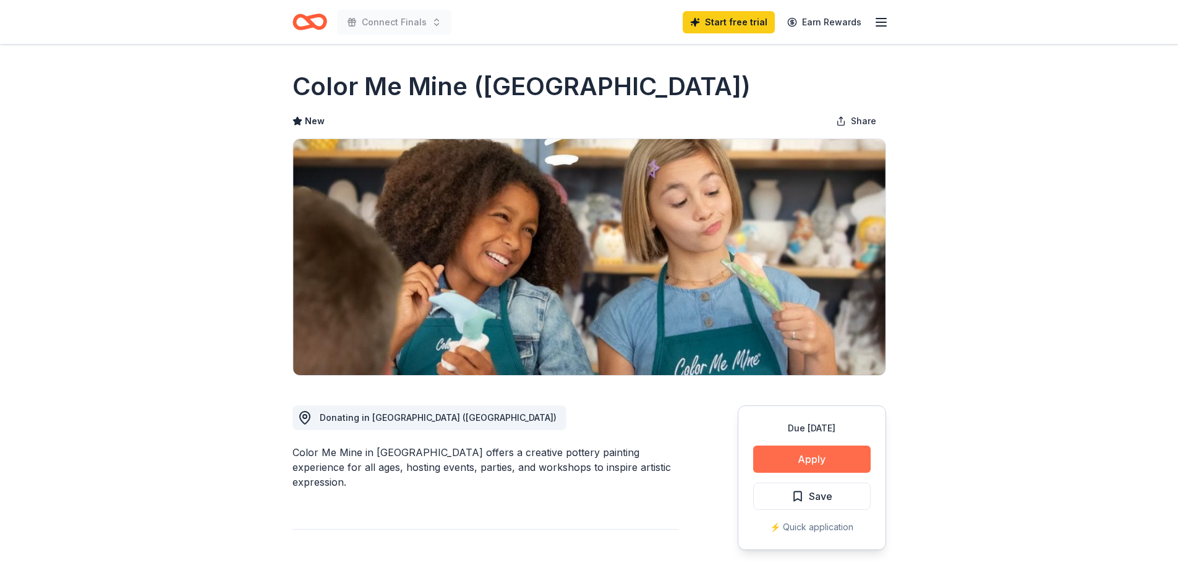
click at [814, 462] on button "Apply" at bounding box center [811, 459] width 117 height 27
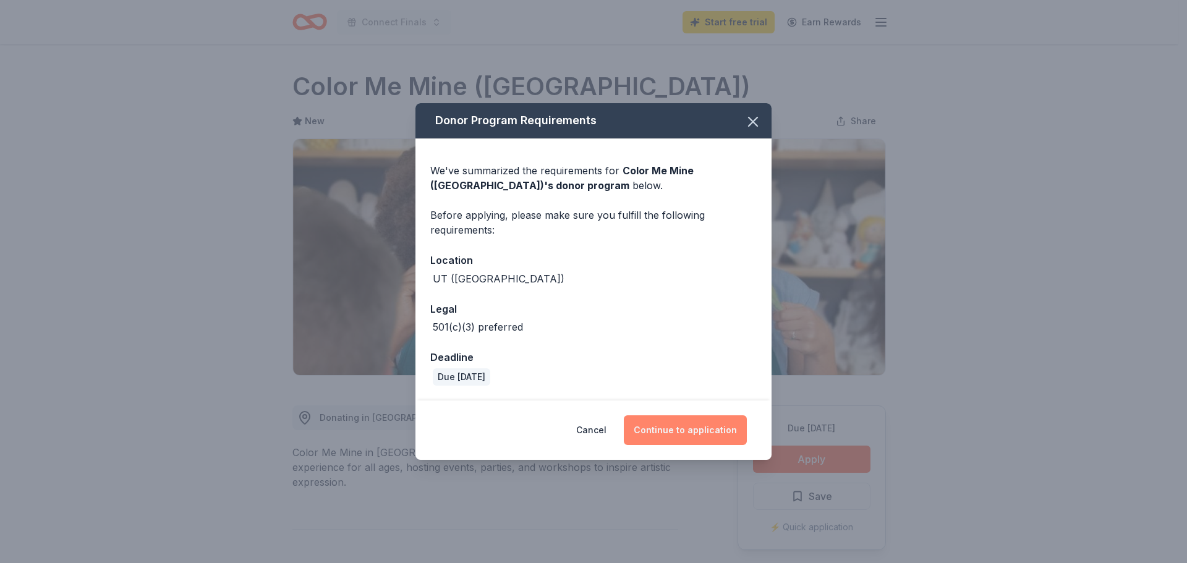
click at [681, 437] on button "Continue to application" at bounding box center [685, 431] width 123 height 30
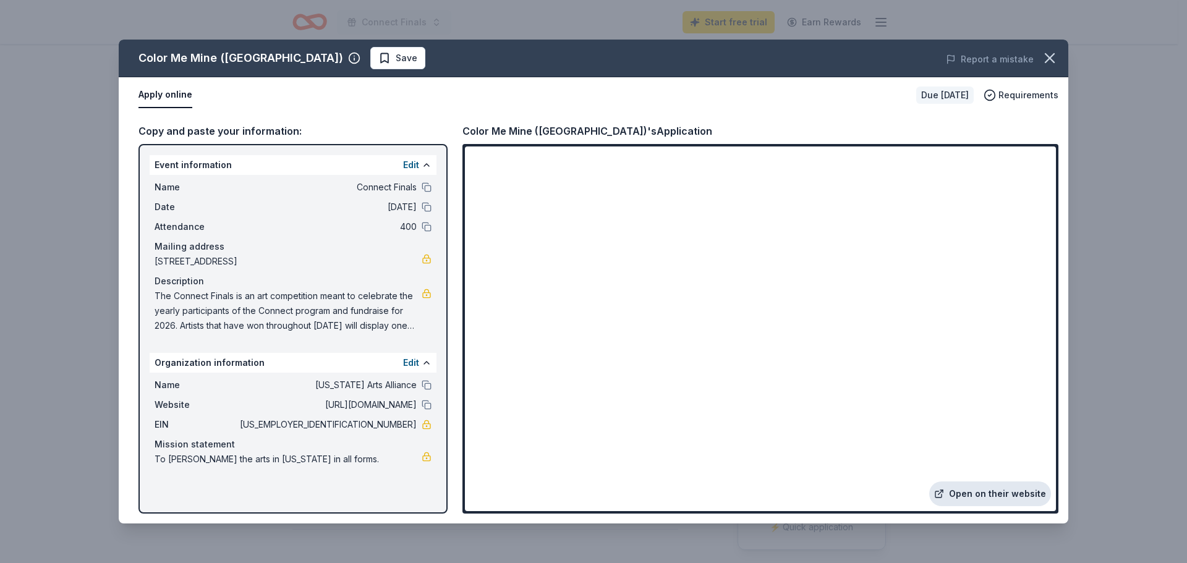
click at [977, 496] on link "Open on their website" at bounding box center [990, 494] width 122 height 25
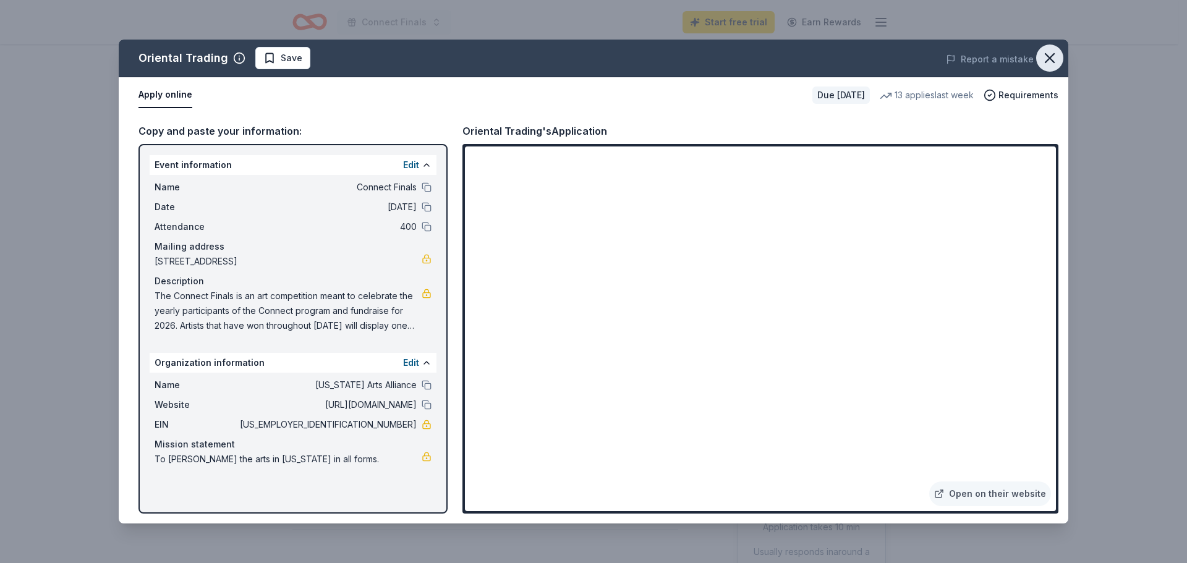
click at [1052, 53] on icon "button" at bounding box center [1049, 57] width 17 height 17
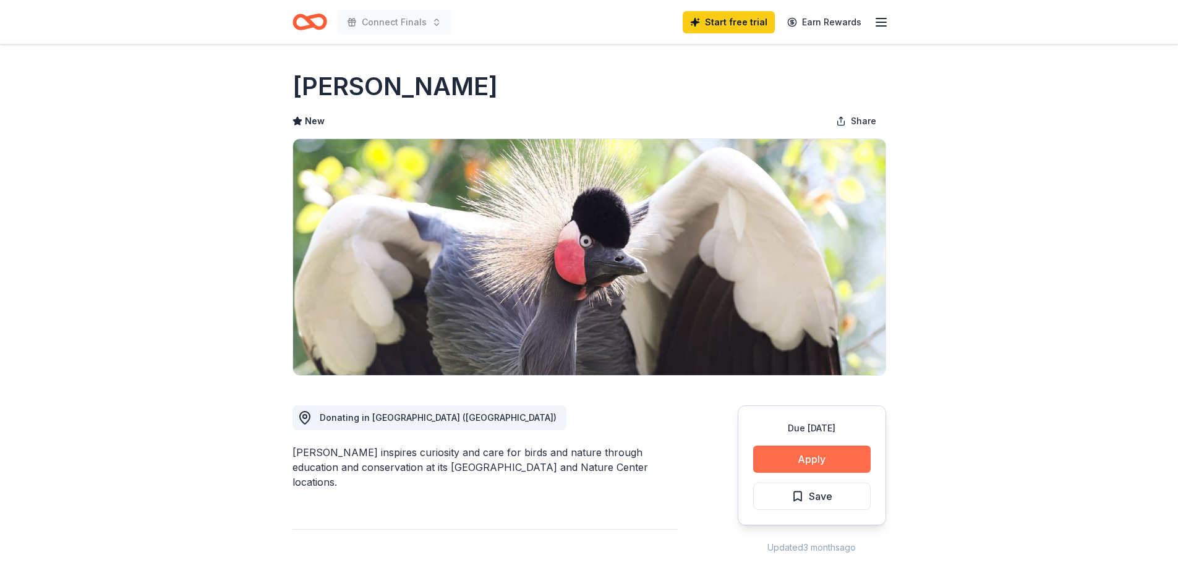
click at [824, 461] on button "Apply" at bounding box center [811, 459] width 117 height 27
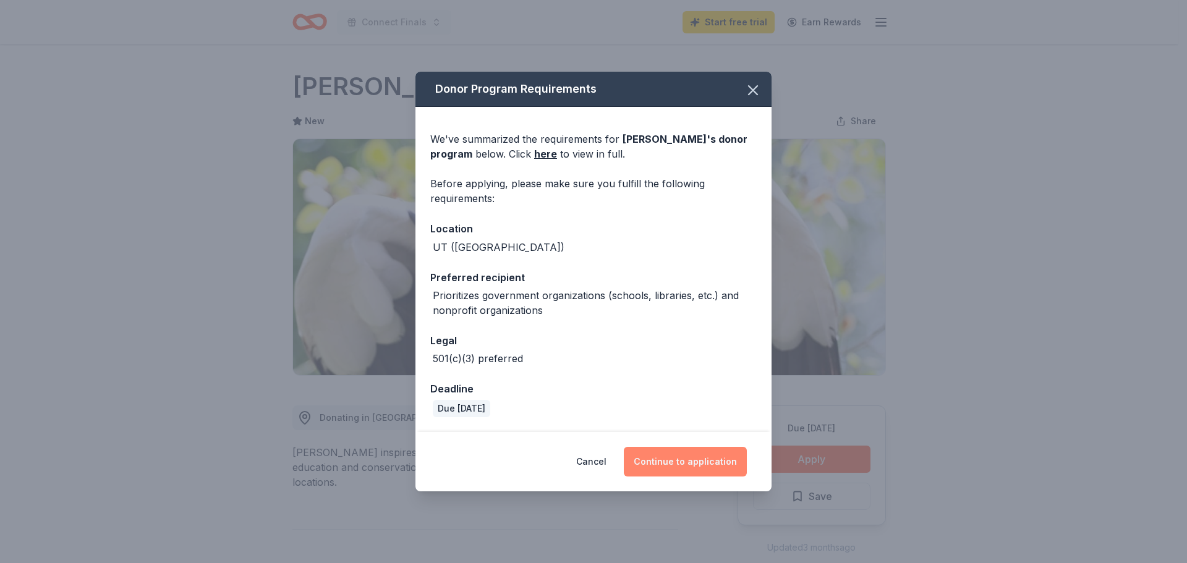
click at [732, 459] on button "Continue to application" at bounding box center [685, 462] width 123 height 30
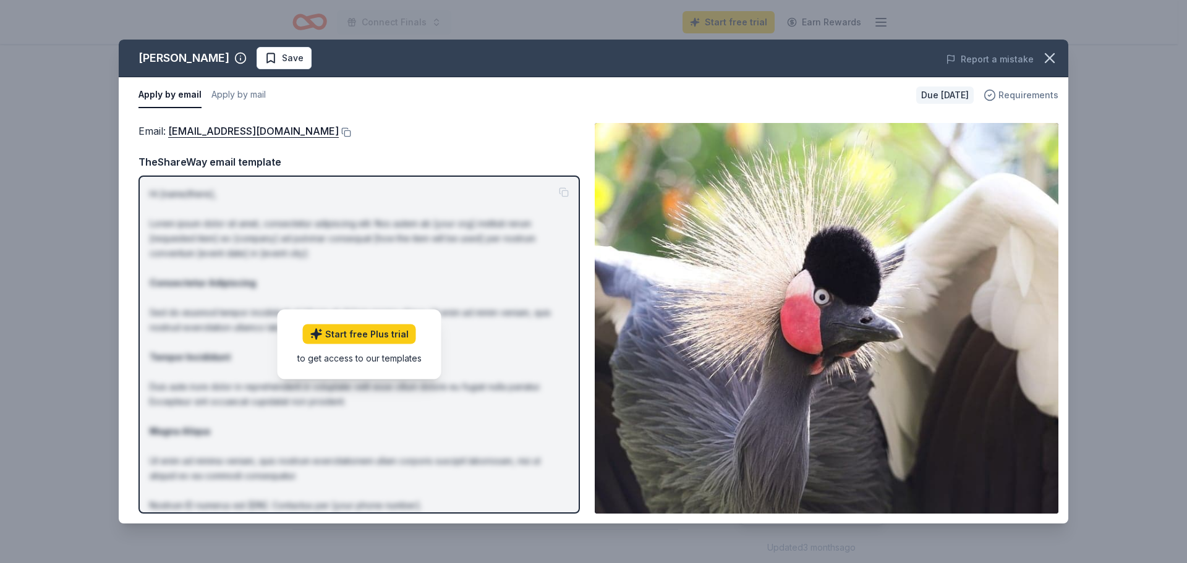
click at [1014, 92] on span "Requirements" at bounding box center [1029, 95] width 60 height 15
click at [775, 241] on img at bounding box center [827, 318] width 464 height 391
click at [240, 131] on link "grants@tracyaviary.org" at bounding box center [253, 131] width 171 height 16
click at [764, 147] on img at bounding box center [827, 318] width 464 height 391
click at [1048, 56] on icon "button" at bounding box center [1050, 58] width 9 height 9
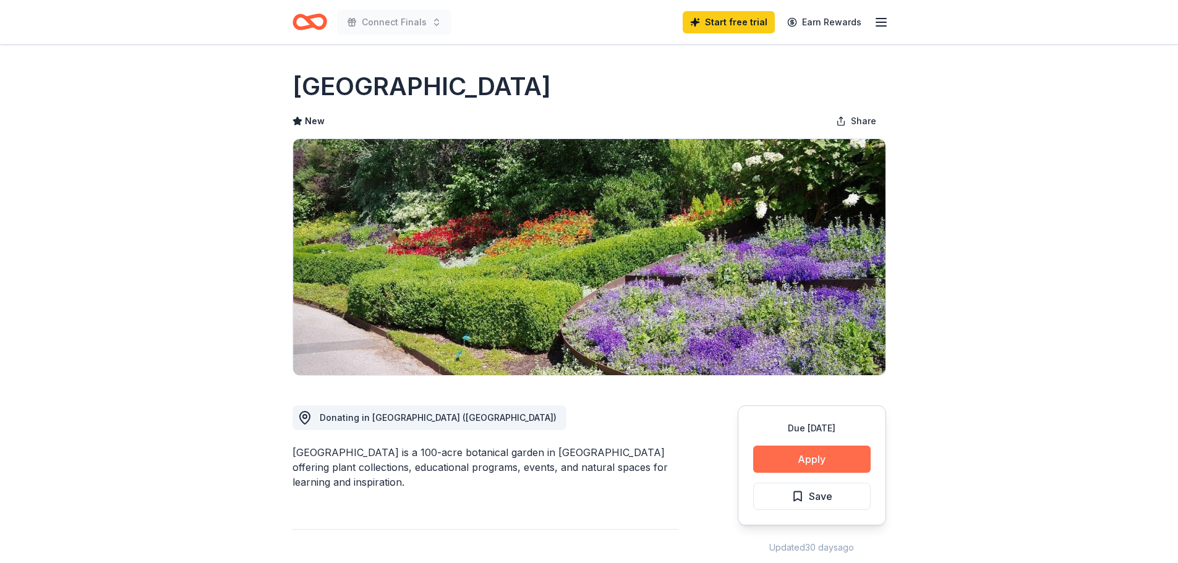
click at [808, 458] on button "Apply" at bounding box center [811, 459] width 117 height 27
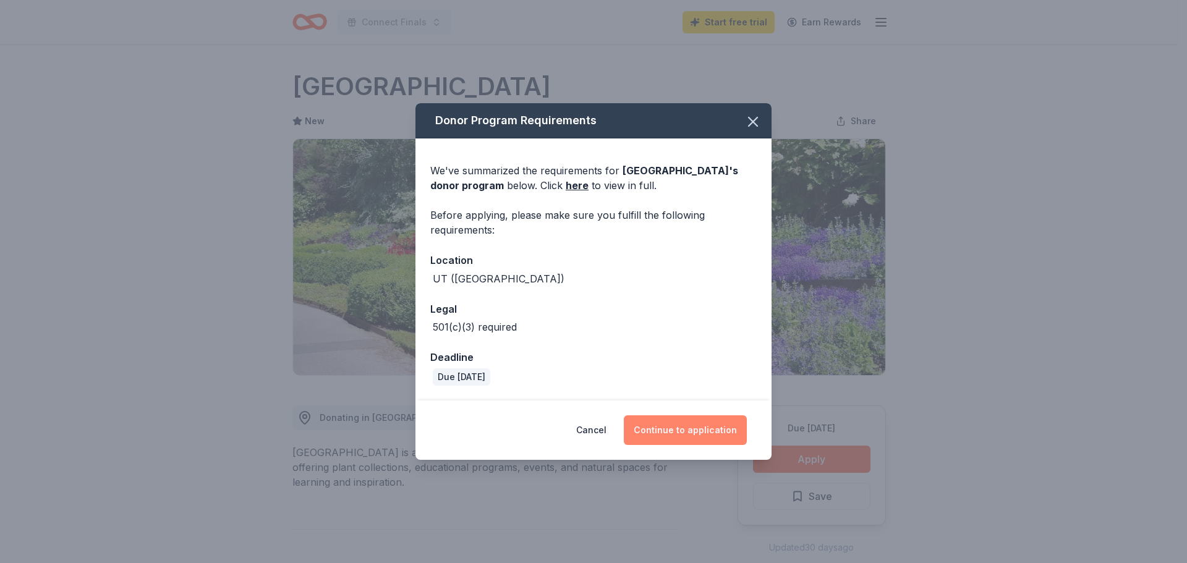
click at [689, 430] on button "Continue to application" at bounding box center [685, 431] width 123 height 30
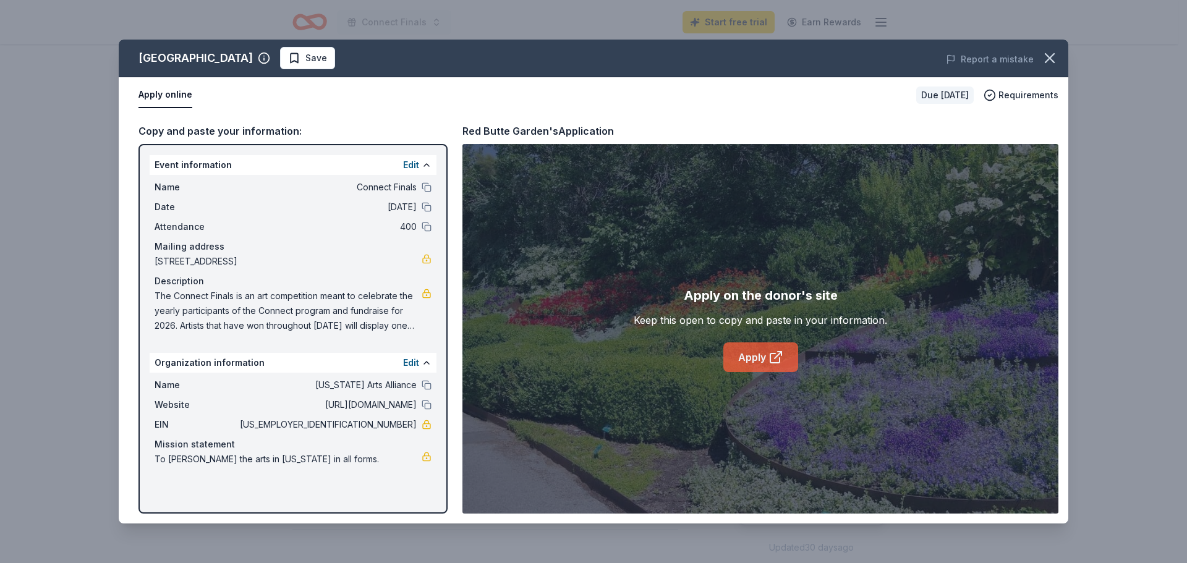
click at [776, 357] on icon at bounding box center [778, 355] width 7 height 7
